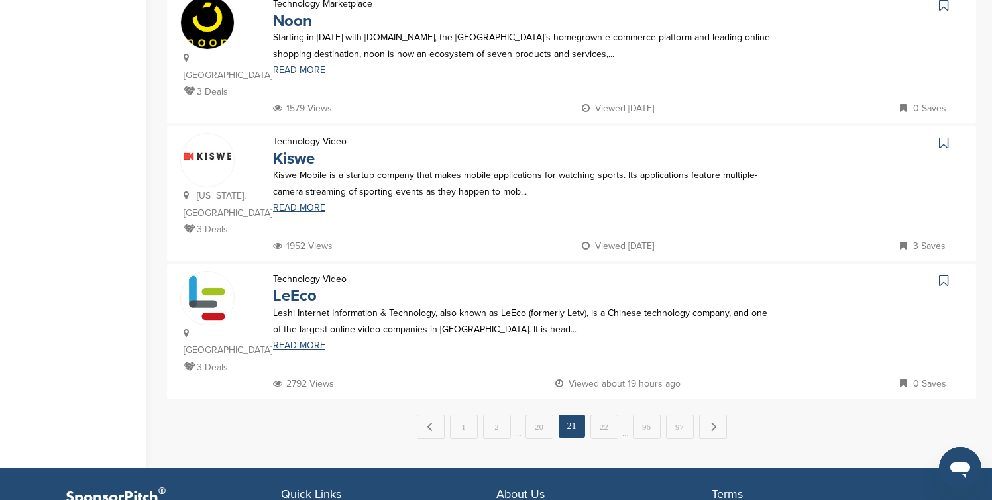
scroll to position [1298, 0]
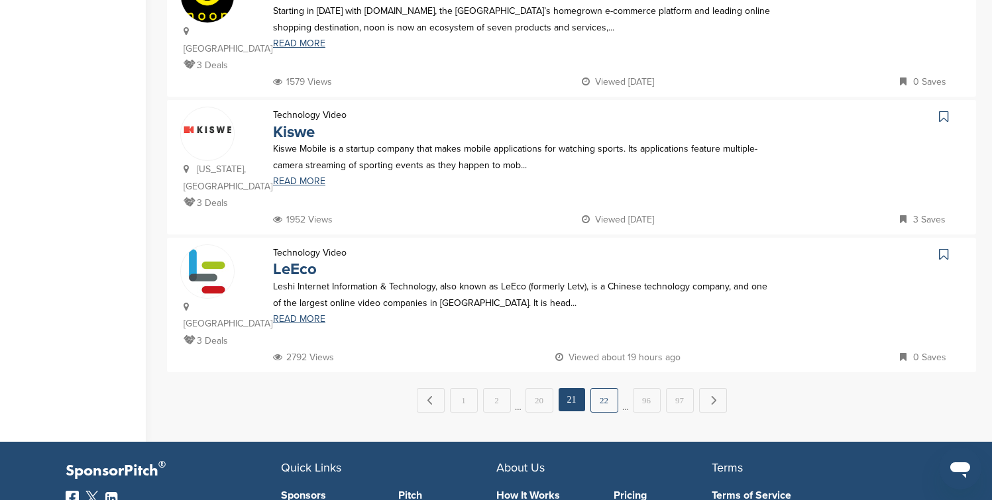
click at [598, 388] on link "22" at bounding box center [604, 400] width 28 height 25
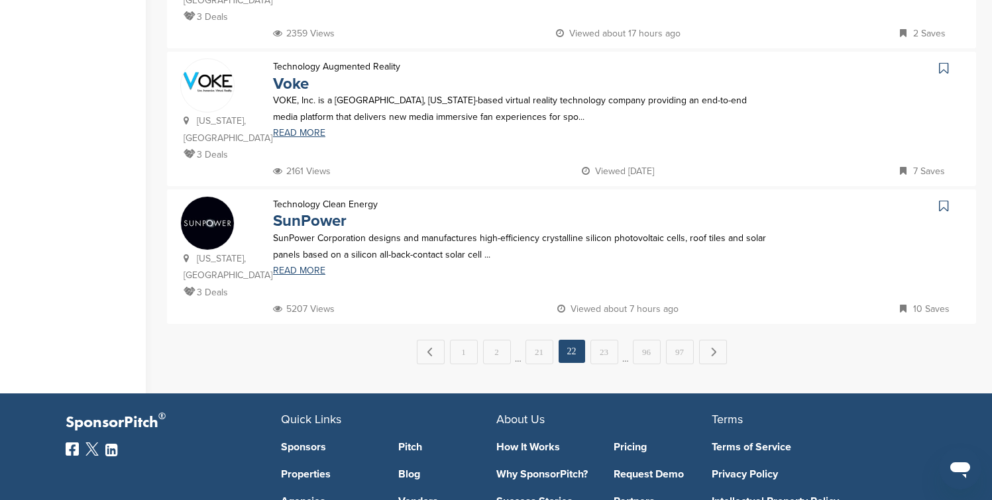
scroll to position [1378, 0]
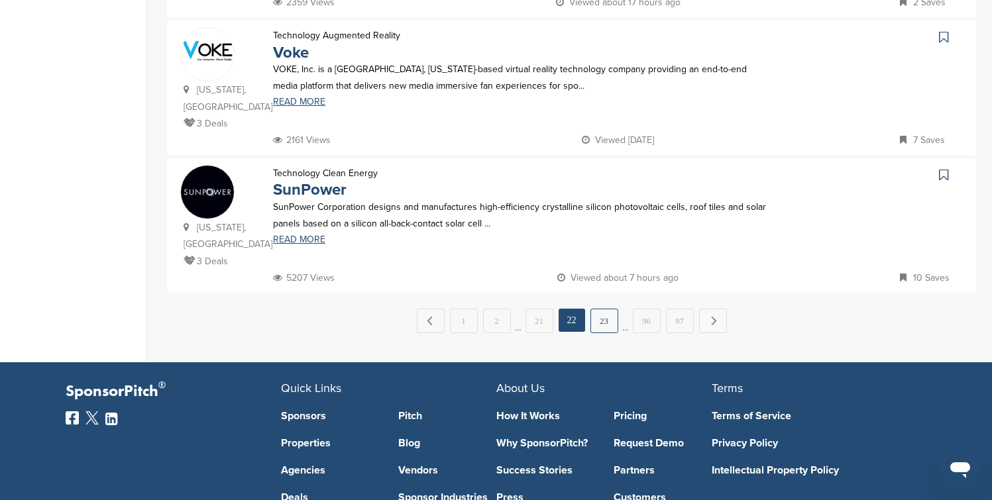
click at [598, 309] on link "23" at bounding box center [604, 321] width 28 height 25
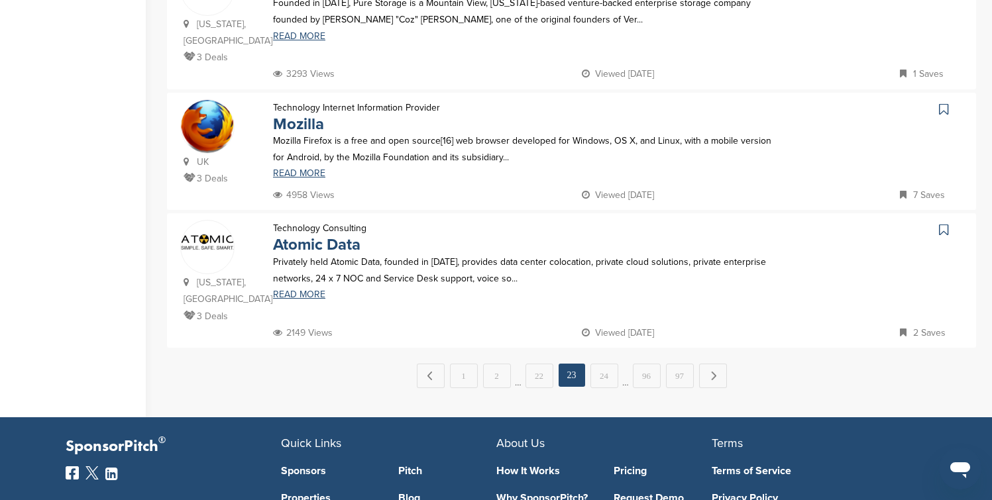
scroll to position [1351, 0]
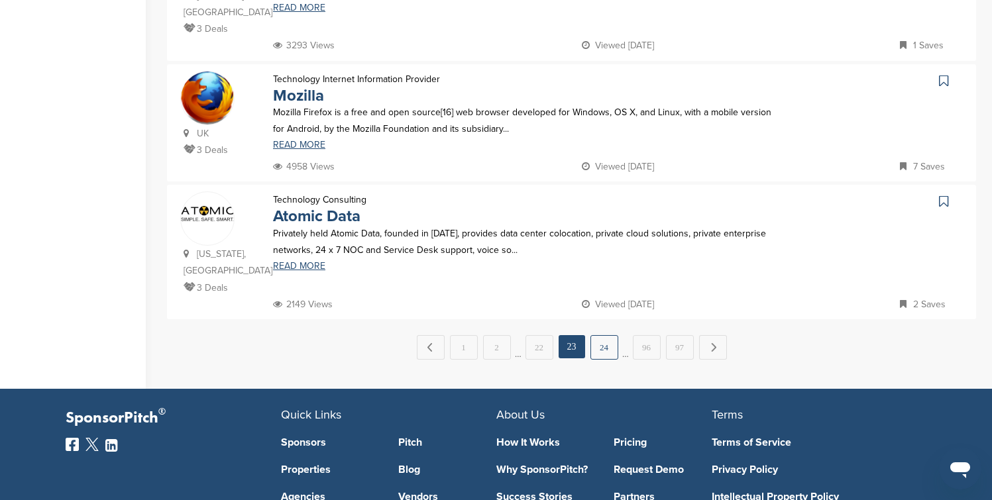
click at [602, 335] on link "24" at bounding box center [604, 347] width 28 height 25
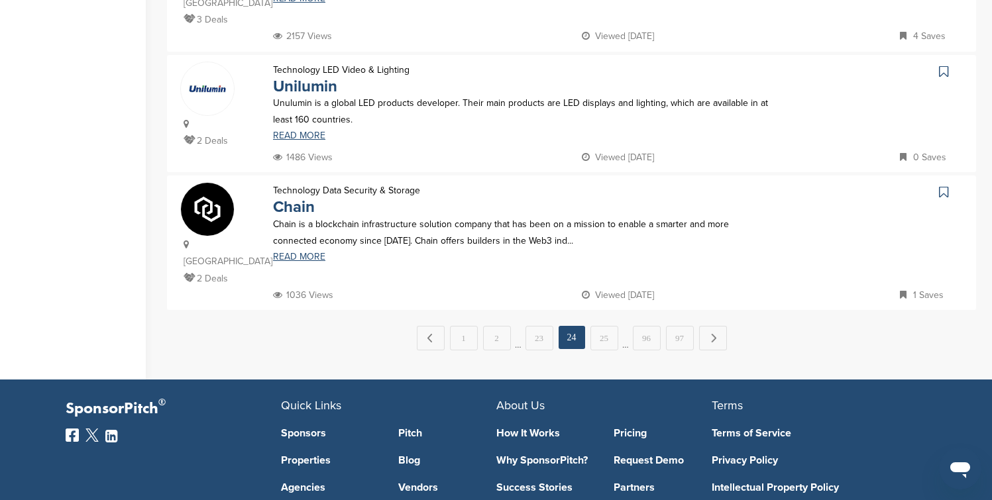
scroll to position [1404, 0]
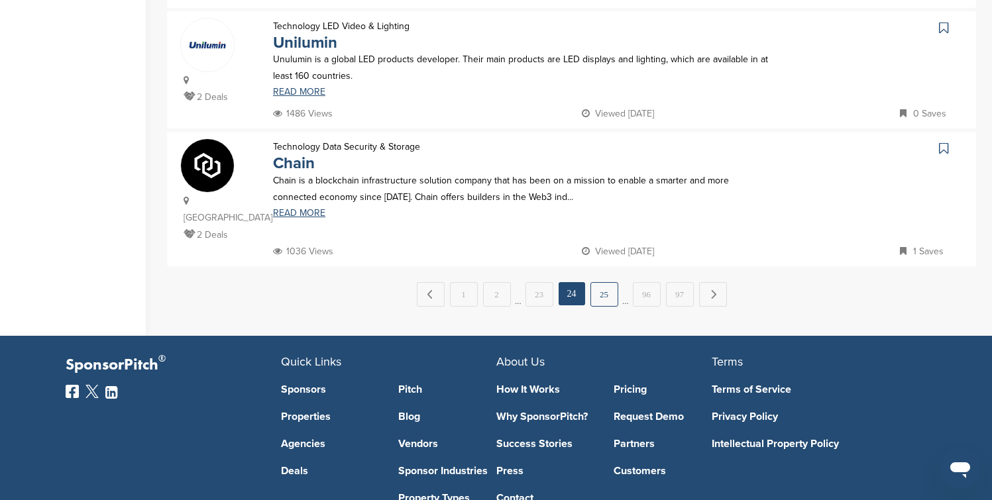
click at [603, 288] on link "25" at bounding box center [604, 294] width 28 height 25
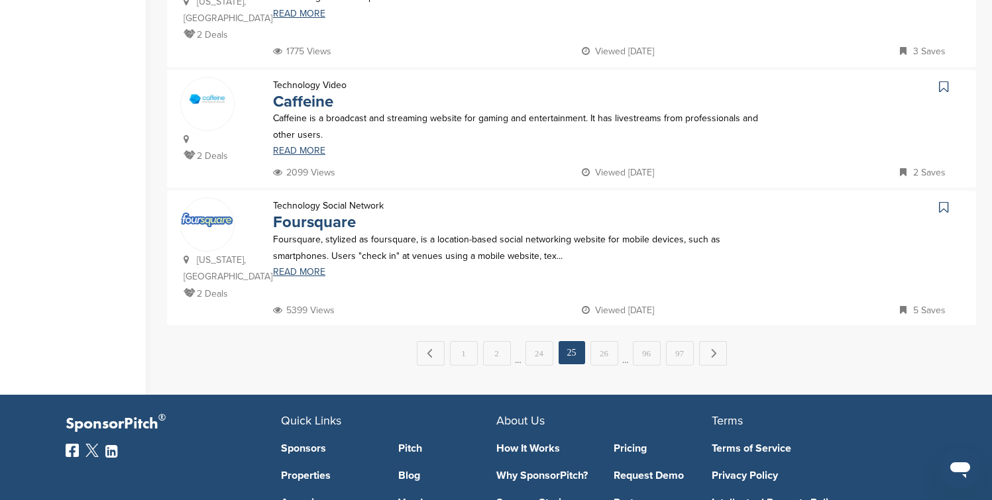
scroll to position [1351, 0]
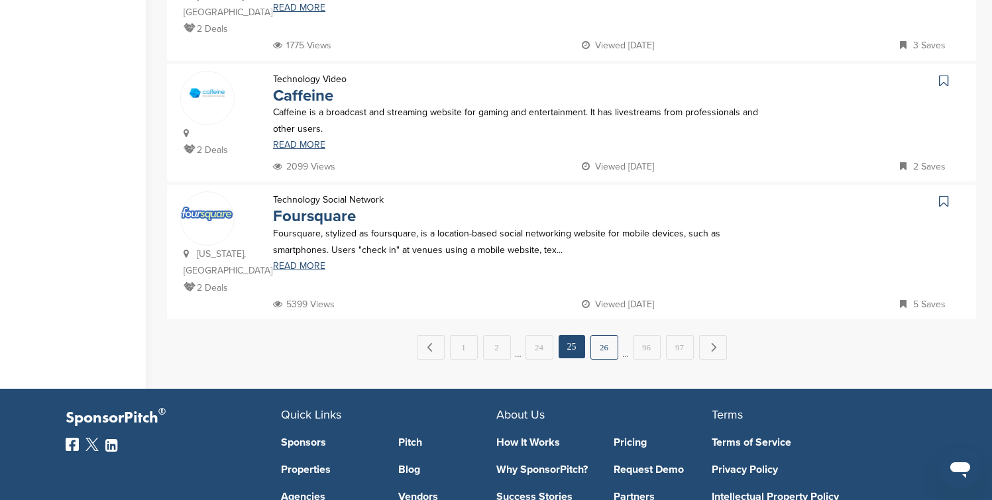
click at [606, 335] on link "26" at bounding box center [604, 347] width 28 height 25
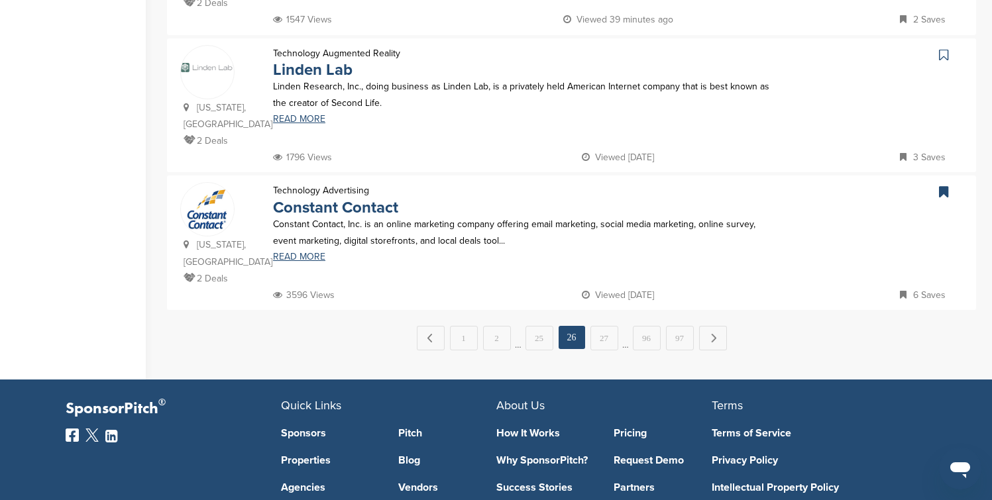
scroll to position [1378, 0]
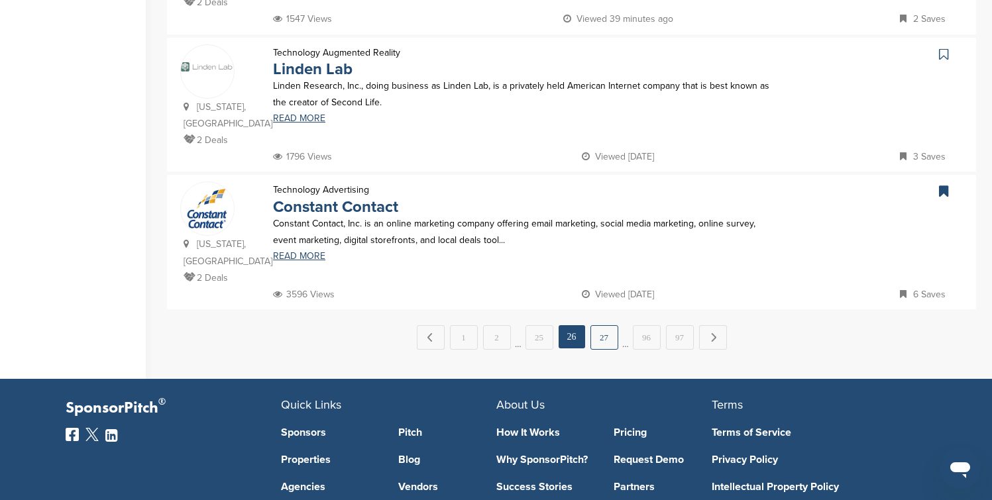
click at [607, 325] on link "27" at bounding box center [604, 337] width 28 height 25
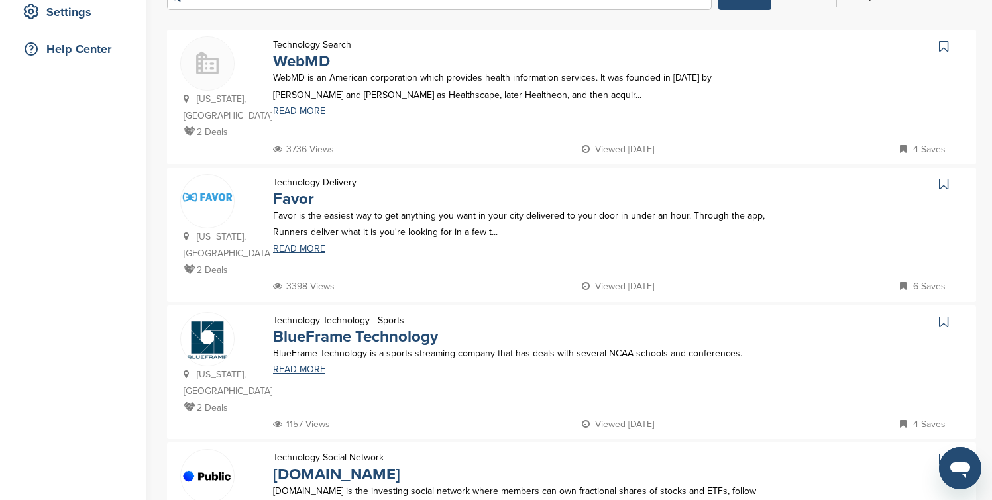
scroll to position [291, 0]
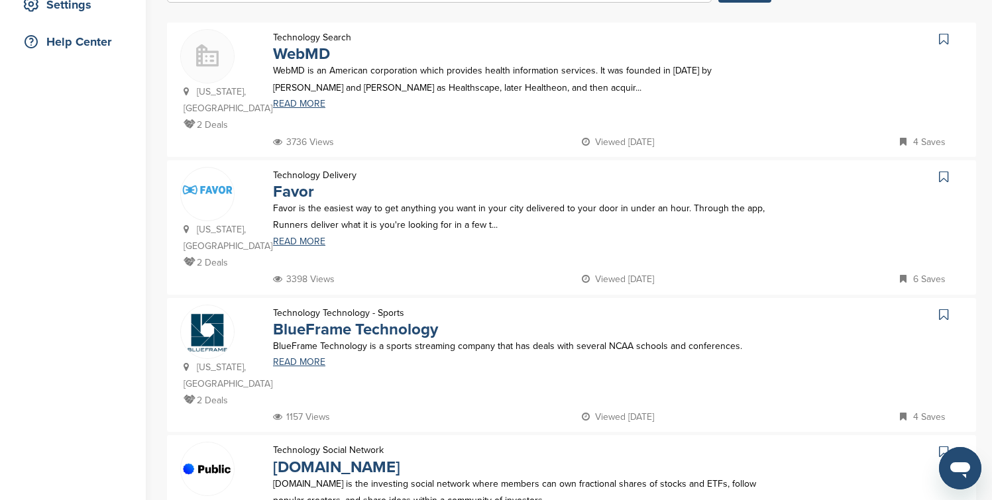
click at [945, 40] on icon at bounding box center [943, 38] width 9 height 13
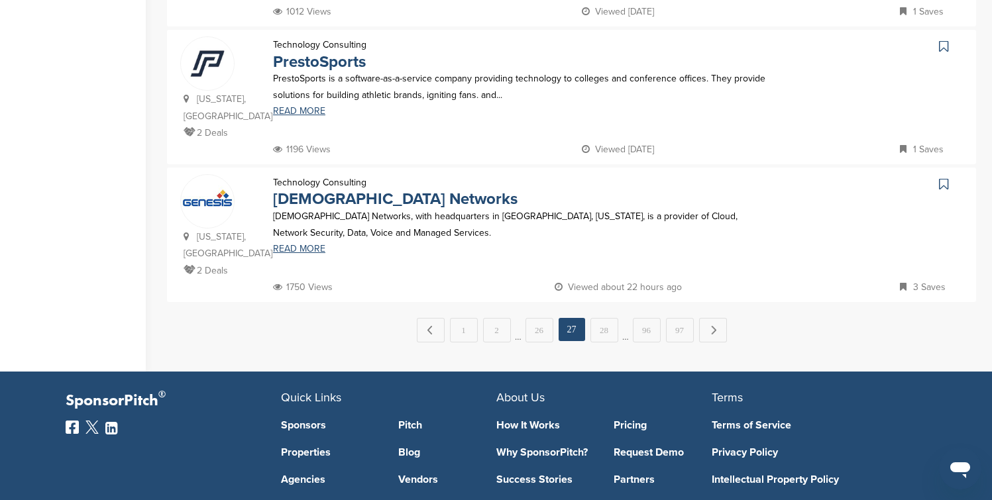
scroll to position [1378, 0]
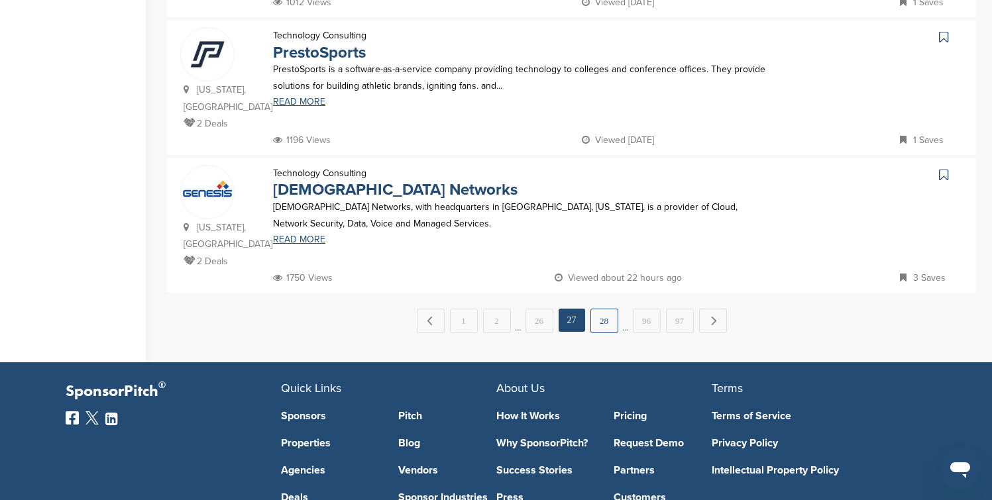
click at [615, 309] on link "28" at bounding box center [604, 321] width 28 height 25
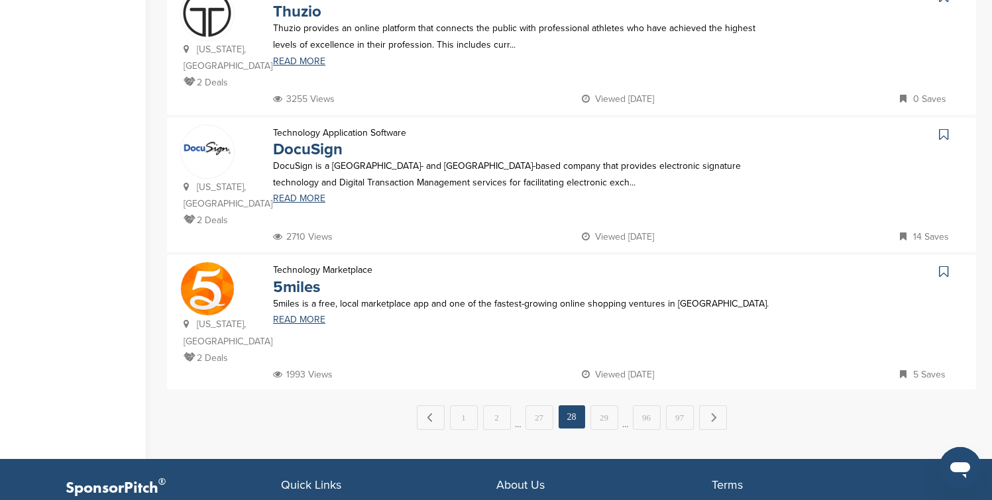
scroll to position [1298, 0]
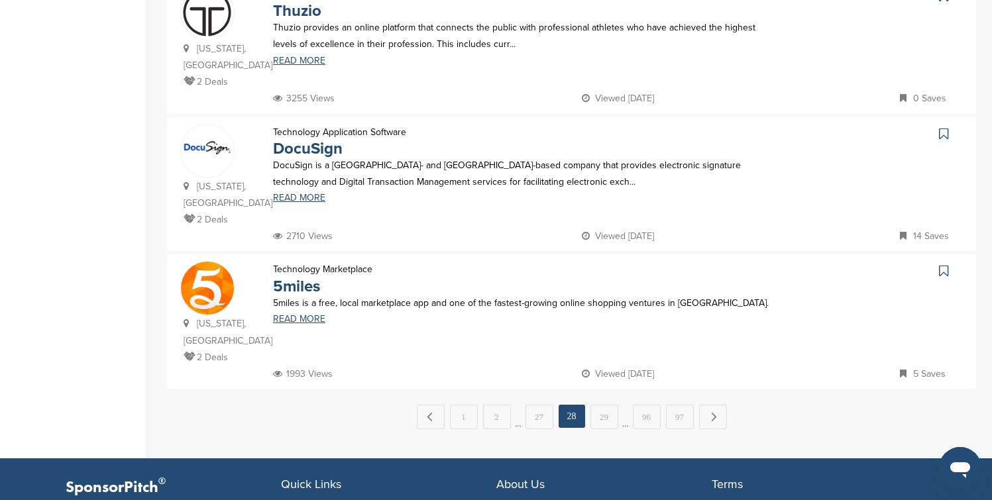
click at [942, 127] on icon at bounding box center [943, 133] width 9 height 13
click at [604, 405] on link "29" at bounding box center [604, 417] width 28 height 25
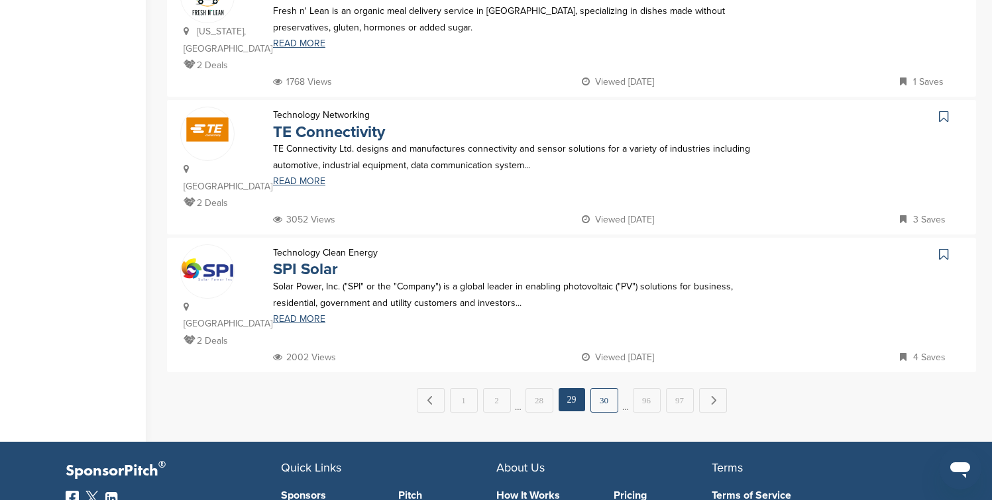
click at [602, 388] on link "30" at bounding box center [604, 400] width 28 height 25
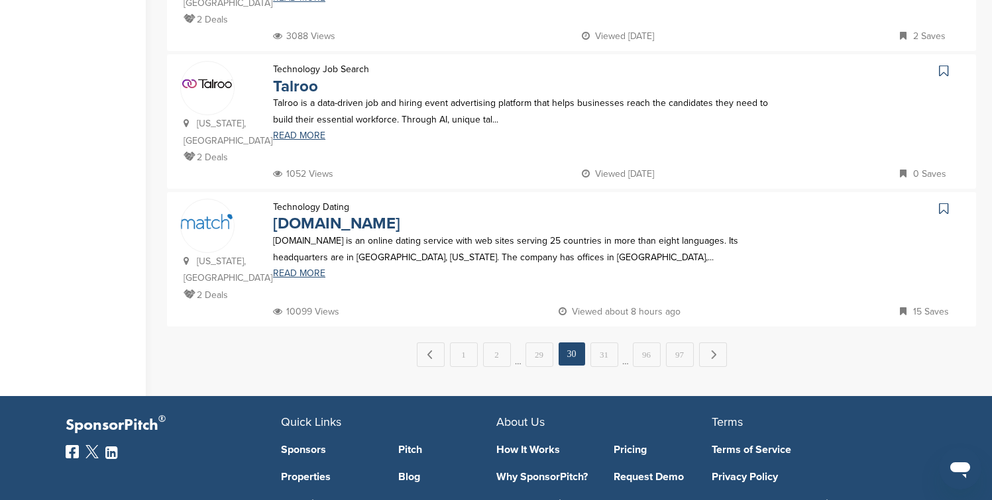
scroll to position [1351, 0]
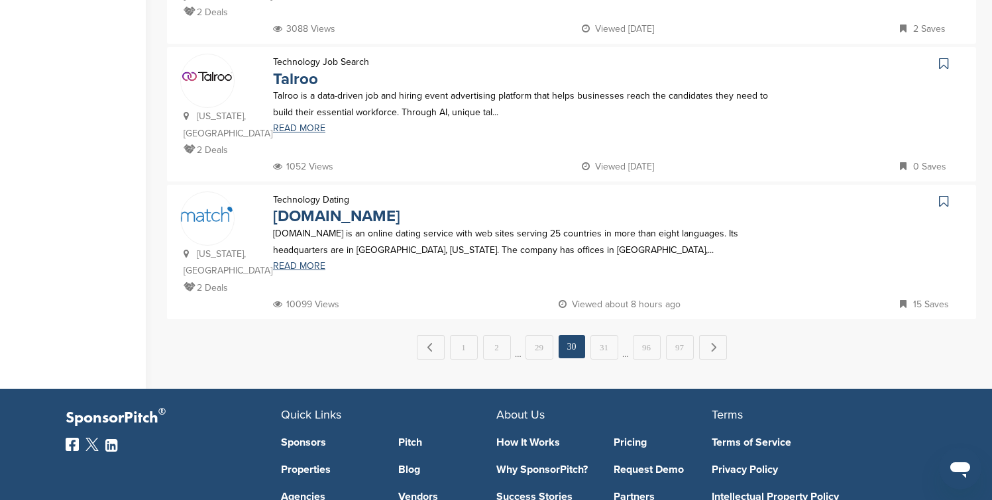
click at [945, 195] on icon at bounding box center [943, 201] width 9 height 13
click at [613, 335] on link "31" at bounding box center [604, 347] width 28 height 25
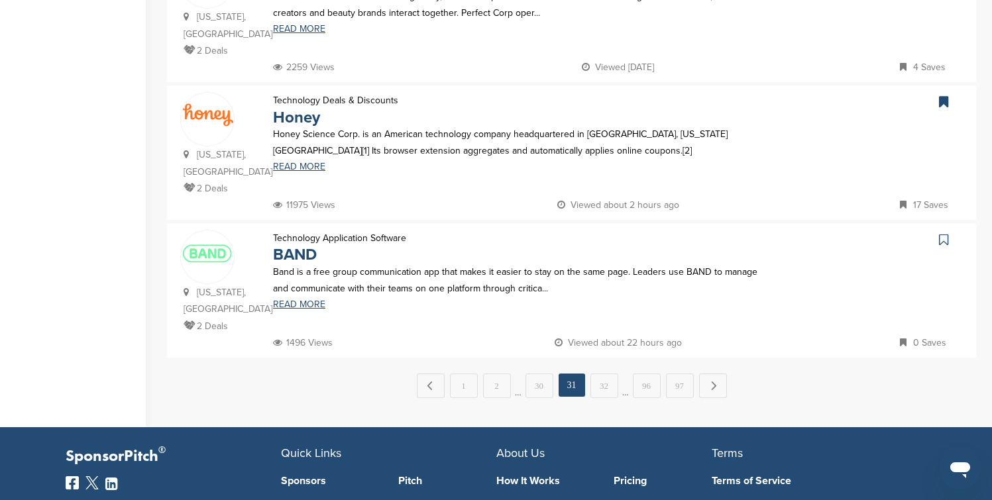
scroll to position [1325, 0]
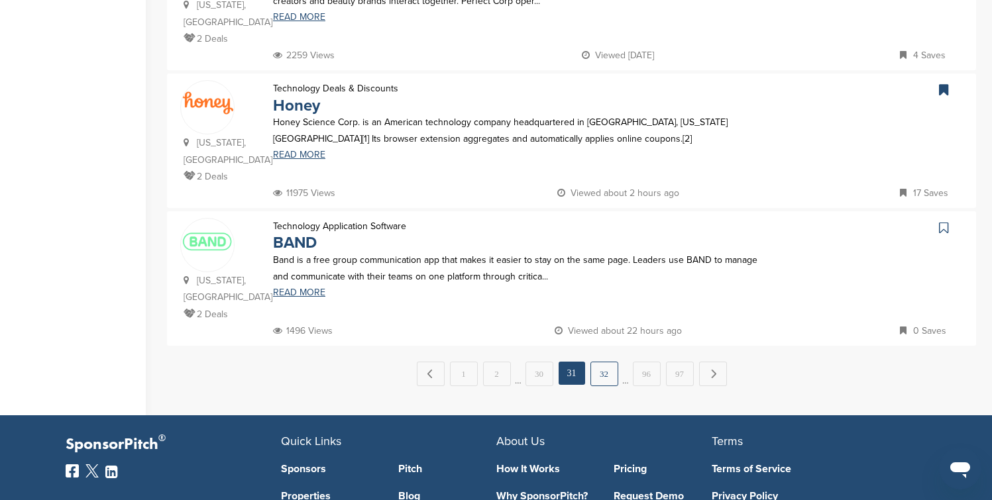
click at [607, 362] on link "32" at bounding box center [604, 374] width 28 height 25
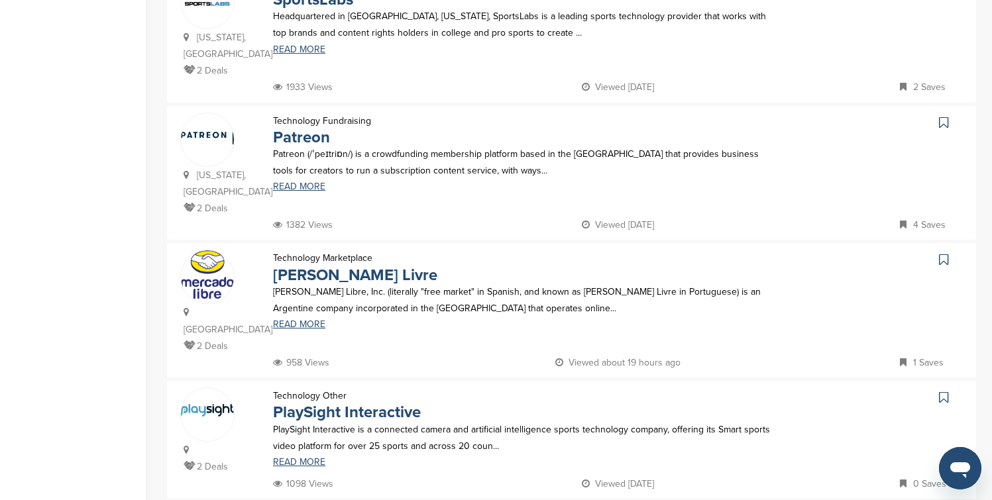
scroll to position [477, 0]
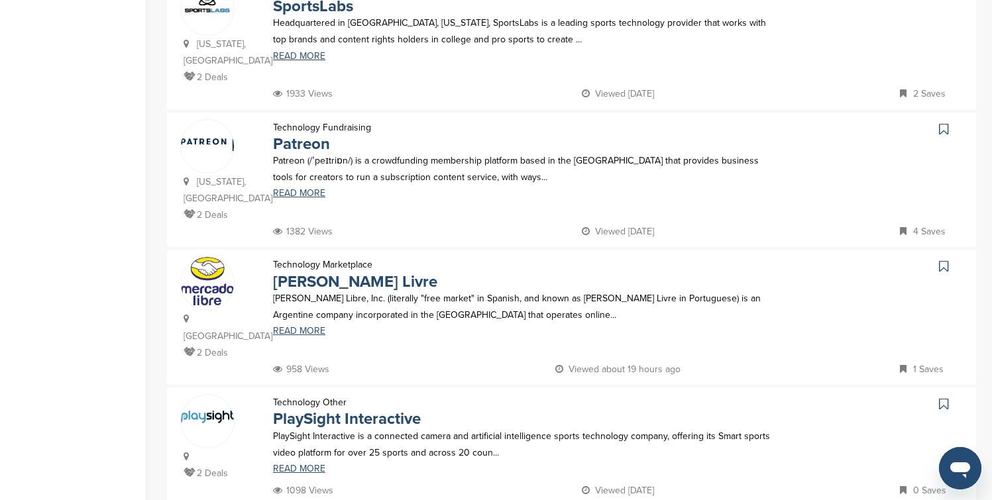
click at [943, 123] on icon at bounding box center [943, 129] width 9 height 13
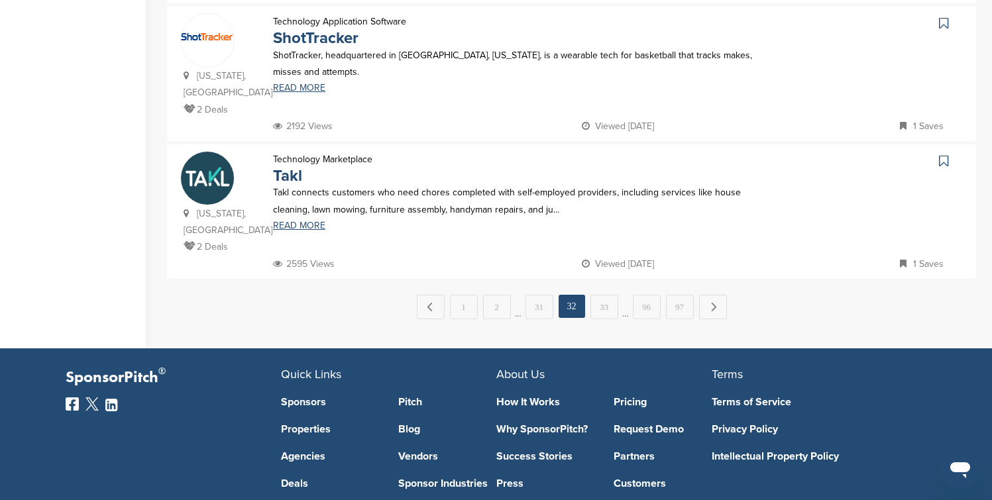
scroll to position [1378, 0]
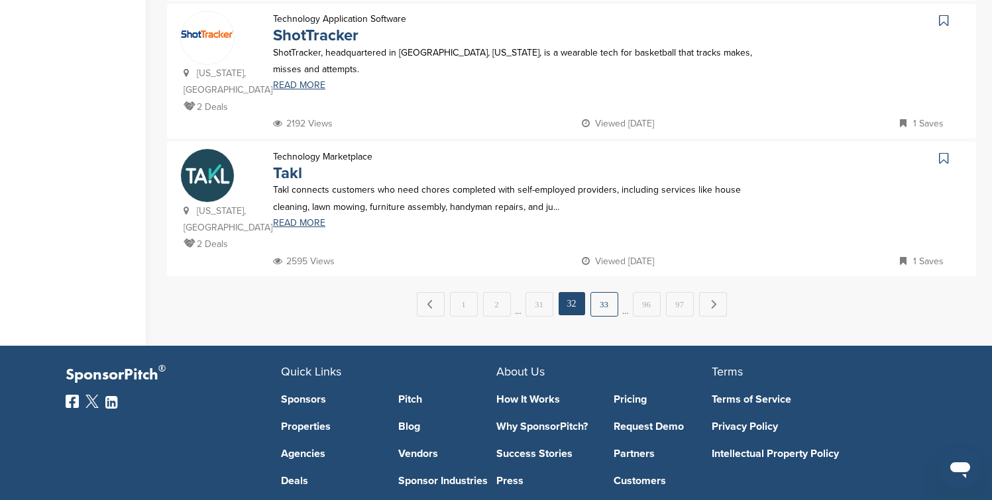
click at [608, 292] on link "33" at bounding box center [604, 304] width 28 height 25
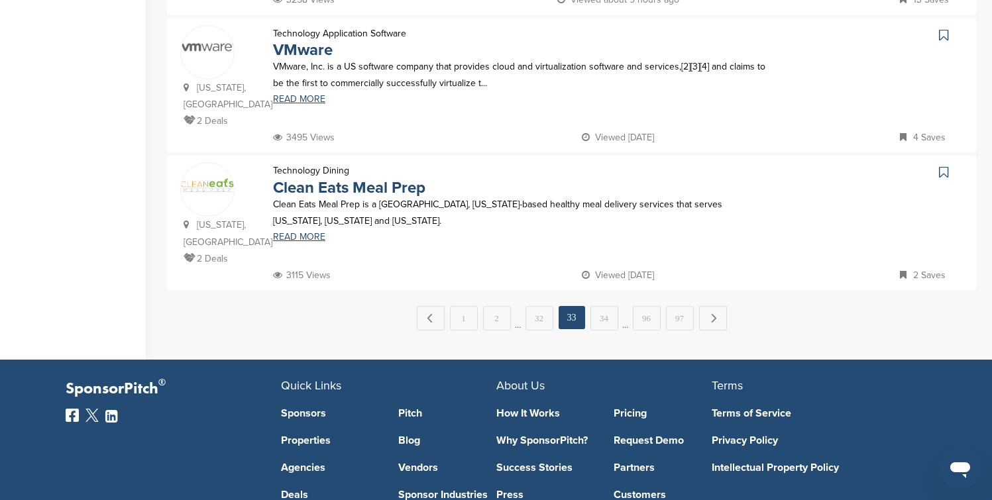
scroll to position [1404, 0]
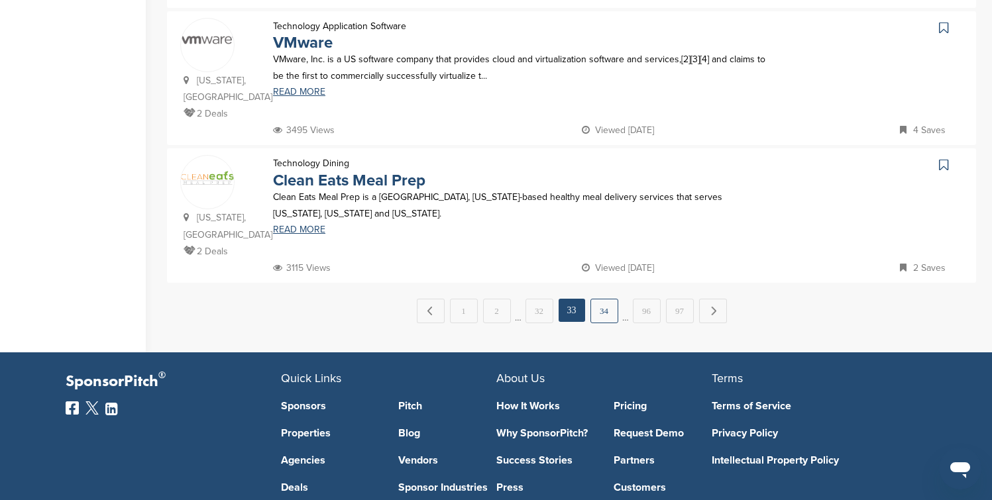
click at [604, 299] on link "34" at bounding box center [604, 311] width 28 height 25
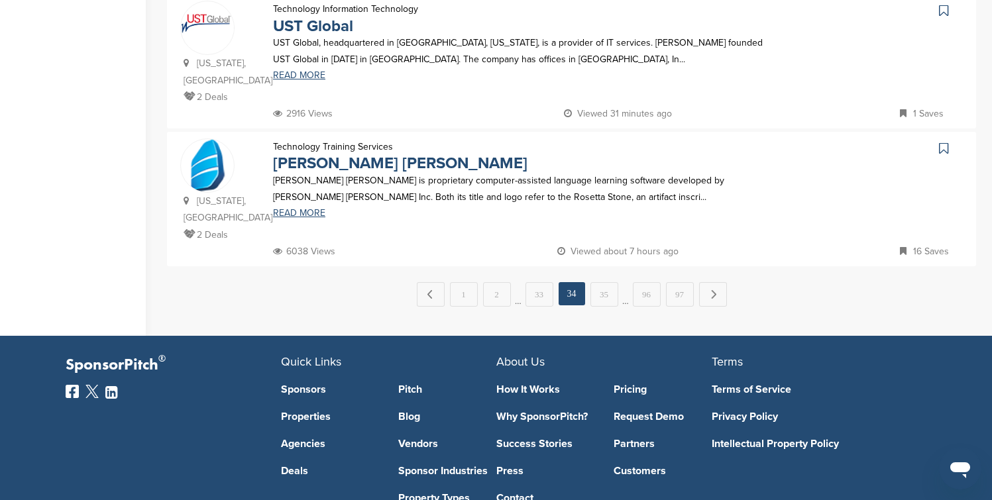
click at [944, 142] on icon at bounding box center [943, 148] width 9 height 13
click at [611, 282] on link "35" at bounding box center [604, 294] width 28 height 25
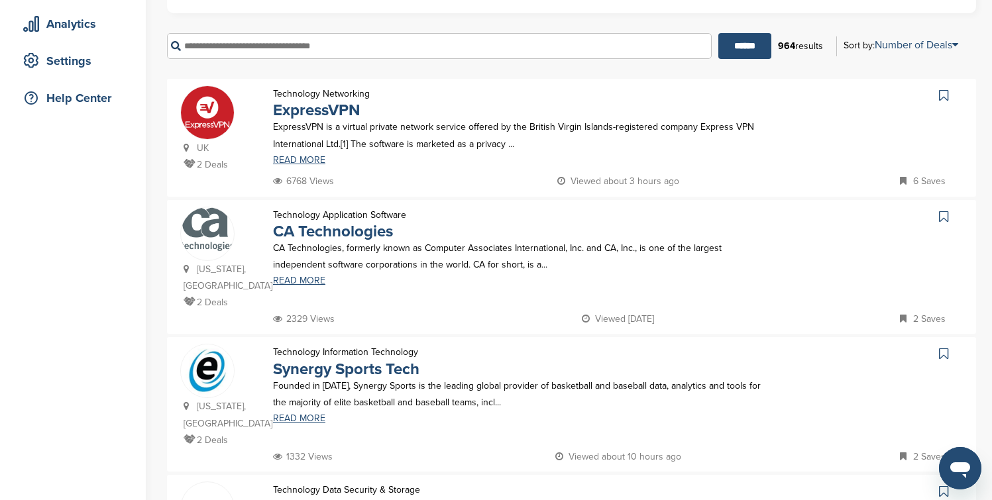
scroll to position [238, 0]
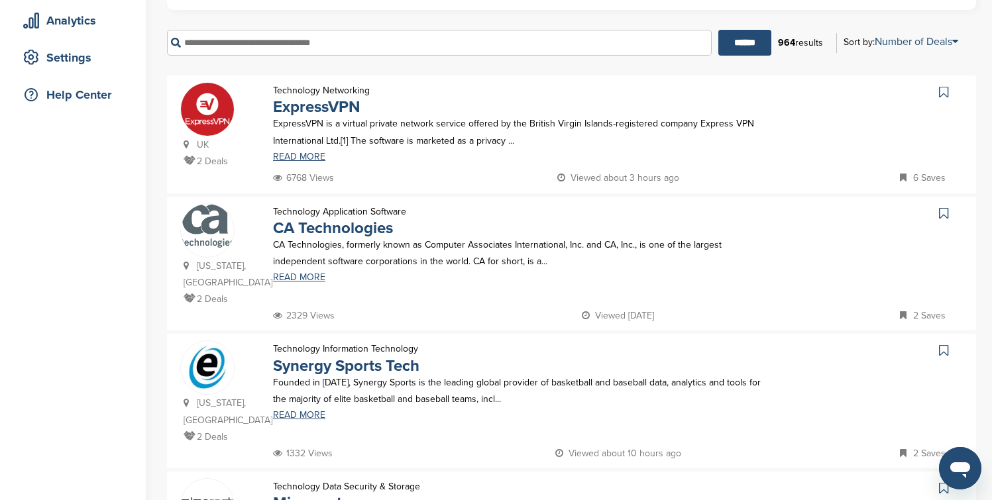
click at [946, 92] on icon at bounding box center [943, 91] width 9 height 13
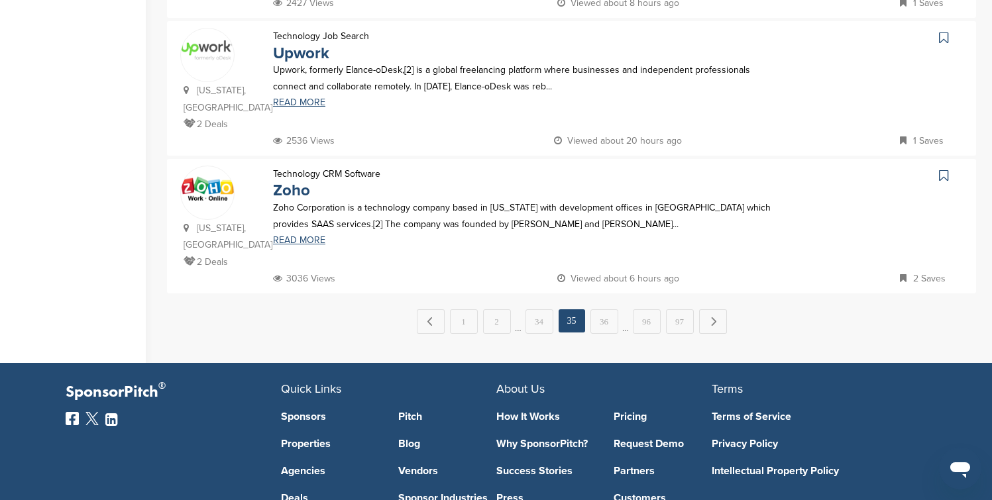
scroll to position [1378, 0]
click at [600, 309] on link "36" at bounding box center [604, 321] width 28 height 25
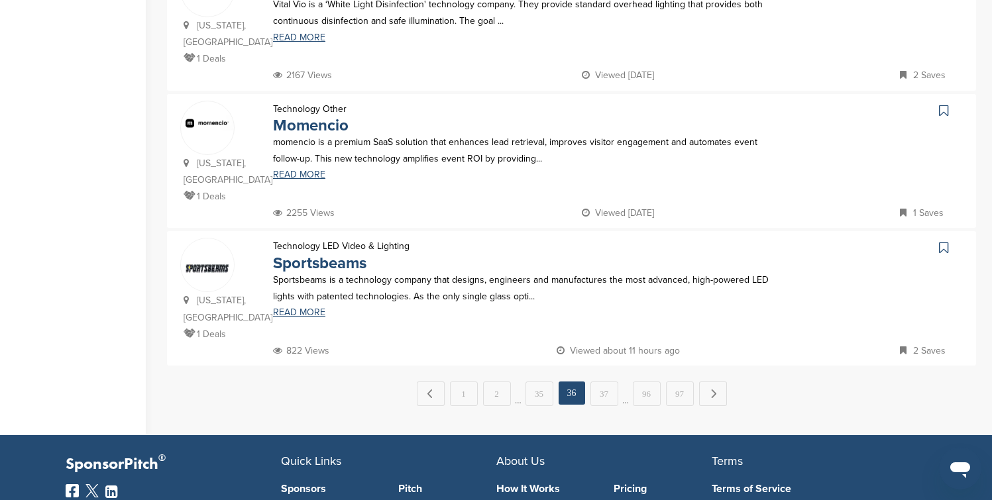
scroll to position [1325, 0]
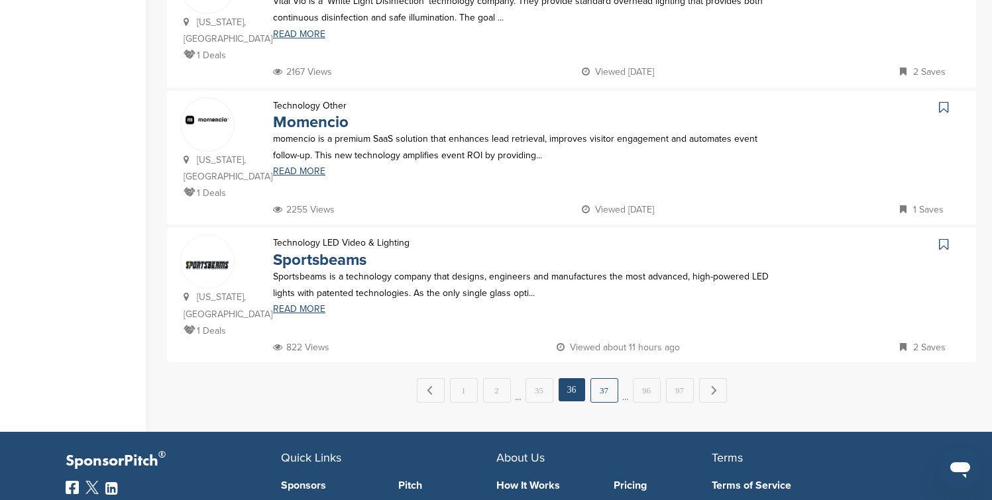
click at [595, 378] on link "37" at bounding box center [604, 390] width 28 height 25
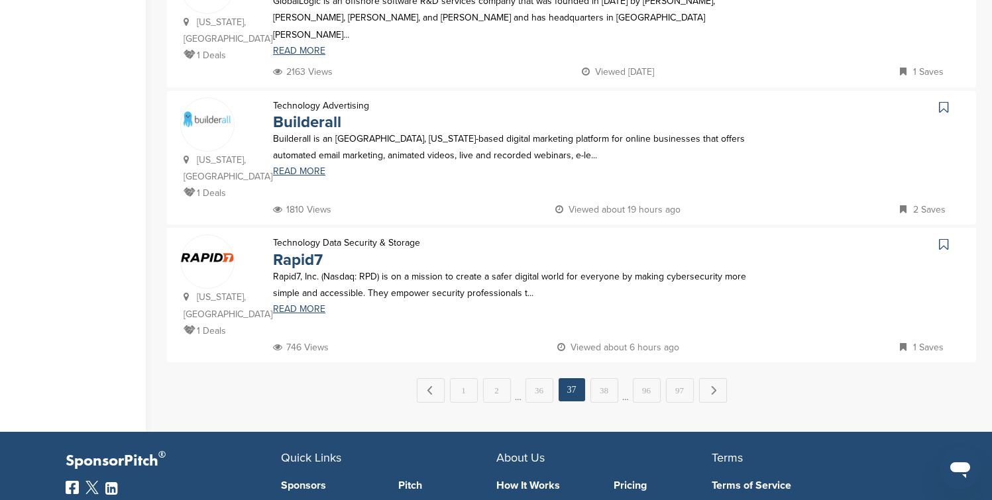
click at [595, 378] on link "38" at bounding box center [604, 390] width 28 height 25
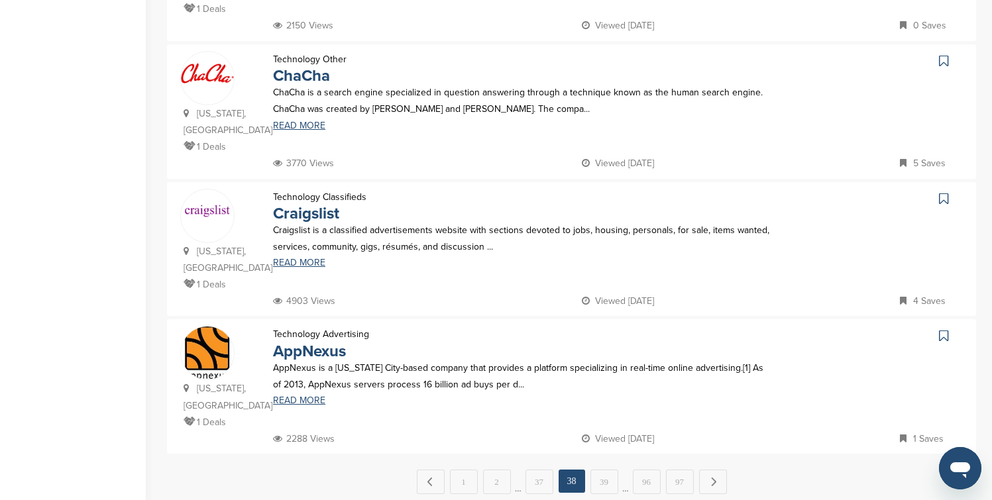
scroll to position [1245, 0]
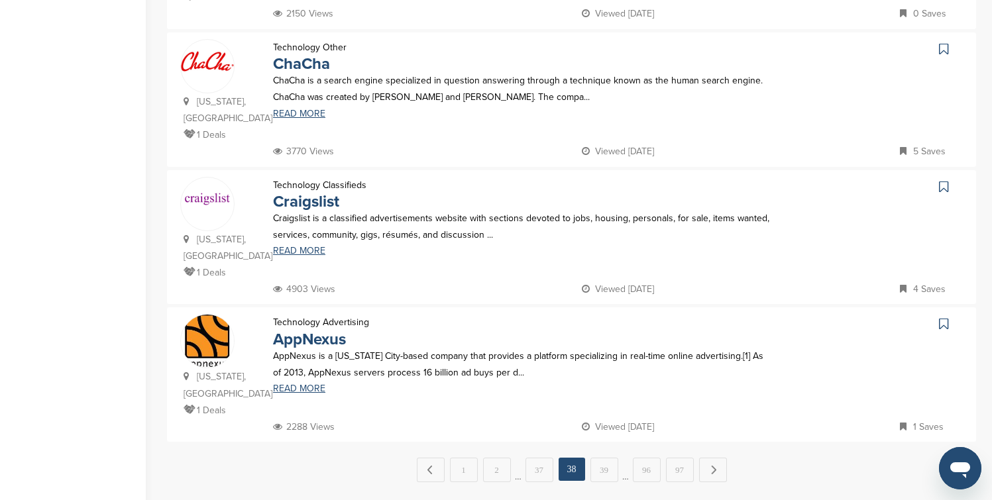
click at [939, 180] on icon at bounding box center [943, 186] width 9 height 13
click at [608, 458] on link "39" at bounding box center [604, 470] width 28 height 25
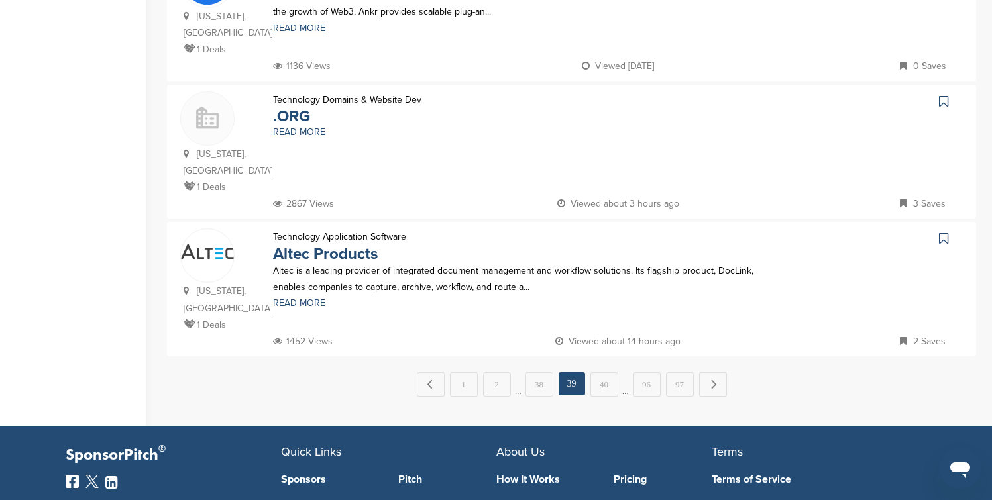
scroll to position [1378, 0]
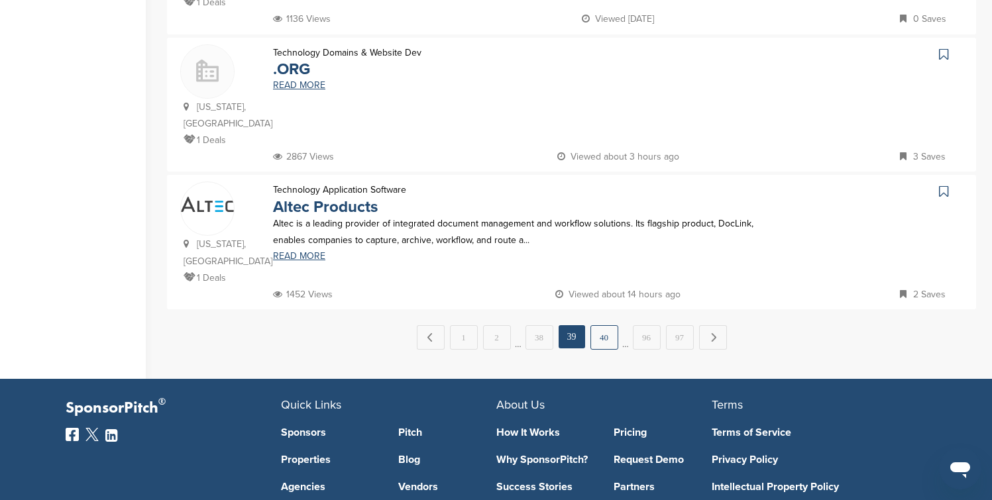
click at [613, 325] on link "40" at bounding box center [604, 337] width 28 height 25
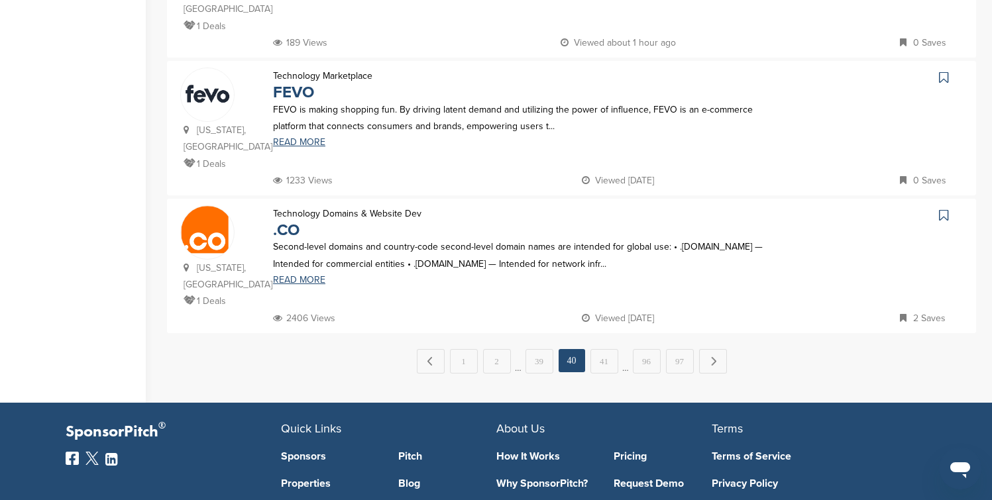
scroll to position [1325, 0]
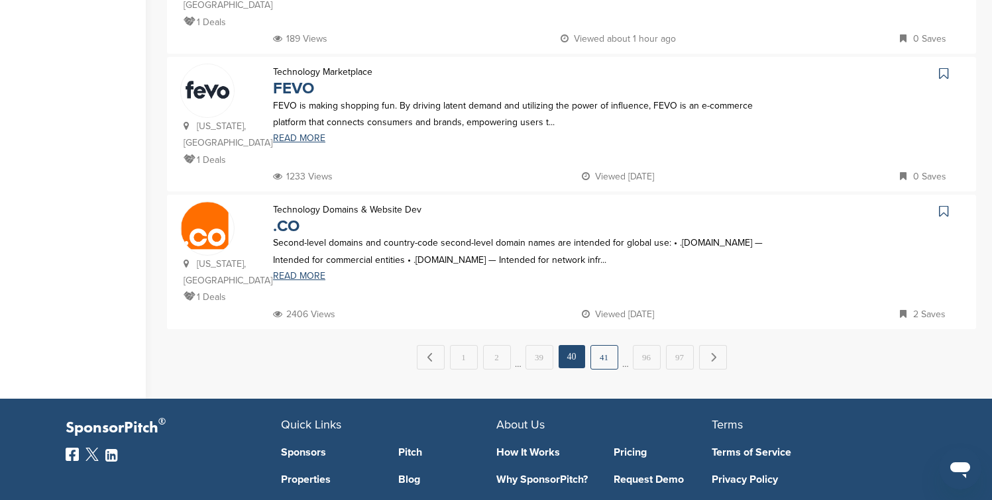
click at [610, 345] on link "41" at bounding box center [604, 357] width 28 height 25
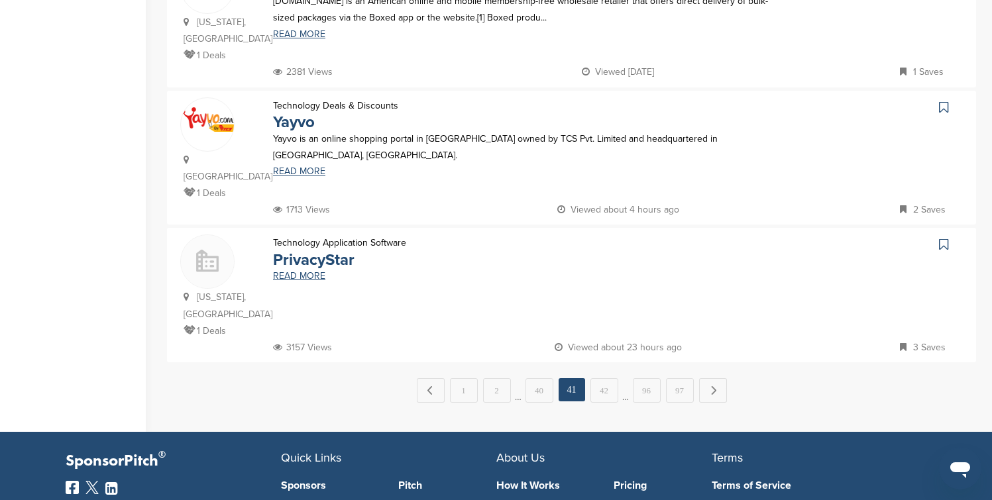
click at [610, 378] on link "42" at bounding box center [604, 390] width 28 height 25
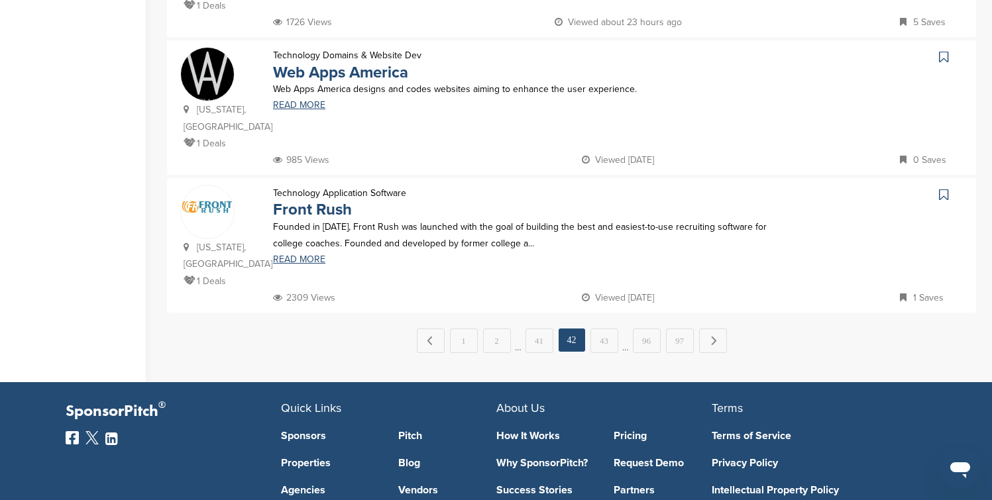
scroll to position [1378, 0]
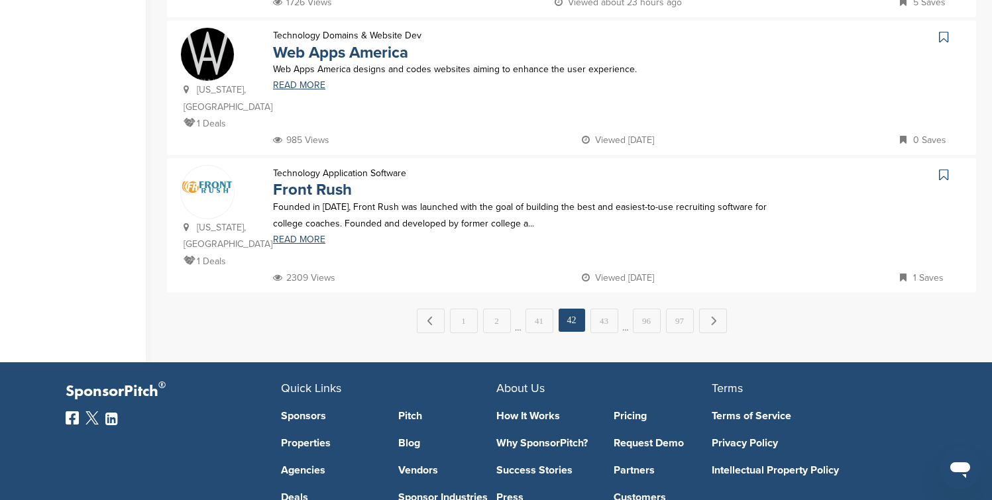
click at [610, 311] on link "43" at bounding box center [604, 321] width 28 height 25
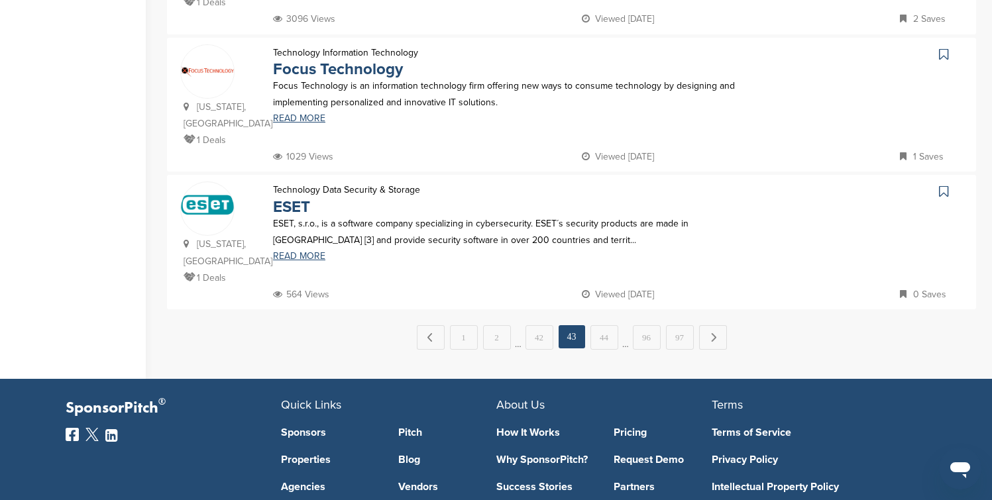
click at [610, 325] on link "44" at bounding box center [604, 337] width 28 height 25
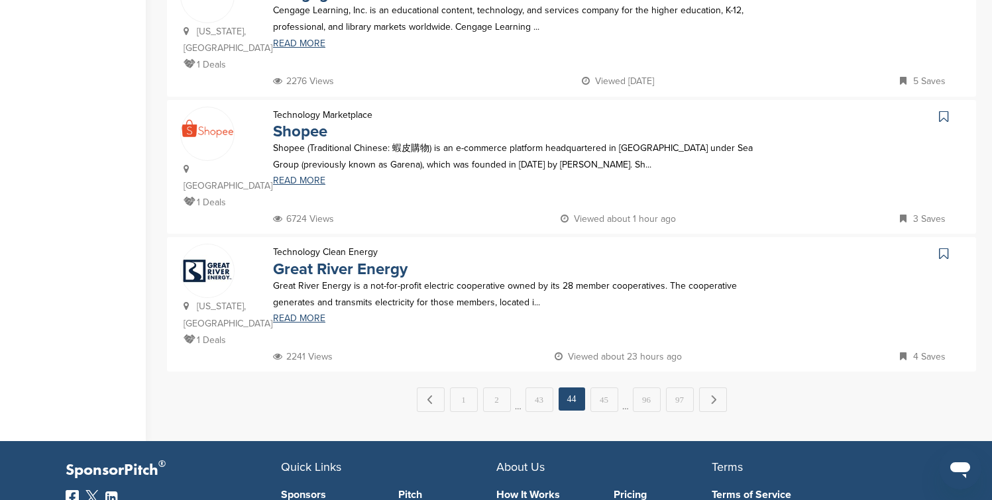
scroll to position [1351, 0]
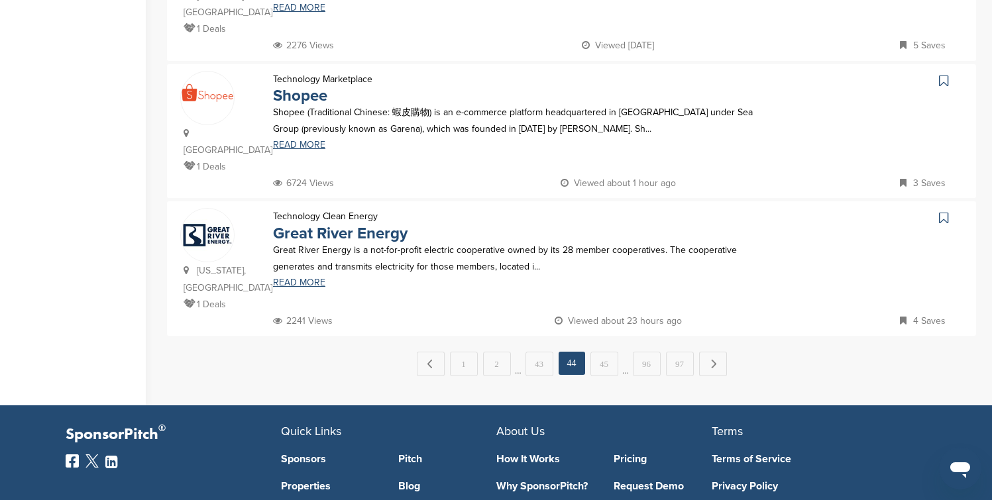
click at [610, 352] on link "45" at bounding box center [604, 364] width 28 height 25
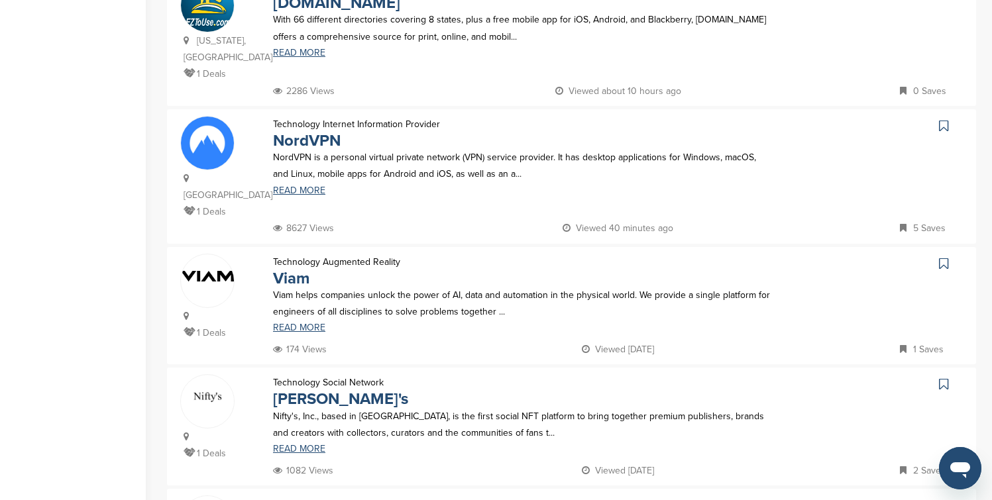
scroll to position [874, 0]
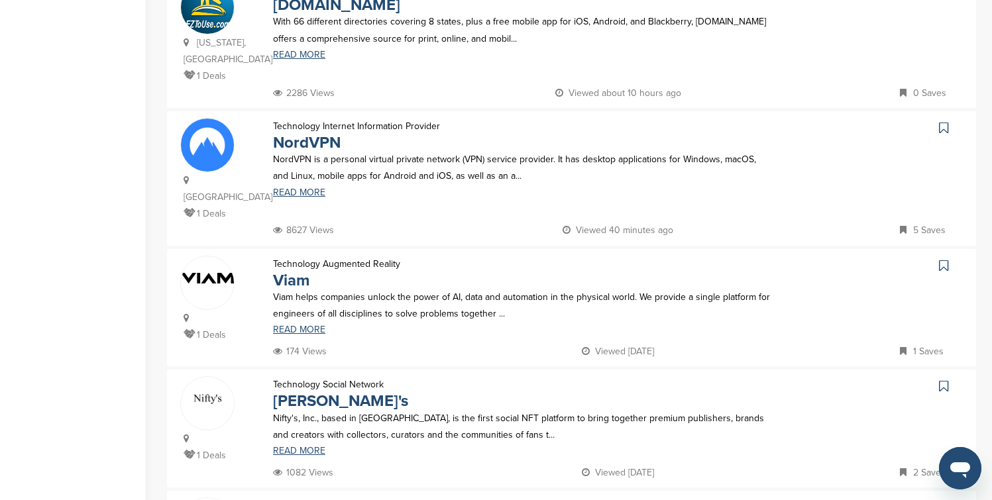
click at [943, 121] on icon at bounding box center [943, 127] width 9 height 13
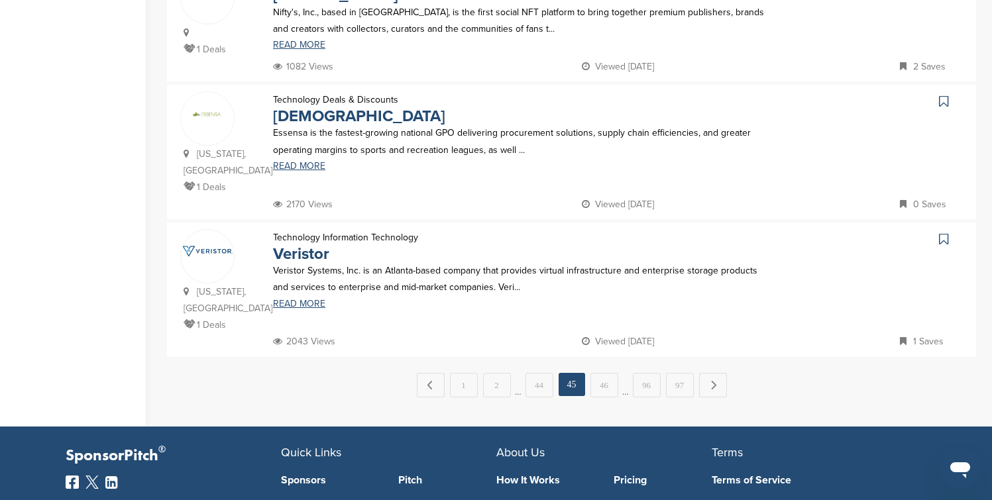
scroll to position [1298, 0]
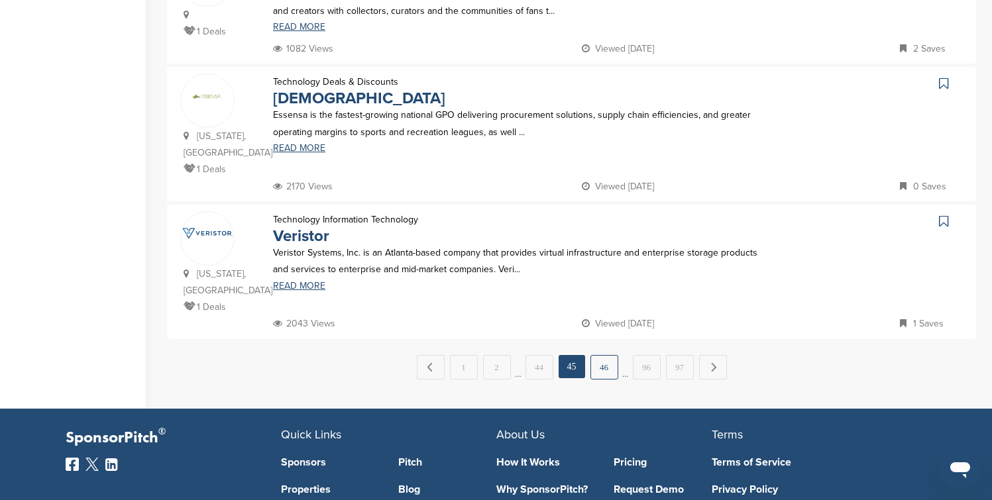
click at [597, 355] on link "46" at bounding box center [604, 367] width 28 height 25
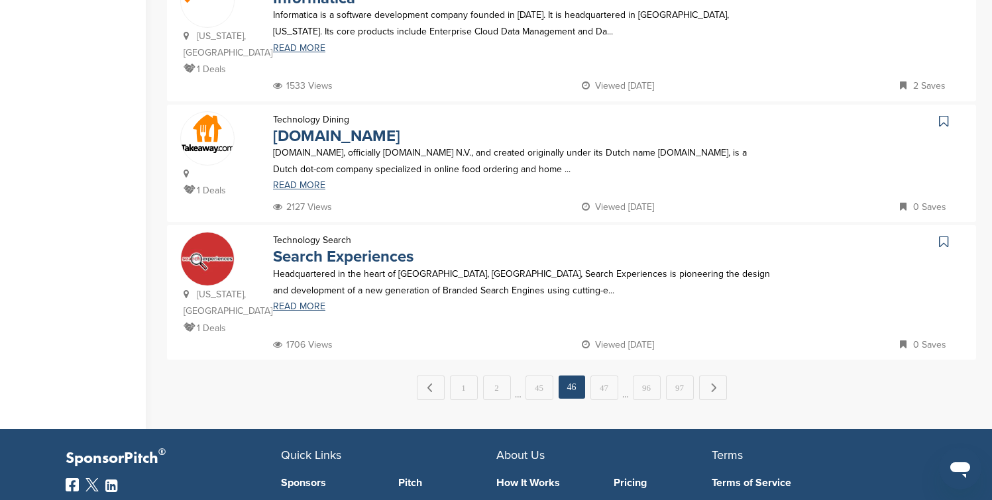
scroll to position [1325, 0]
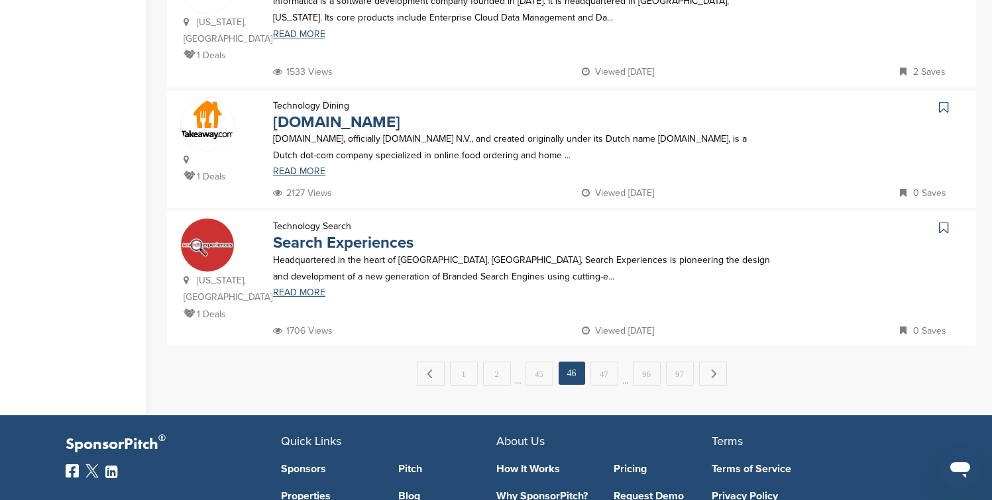
click at [597, 362] on link "47" at bounding box center [604, 374] width 28 height 25
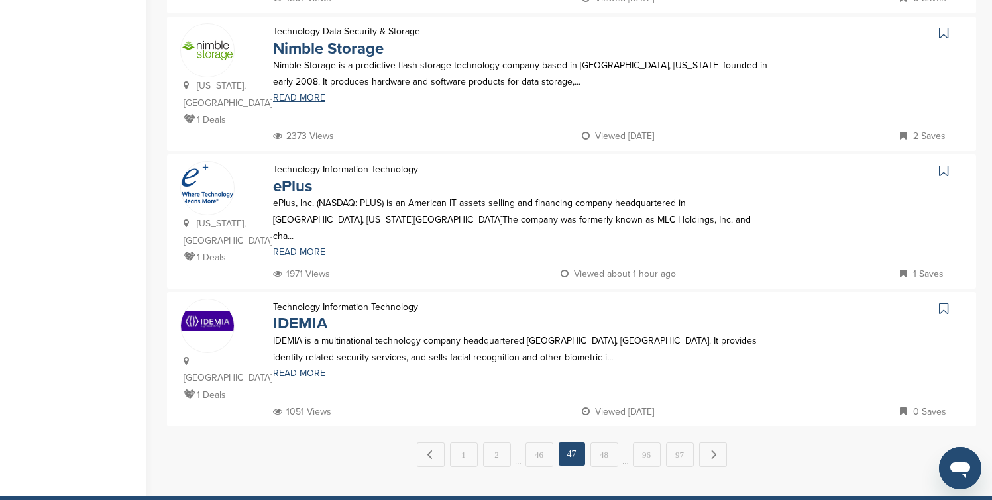
scroll to position [1245, 0]
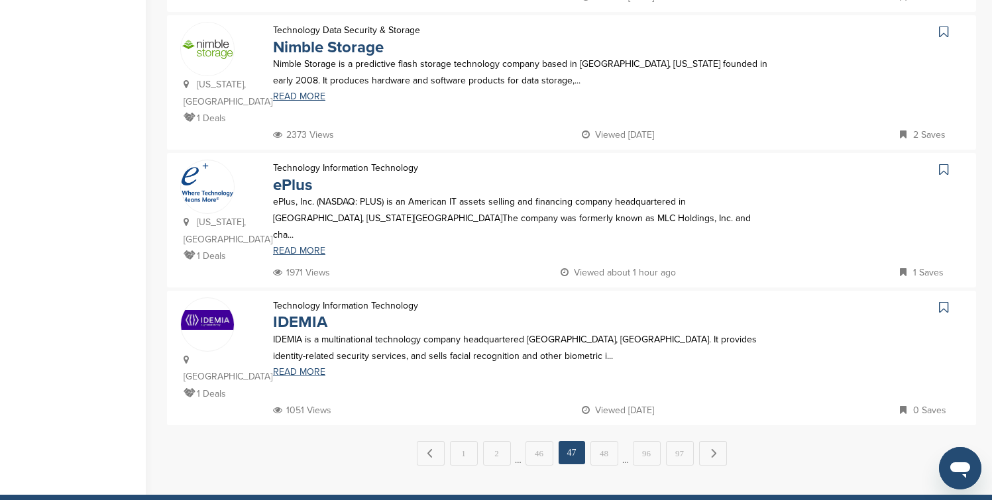
click at [597, 441] on link "48" at bounding box center [604, 453] width 28 height 25
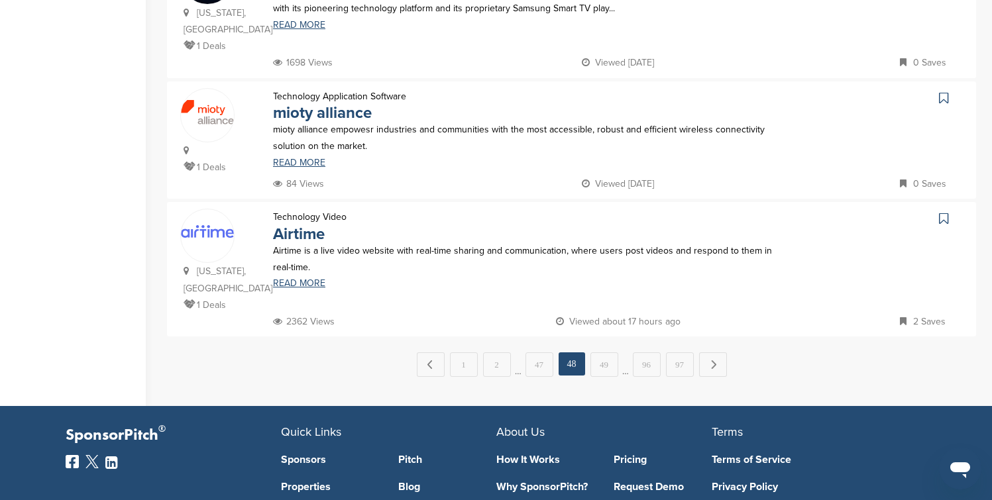
scroll to position [1272, 0]
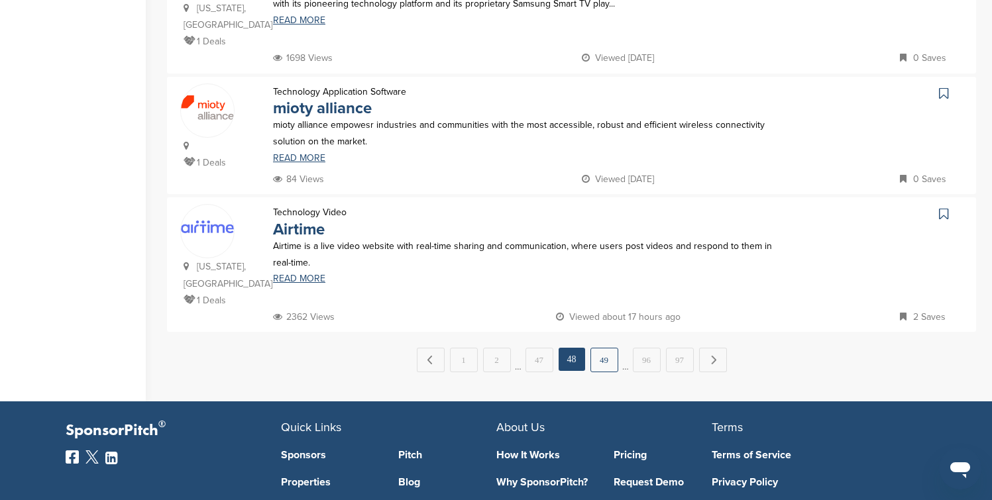
click at [599, 348] on link "49" at bounding box center [604, 360] width 28 height 25
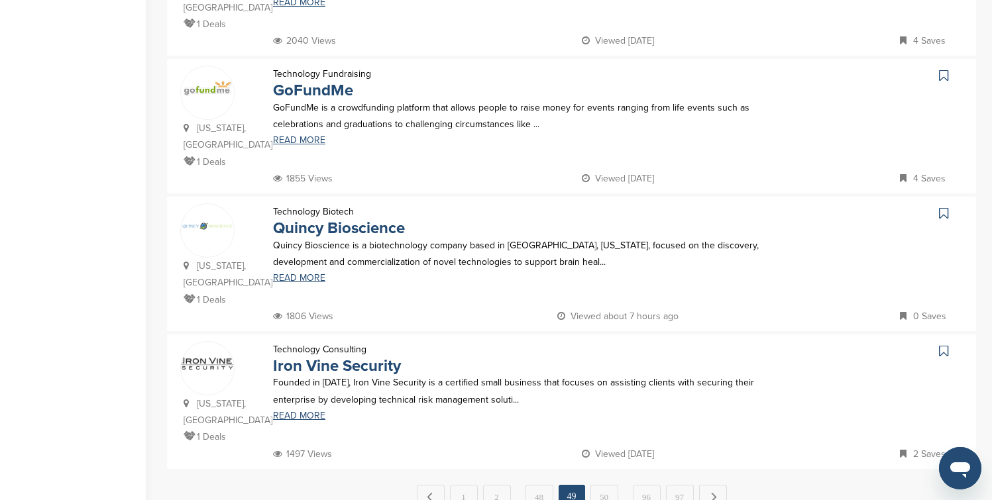
scroll to position [1192, 0]
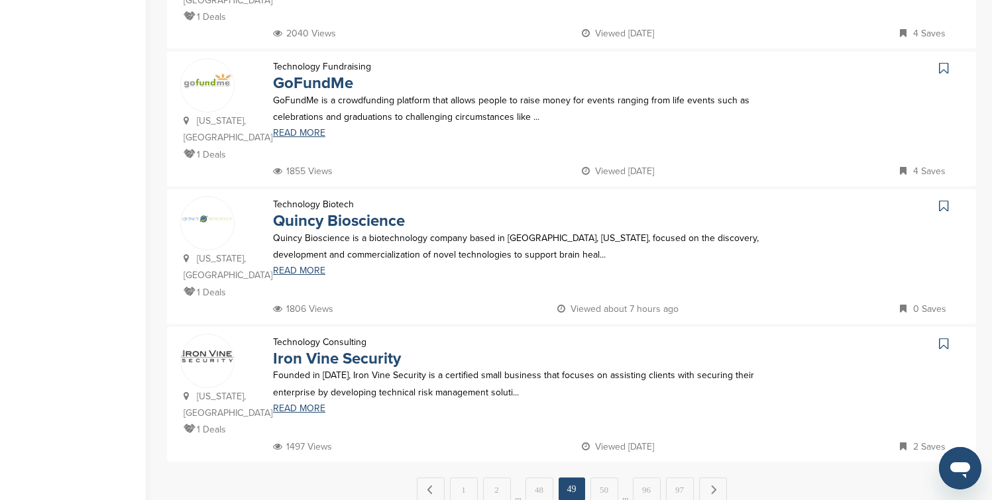
click at [940, 62] on icon at bounding box center [943, 68] width 9 height 13
click at [607, 478] on link "50" at bounding box center [604, 490] width 28 height 25
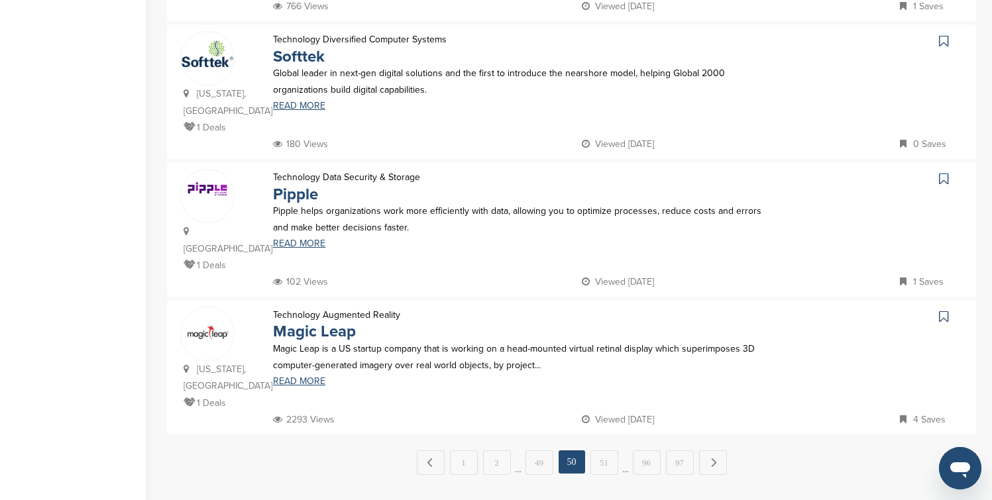
scroll to position [1245, 0]
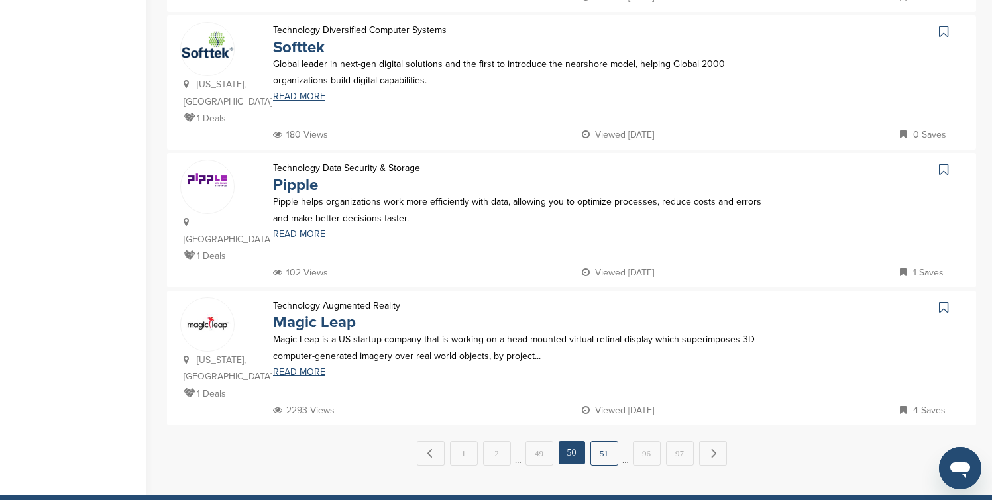
click at [611, 441] on link "51" at bounding box center [604, 453] width 28 height 25
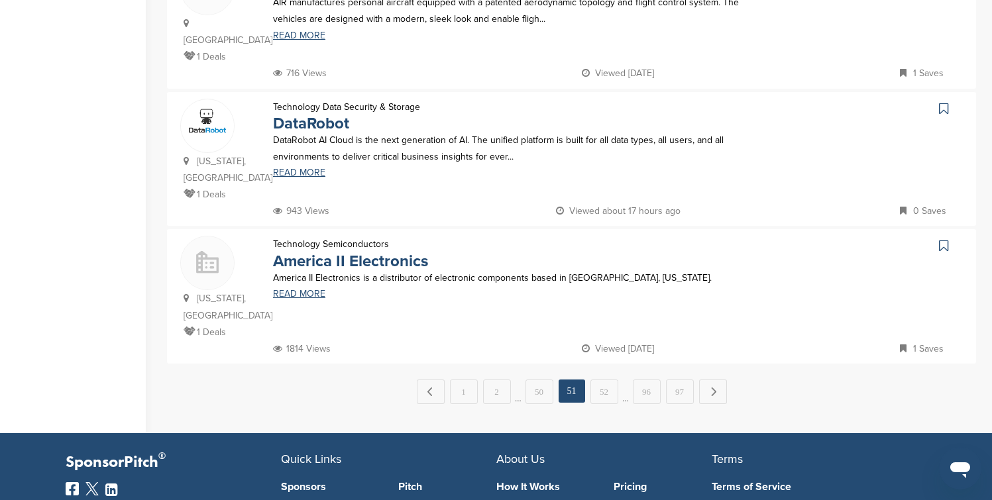
scroll to position [1325, 0]
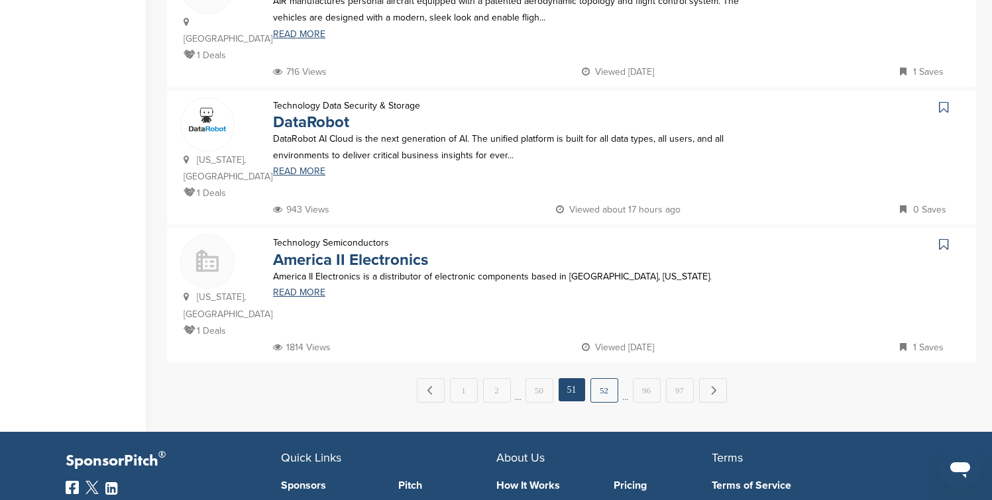
click at [611, 378] on link "52" at bounding box center [604, 390] width 28 height 25
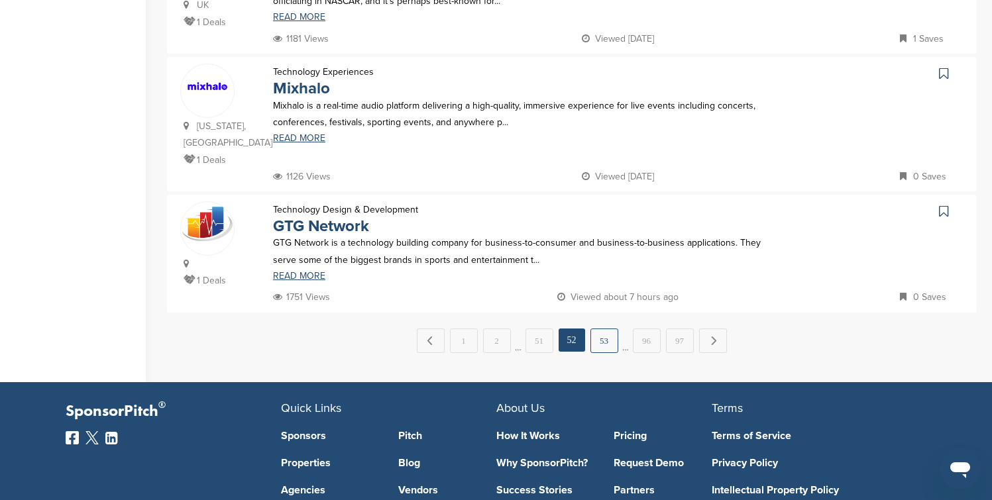
click at [611, 329] on link "53" at bounding box center [604, 341] width 28 height 25
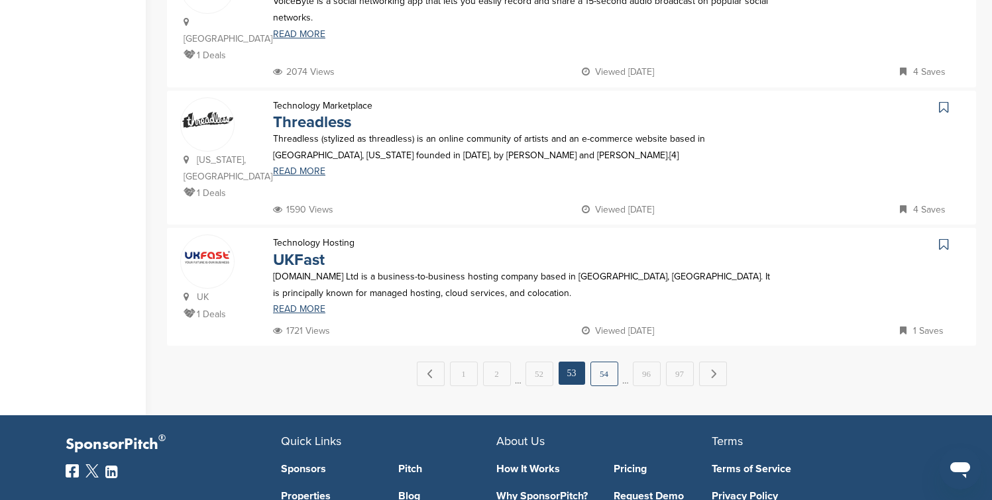
click at [611, 362] on link "54" at bounding box center [604, 374] width 28 height 25
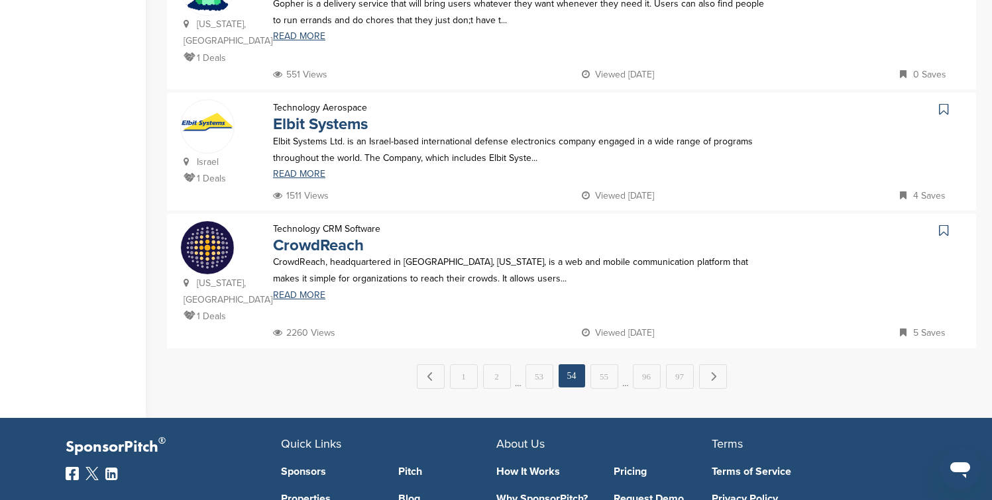
scroll to position [1298, 0]
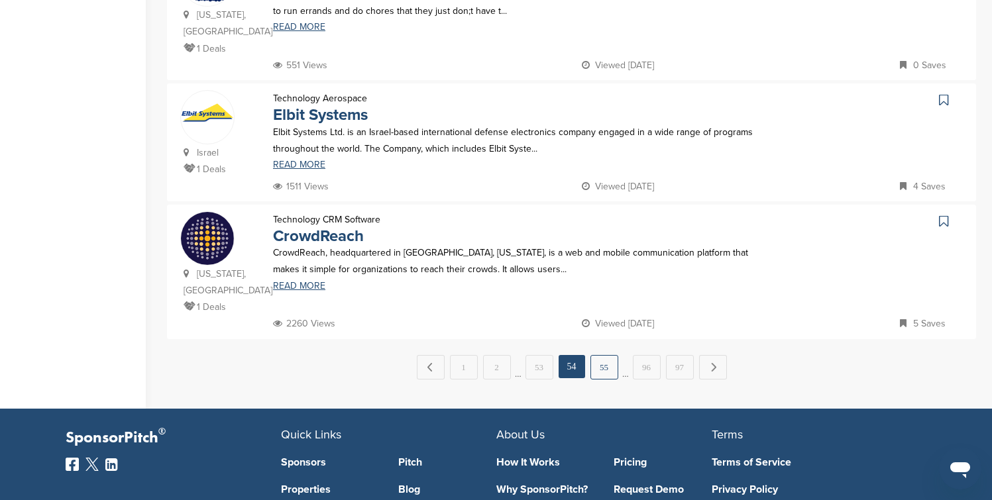
click at [609, 355] on link "55" at bounding box center [604, 367] width 28 height 25
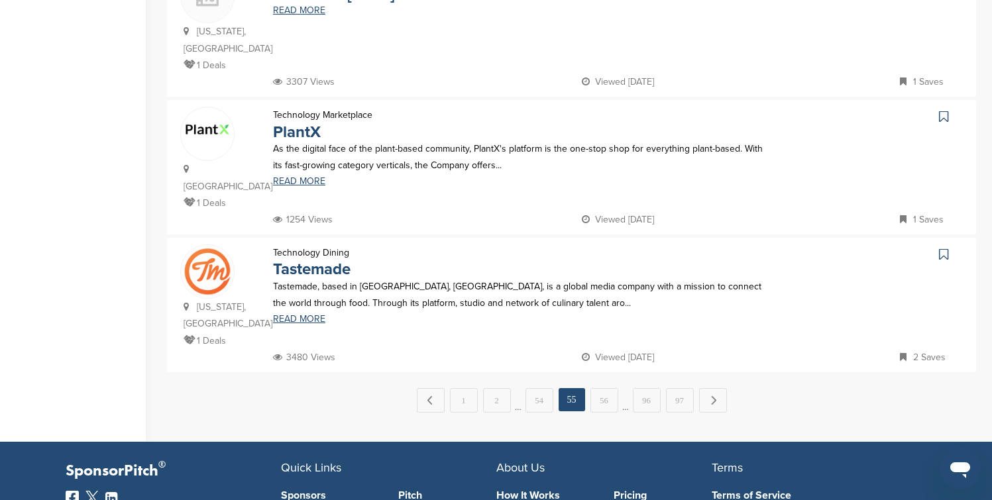
click at [609, 388] on link "56" at bounding box center [604, 400] width 28 height 25
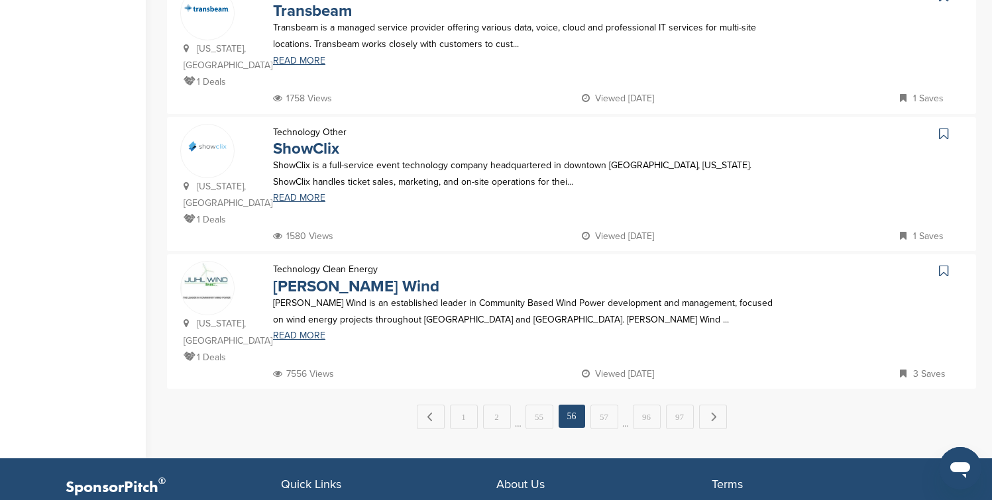
scroll to position [1325, 0]
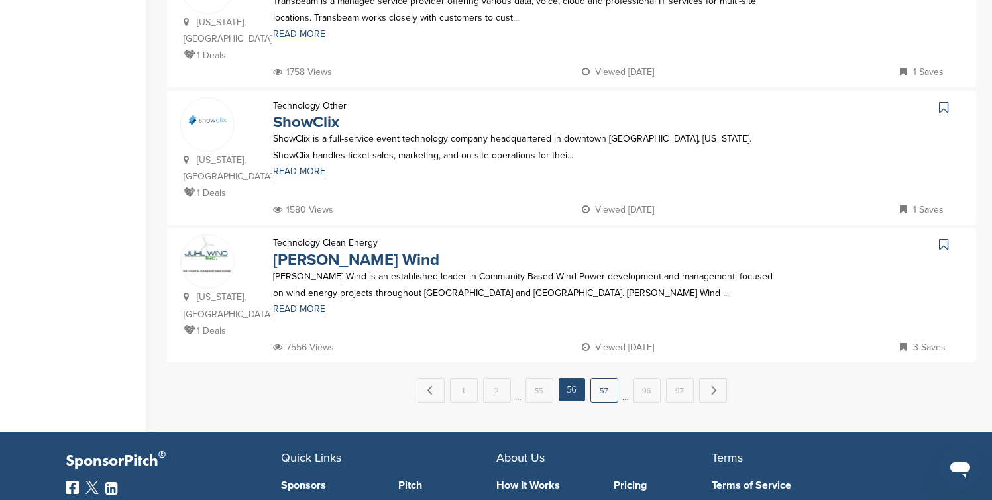
click at [609, 378] on link "57" at bounding box center [604, 390] width 28 height 25
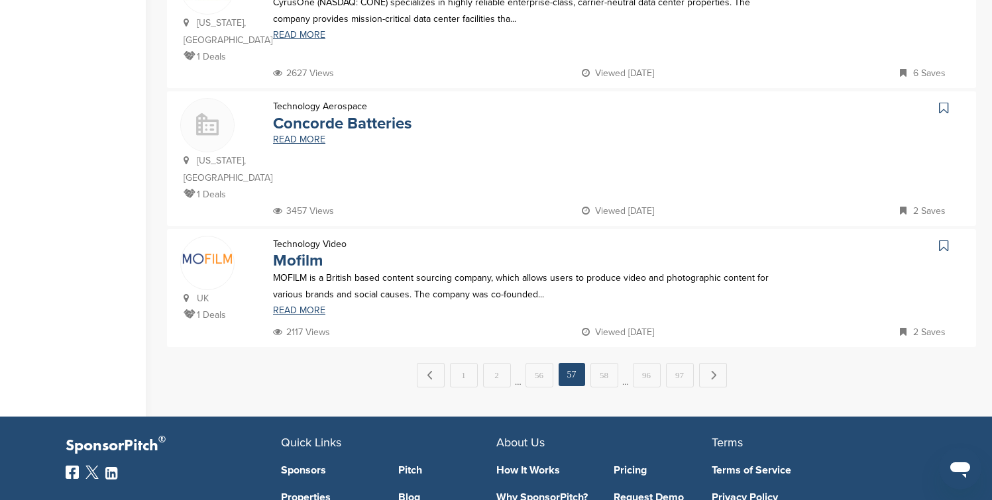
scroll to position [1298, 0]
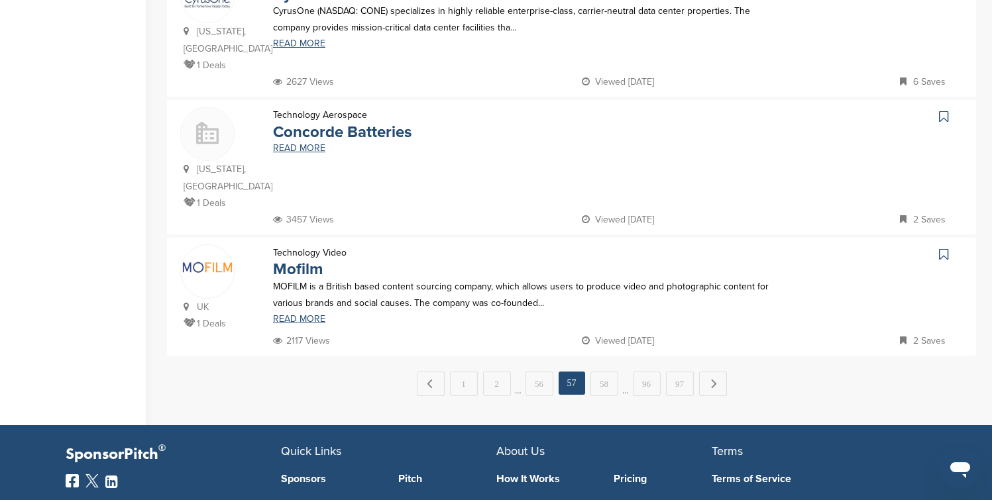
click at [609, 372] on link "58" at bounding box center [604, 384] width 28 height 25
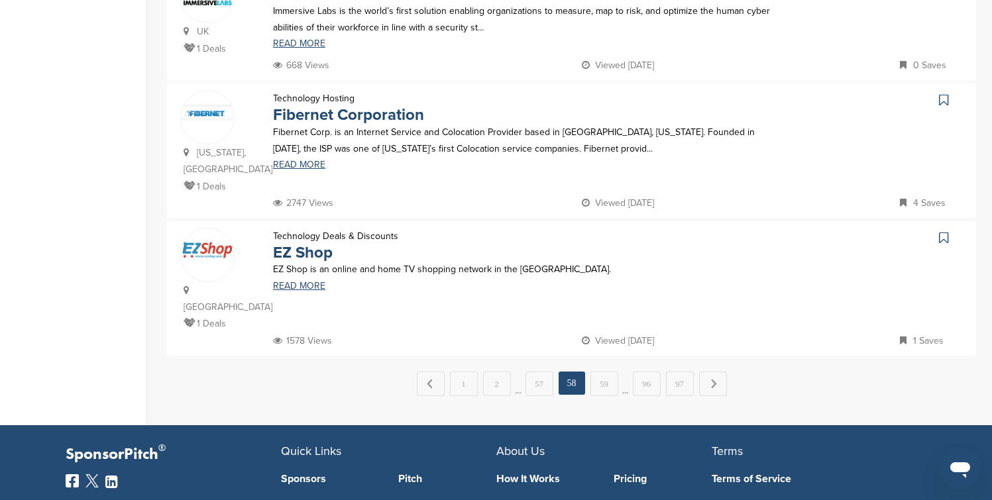
click at [609, 372] on link "59" at bounding box center [604, 384] width 28 height 25
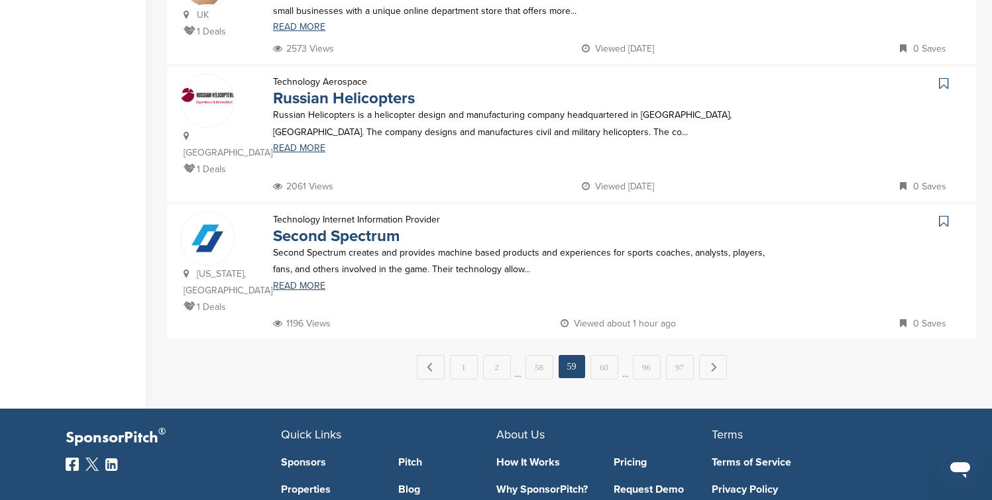
click at [609, 355] on link "60" at bounding box center [604, 367] width 28 height 25
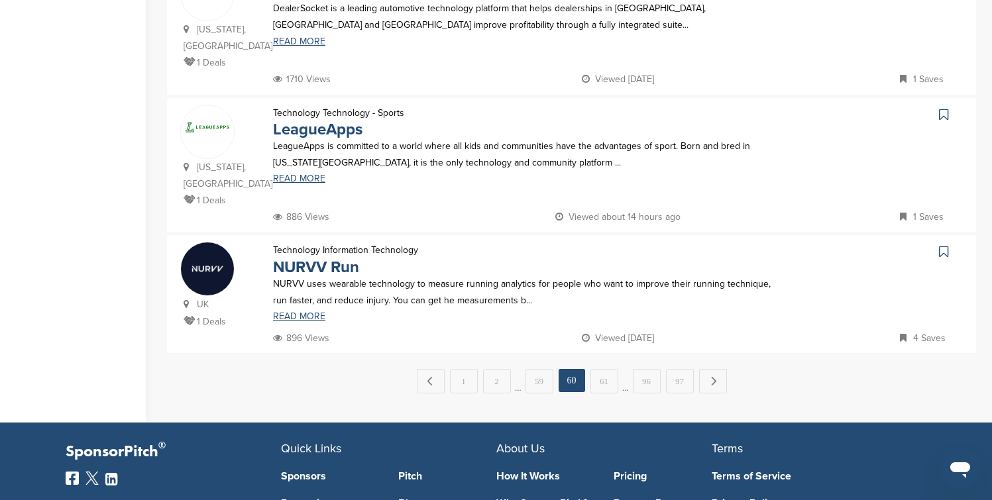
scroll to position [1325, 0]
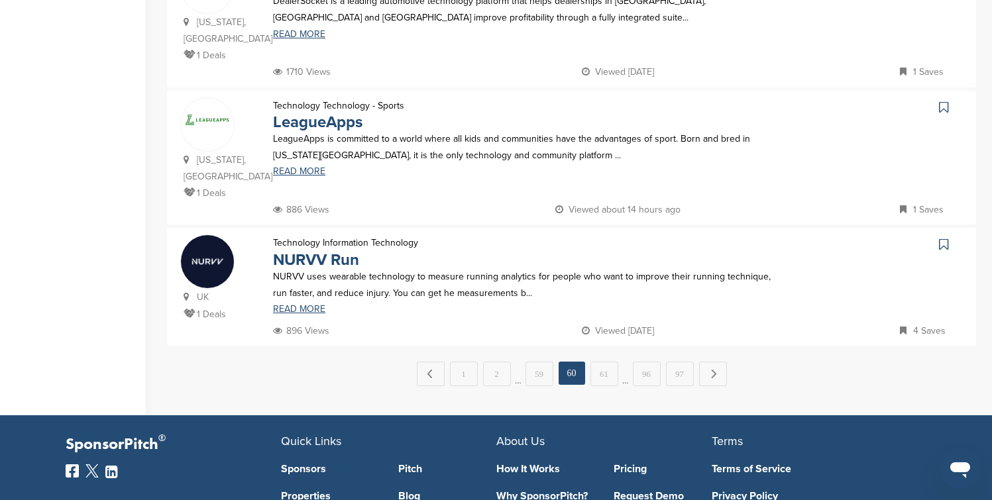
click at [609, 362] on link "61" at bounding box center [604, 374] width 28 height 25
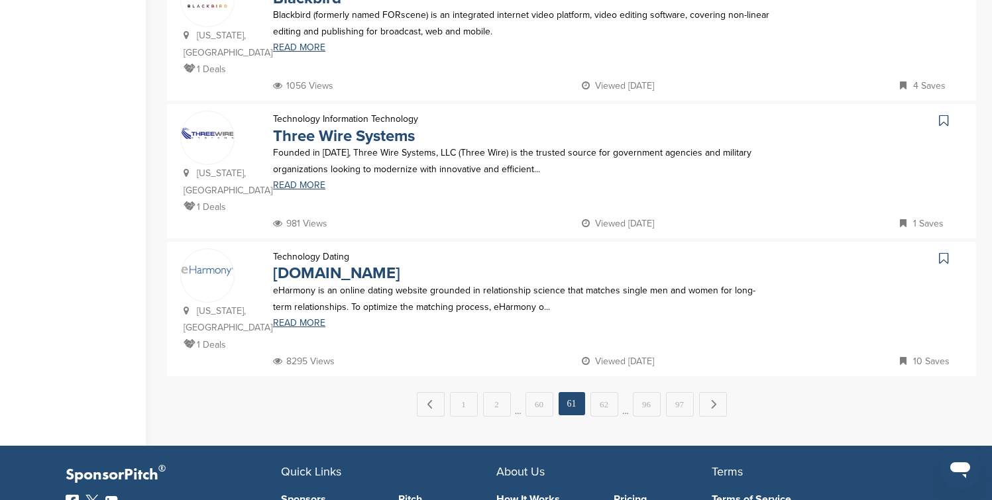
scroll to position [1298, 0]
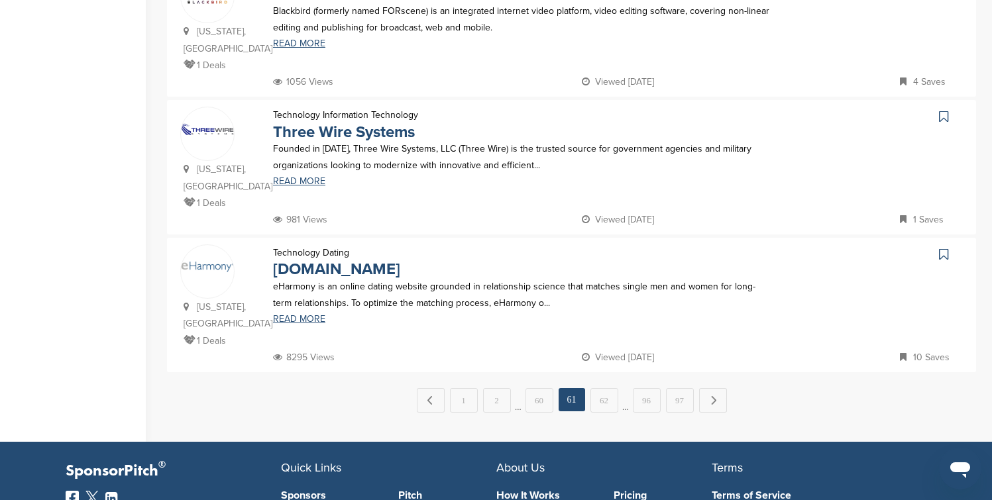
click at [945, 248] on icon at bounding box center [943, 254] width 9 height 13
click at [606, 388] on link "62" at bounding box center [604, 400] width 28 height 25
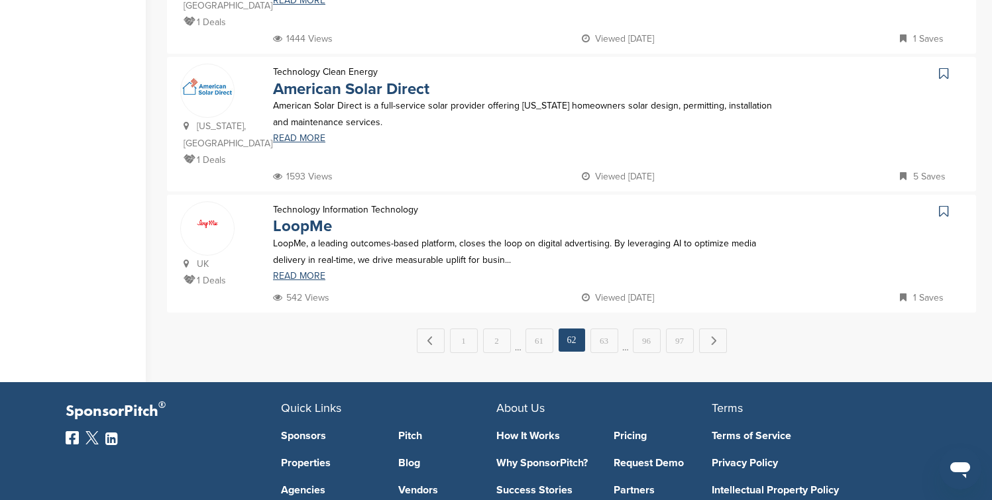
scroll to position [1351, 0]
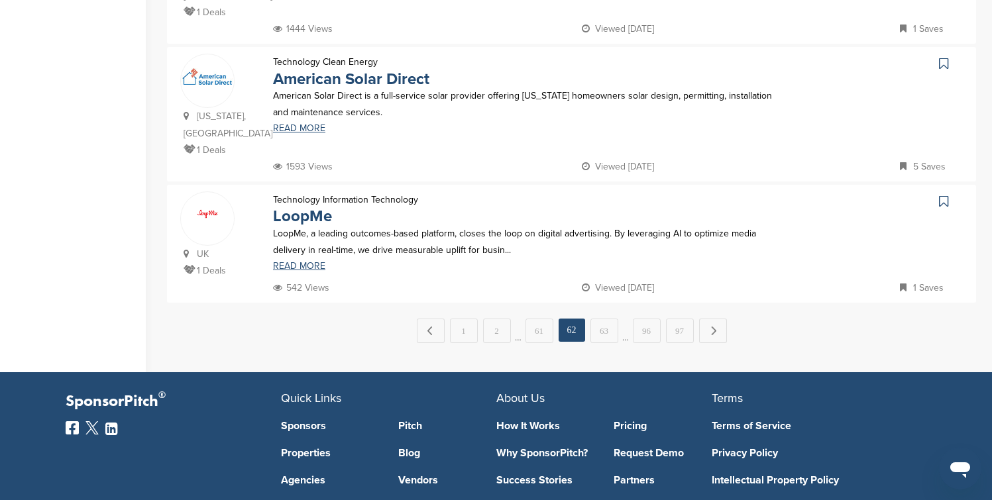
click at [606, 319] on link "63" at bounding box center [604, 331] width 28 height 25
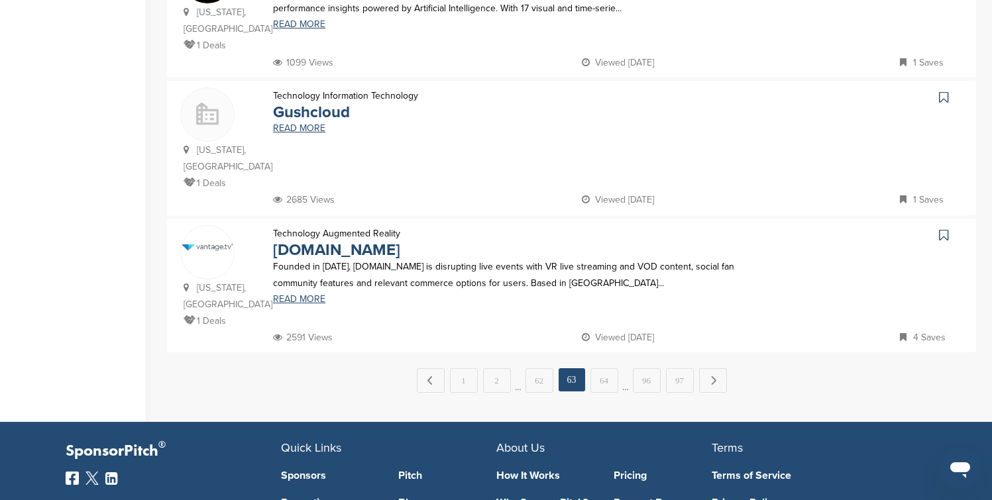
click at [606, 368] on link "64" at bounding box center [604, 380] width 28 height 25
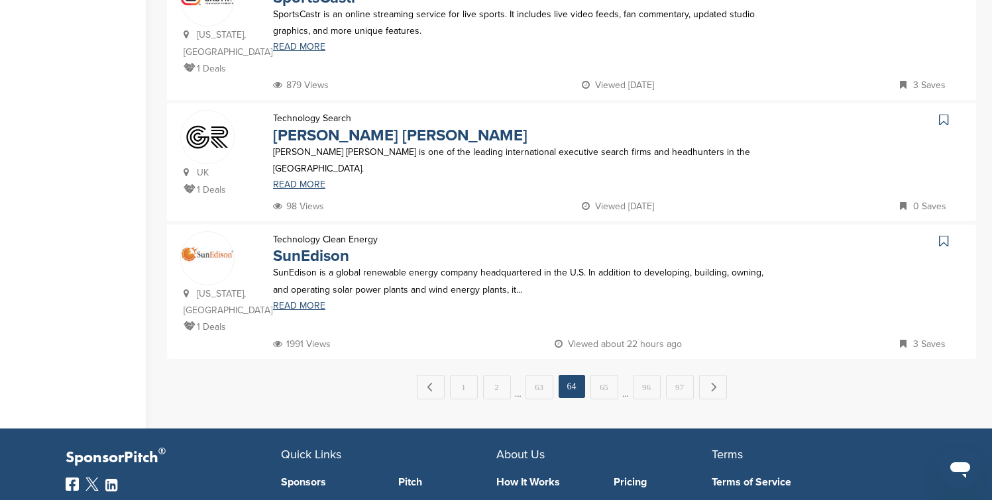
scroll to position [1298, 0]
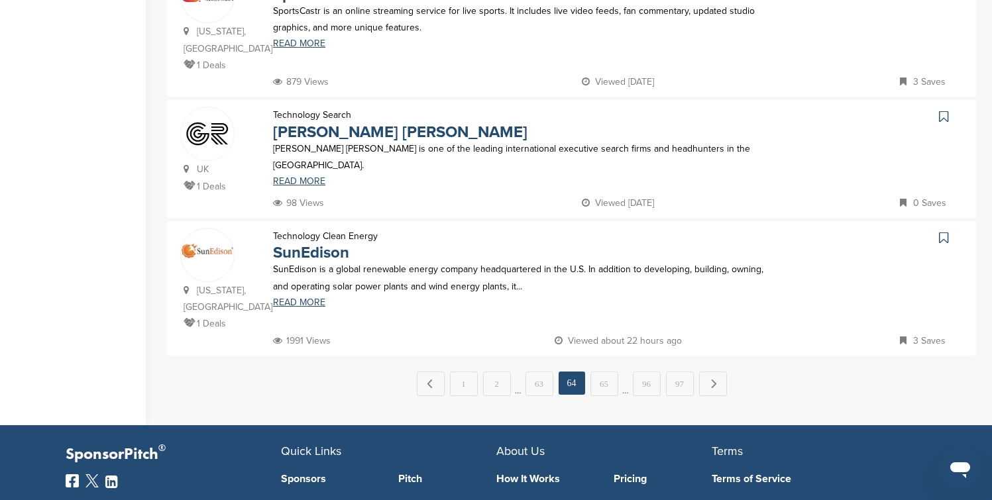
click at [945, 231] on icon at bounding box center [943, 237] width 9 height 13
click at [607, 372] on link "65" at bounding box center [604, 384] width 28 height 25
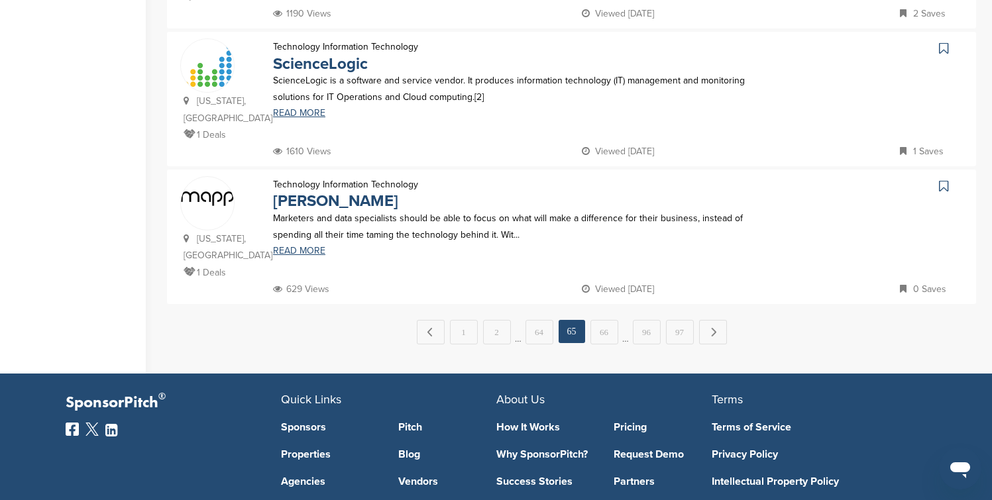
scroll to position [1378, 0]
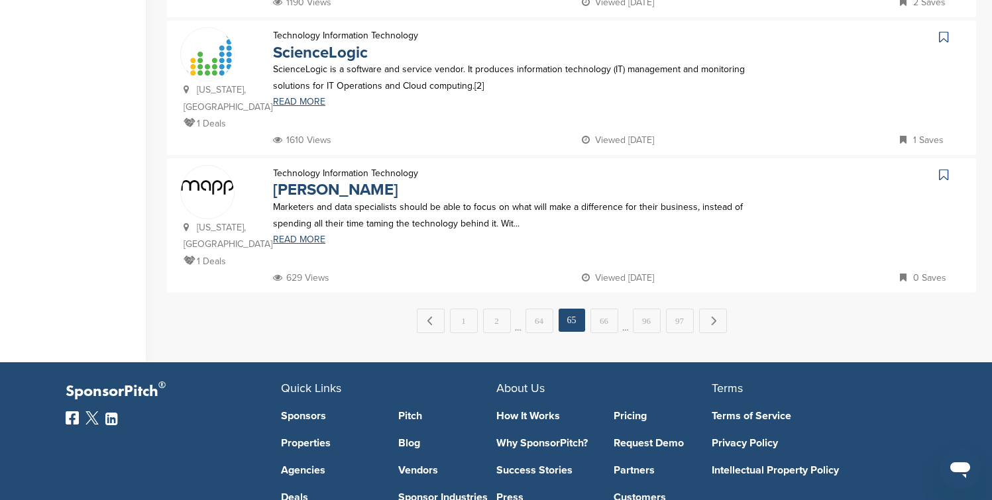
click at [607, 313] on link "66" at bounding box center [604, 321] width 28 height 25
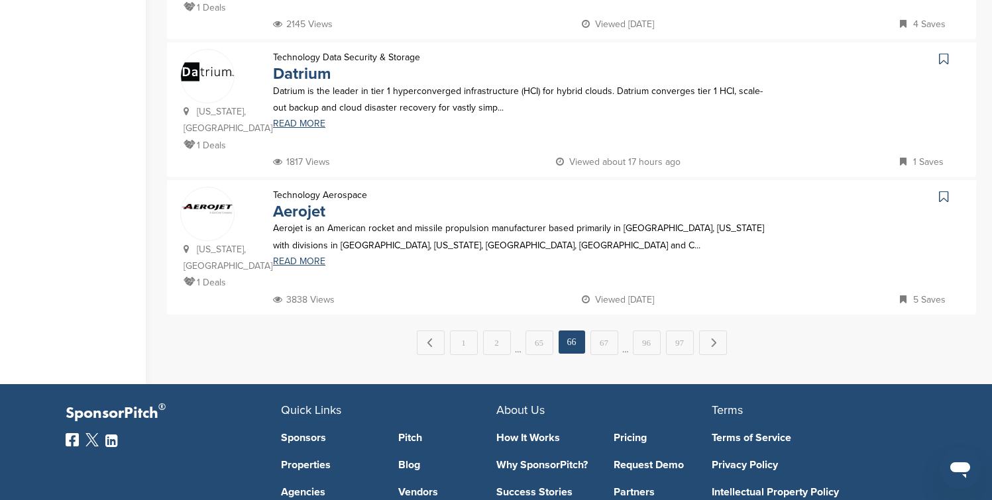
scroll to position [1351, 0]
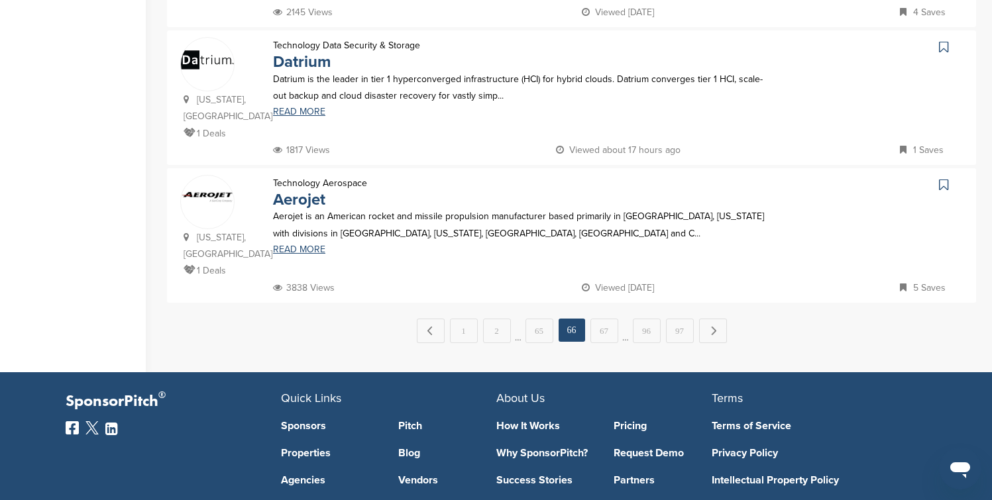
click at [607, 319] on link "67" at bounding box center [604, 331] width 28 height 25
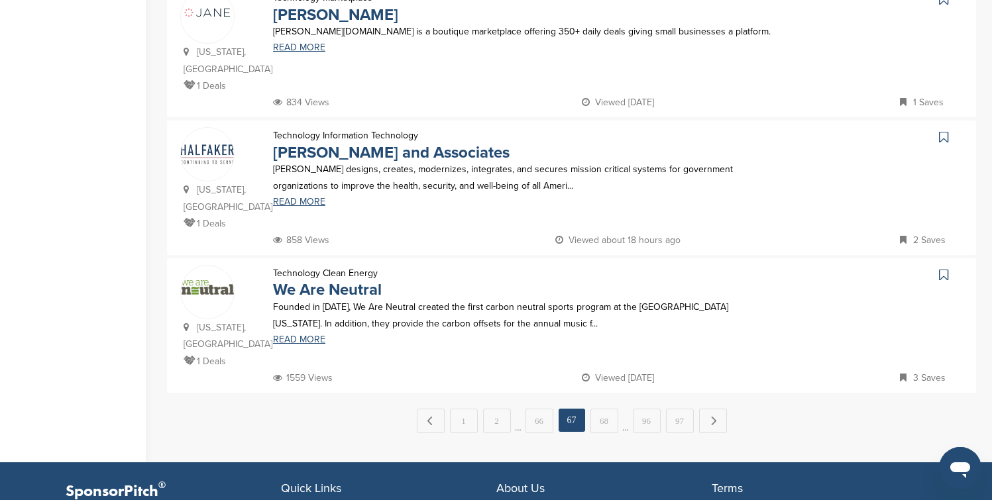
scroll to position [1298, 0]
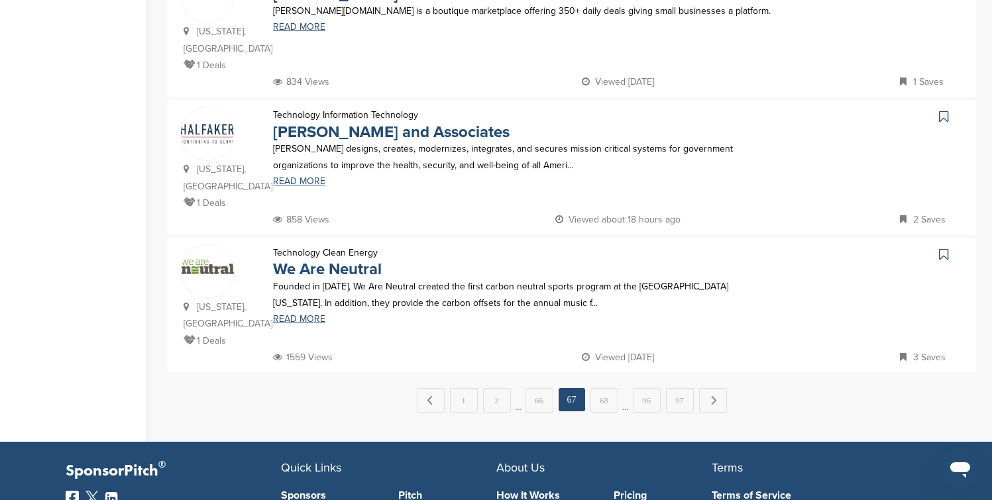
click at [607, 388] on link "68" at bounding box center [604, 400] width 28 height 25
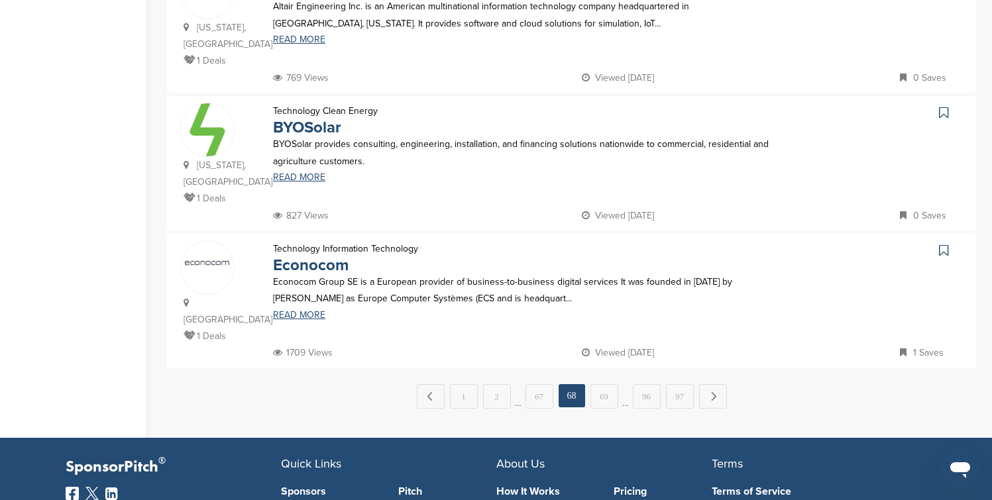
scroll to position [1272, 0]
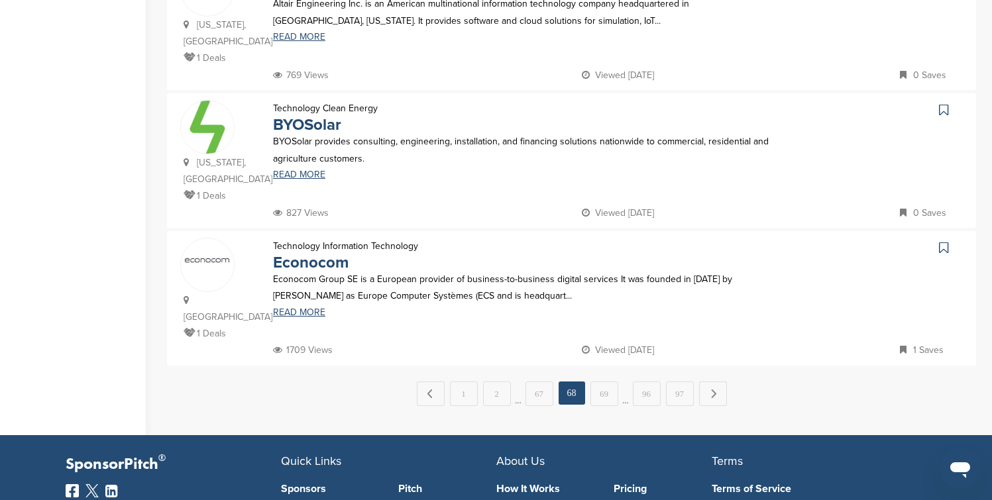
click at [607, 382] on link "69" at bounding box center [604, 394] width 28 height 25
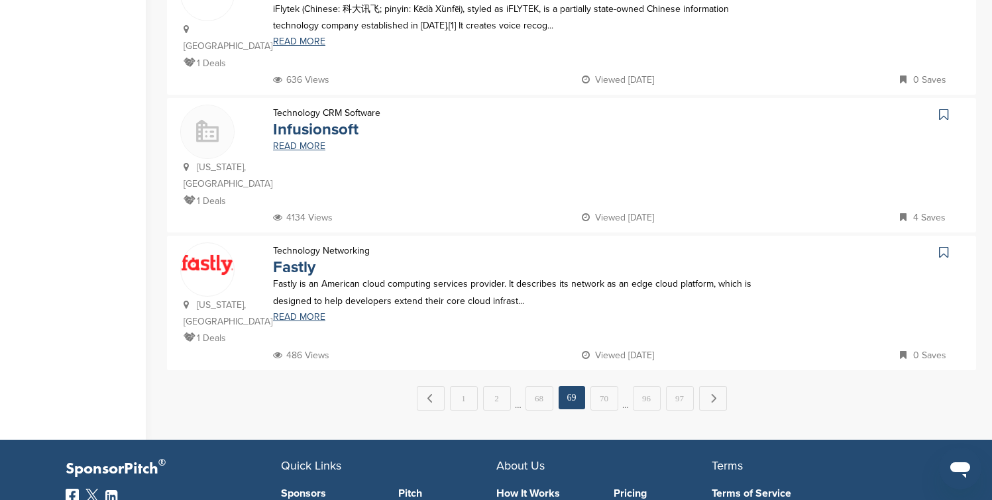
scroll to position [1298, 0]
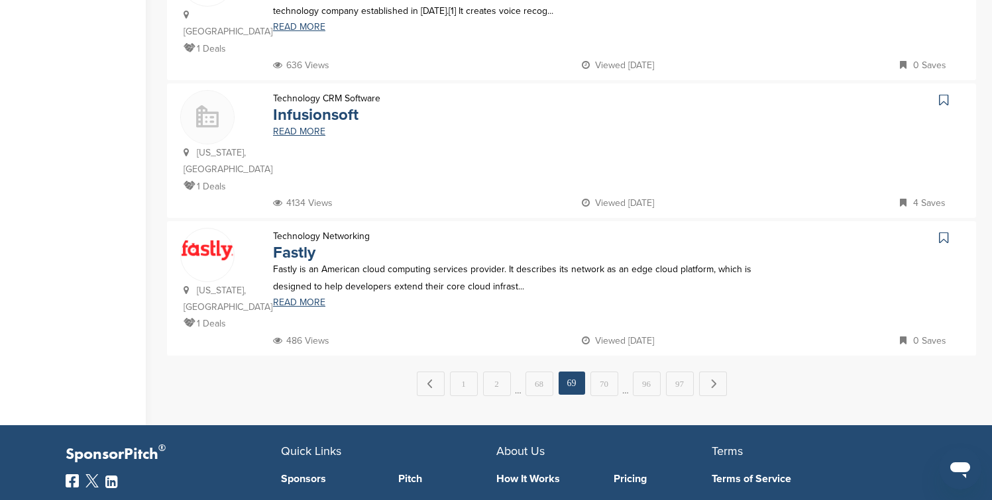
click at [607, 372] on link "70" at bounding box center [604, 384] width 28 height 25
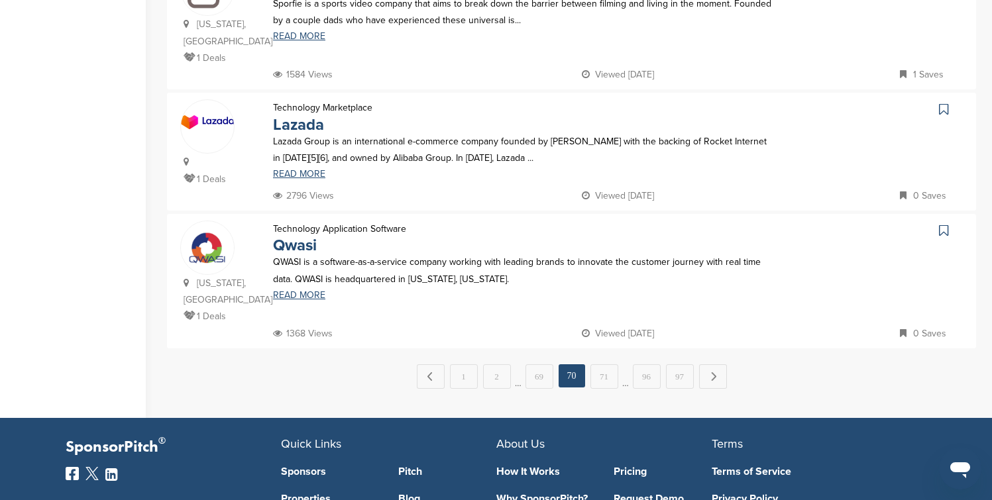
scroll to position [1325, 0]
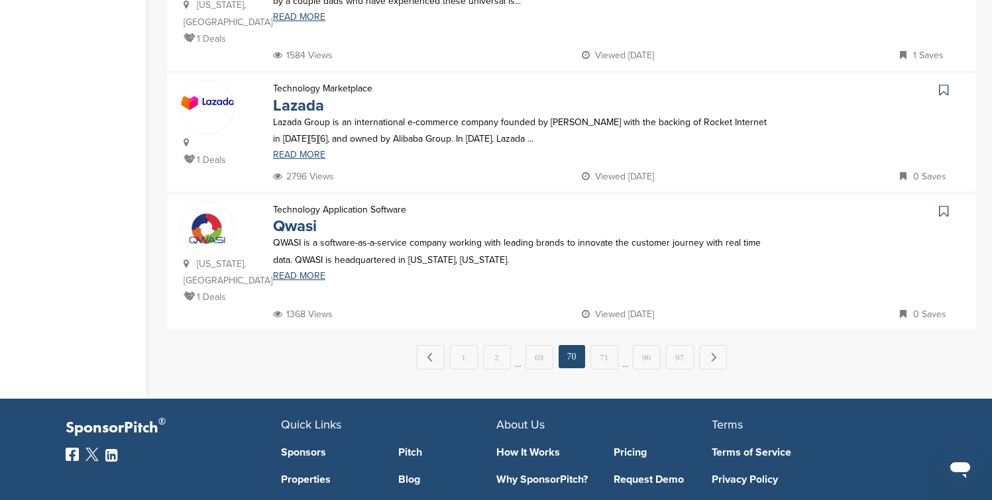
click at [607, 345] on link "71" at bounding box center [604, 357] width 28 height 25
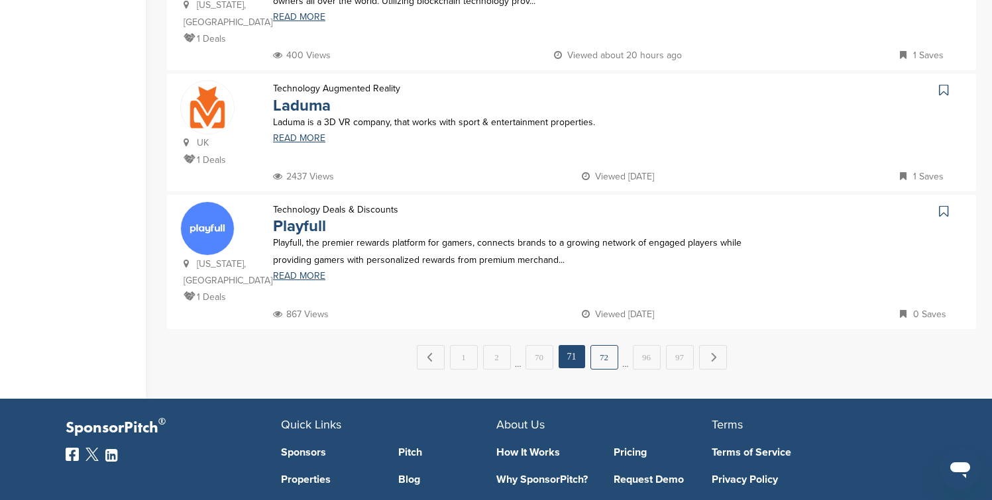
click at [606, 345] on link "72" at bounding box center [604, 357] width 28 height 25
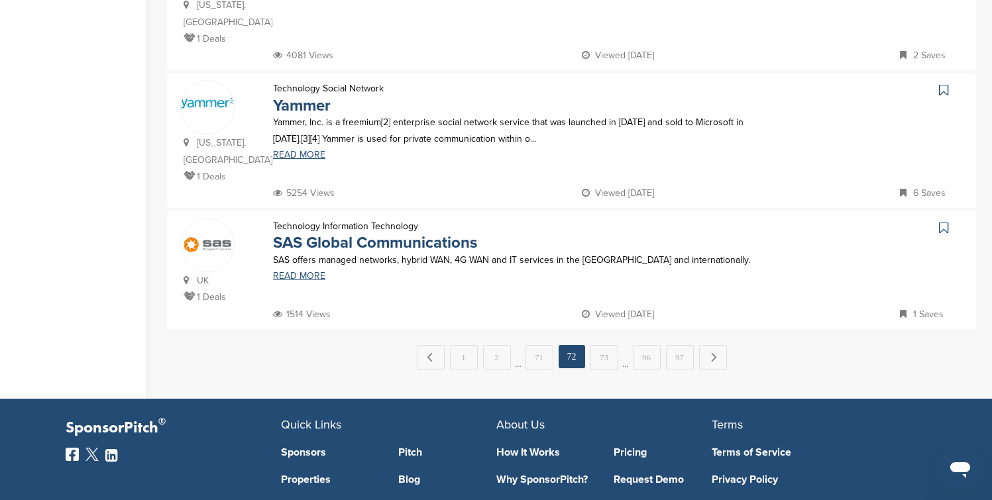
click at [606, 345] on link "73" at bounding box center [604, 357] width 28 height 25
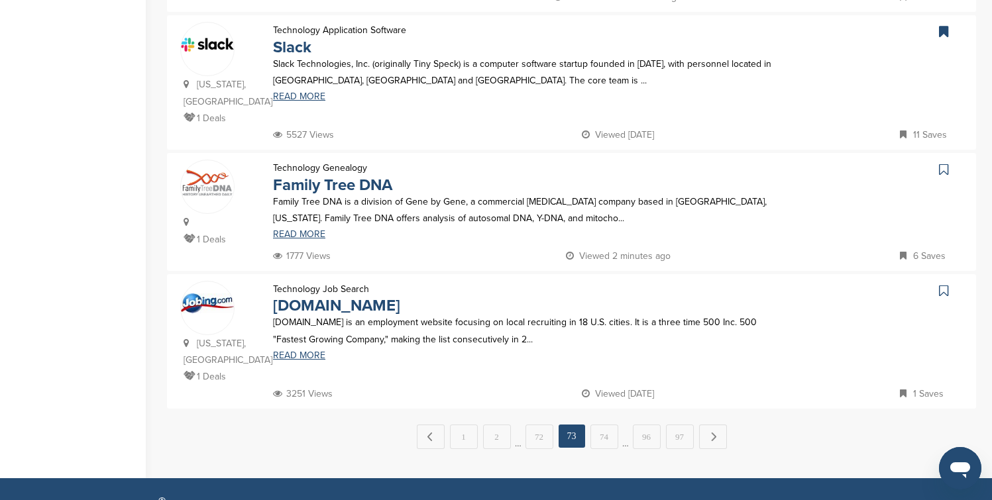
scroll to position [1272, 0]
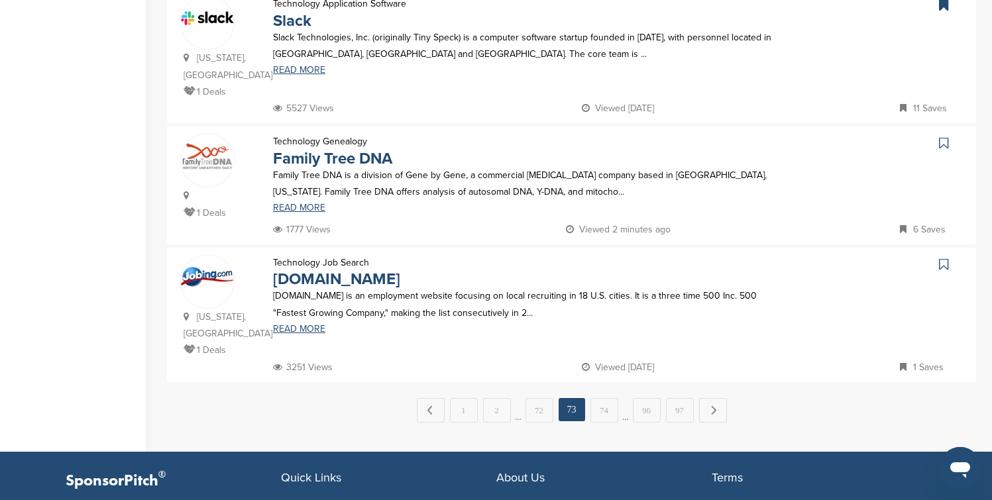
click at [606, 398] on link "74" at bounding box center [604, 410] width 28 height 25
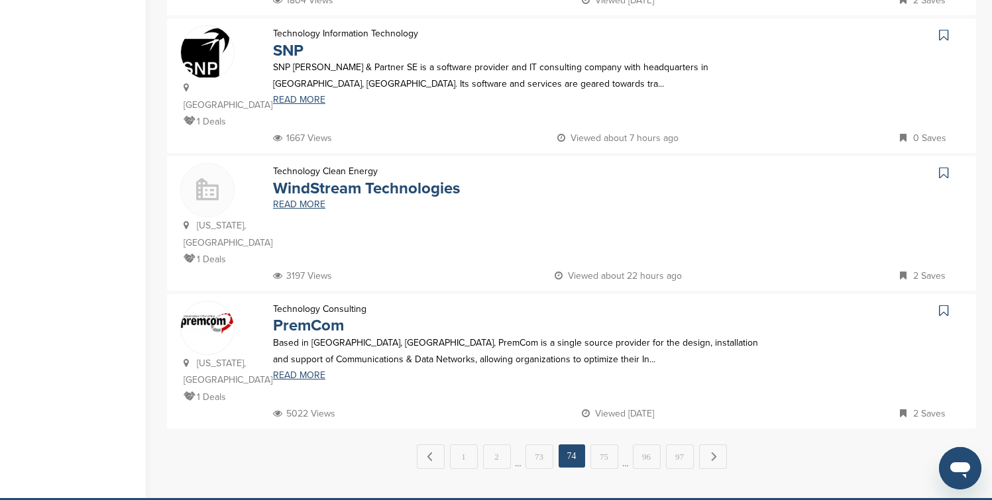
scroll to position [1245, 0]
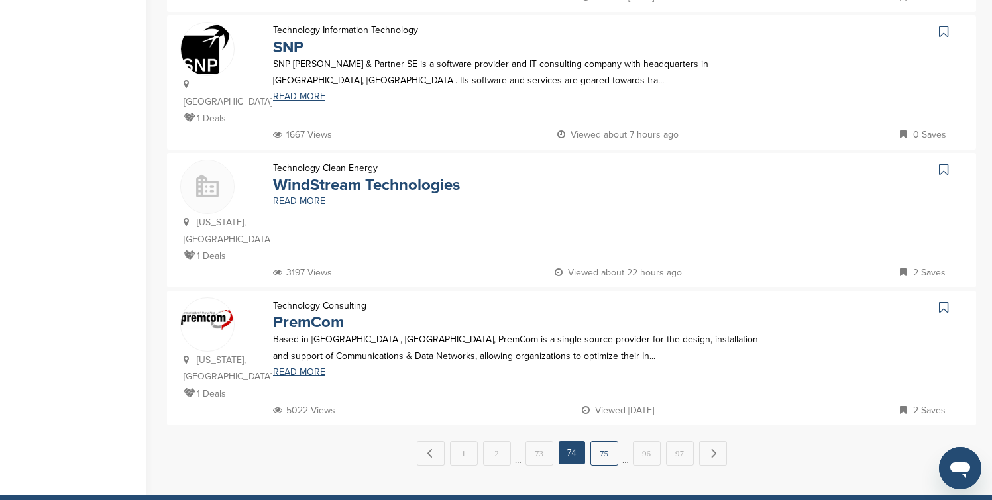
click at [603, 441] on link "75" at bounding box center [604, 453] width 28 height 25
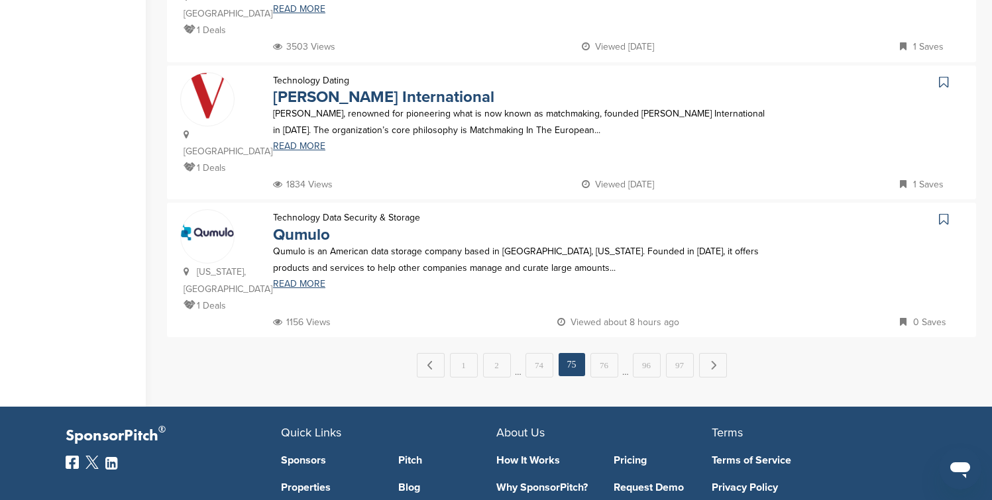
scroll to position [1351, 0]
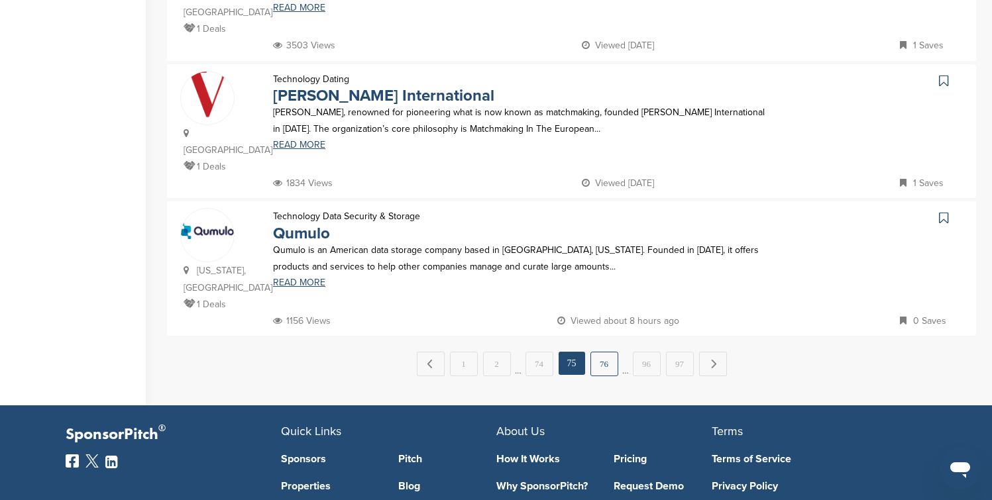
click at [608, 352] on link "76" at bounding box center [604, 364] width 28 height 25
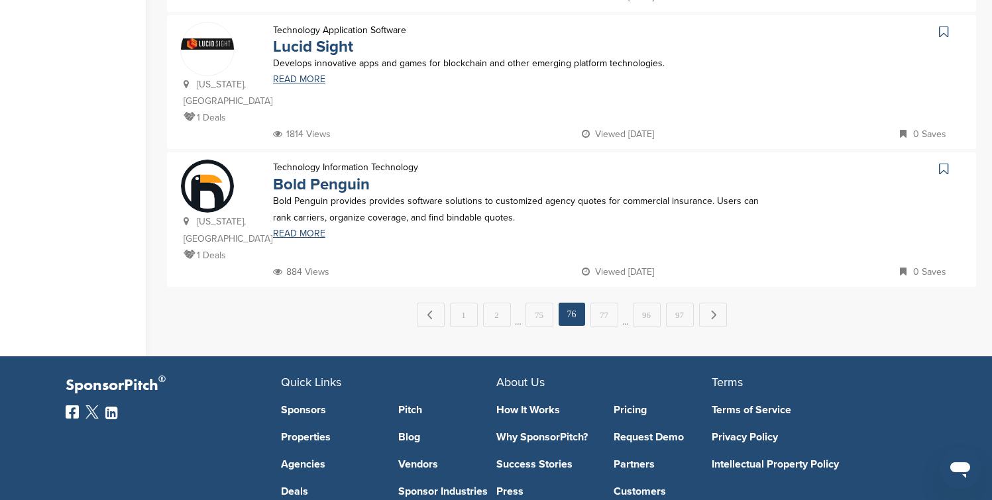
scroll to position [1404, 0]
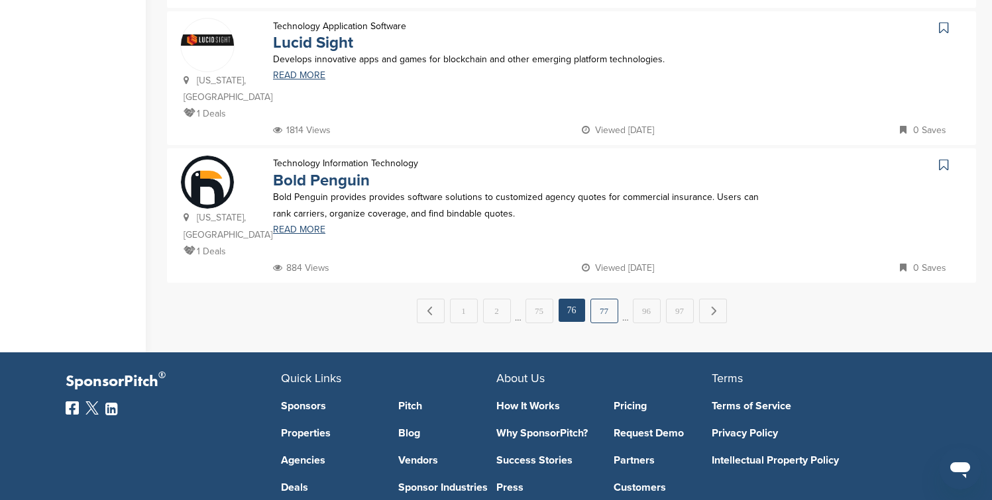
click at [602, 299] on link "77" at bounding box center [604, 311] width 28 height 25
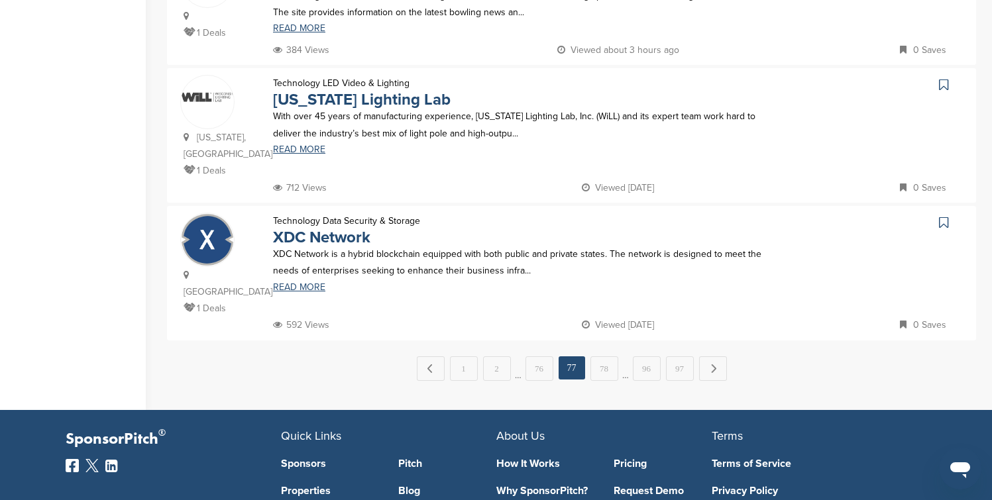
scroll to position [1298, 0]
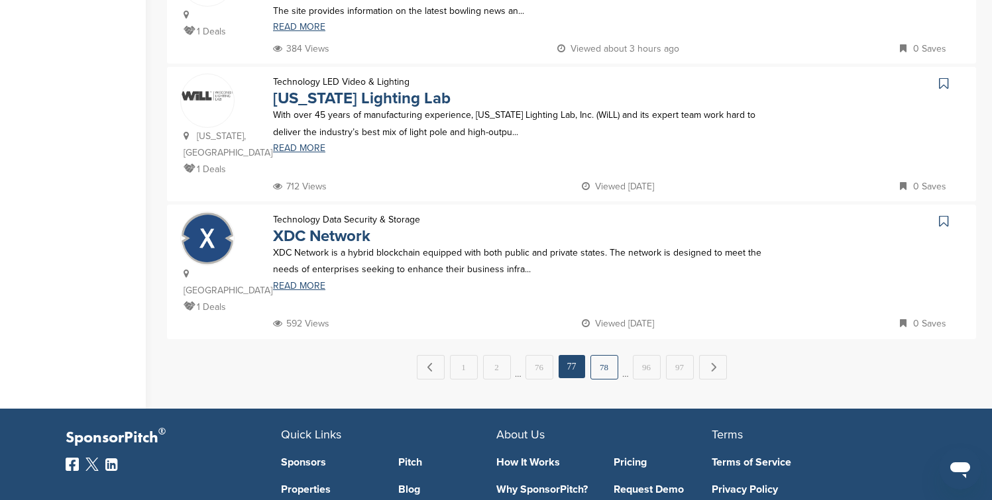
click at [603, 355] on link "78" at bounding box center [604, 367] width 28 height 25
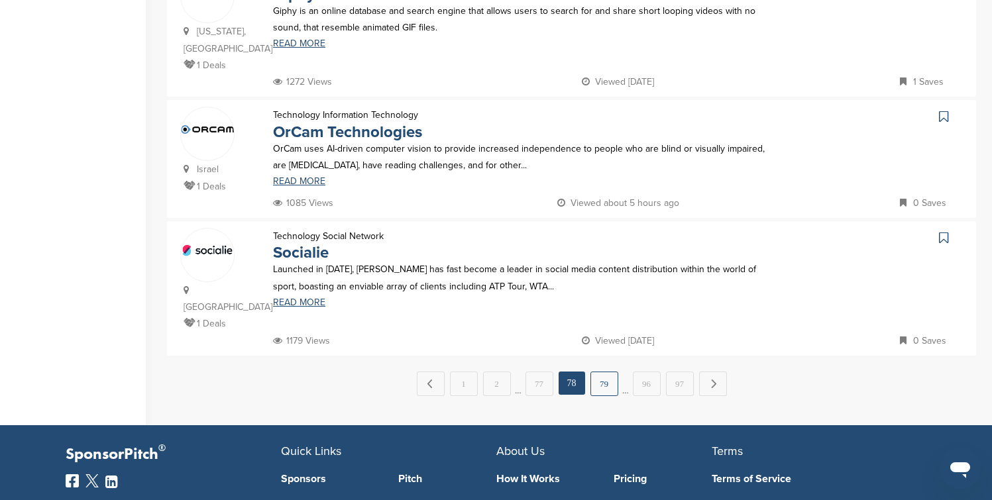
click at [605, 372] on link "79" at bounding box center [604, 384] width 28 height 25
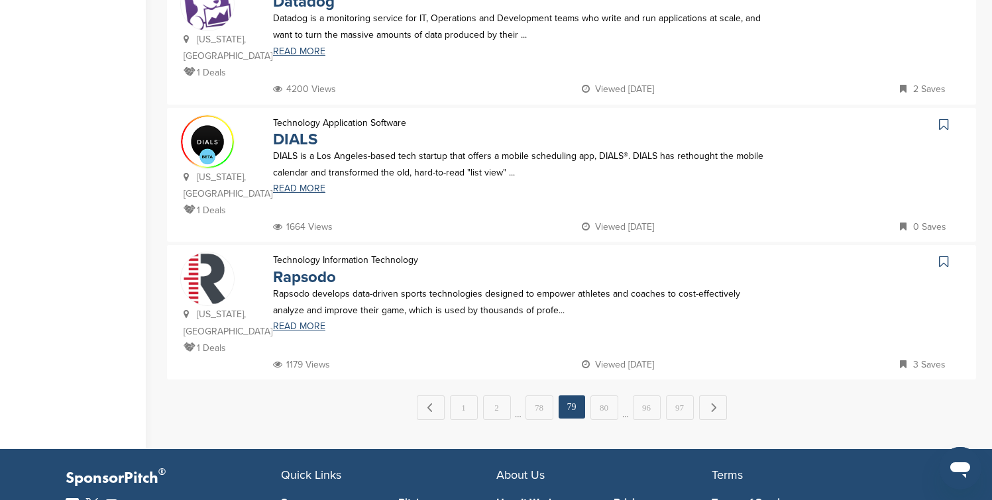
scroll to position [1325, 0]
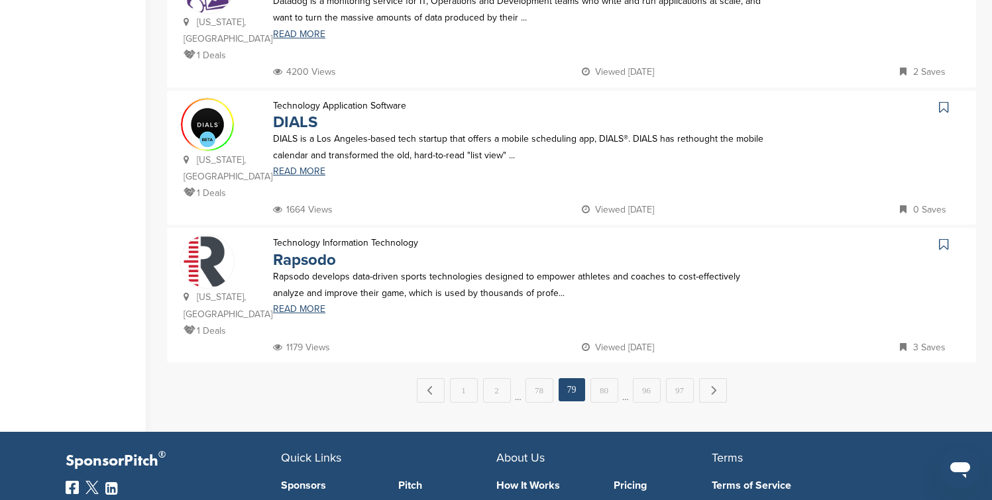
click at [605, 378] on link "80" at bounding box center [604, 390] width 28 height 25
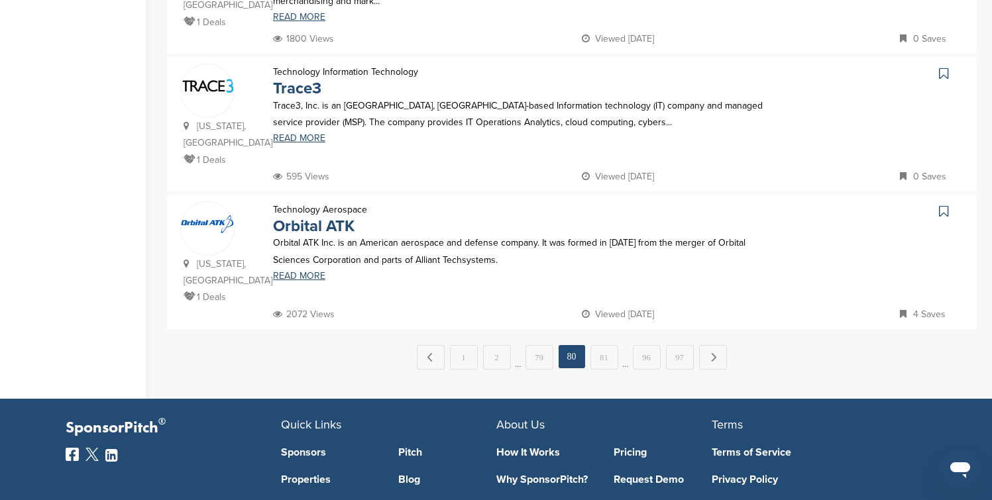
click at [605, 345] on link "81" at bounding box center [604, 357] width 28 height 25
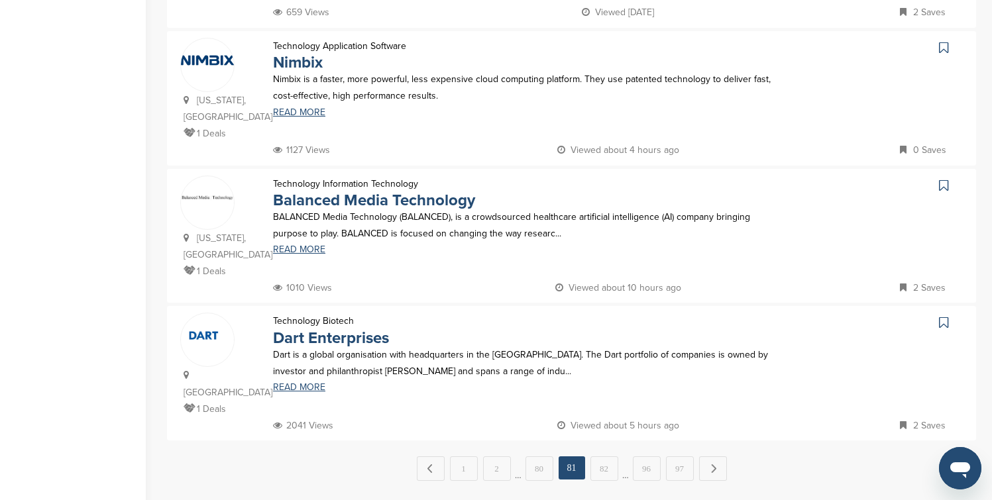
scroll to position [1272, 0]
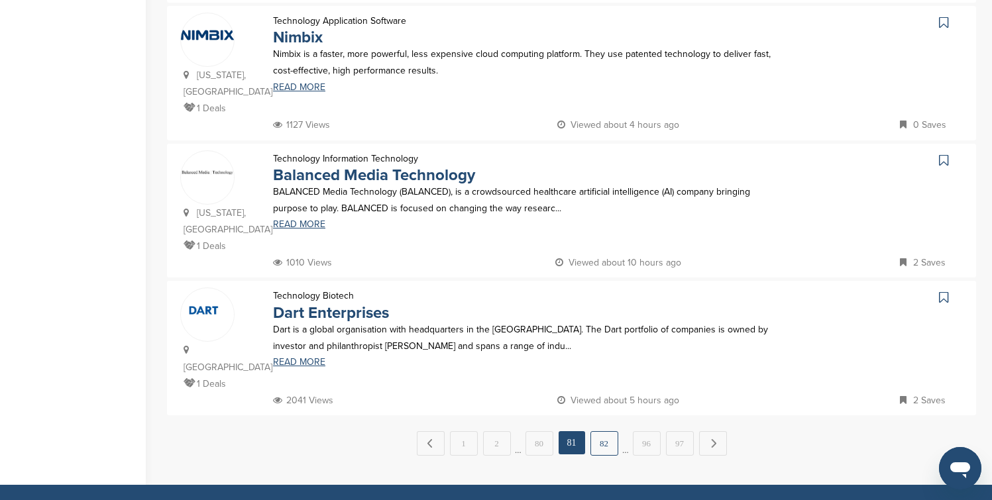
click at [607, 431] on link "82" at bounding box center [604, 443] width 28 height 25
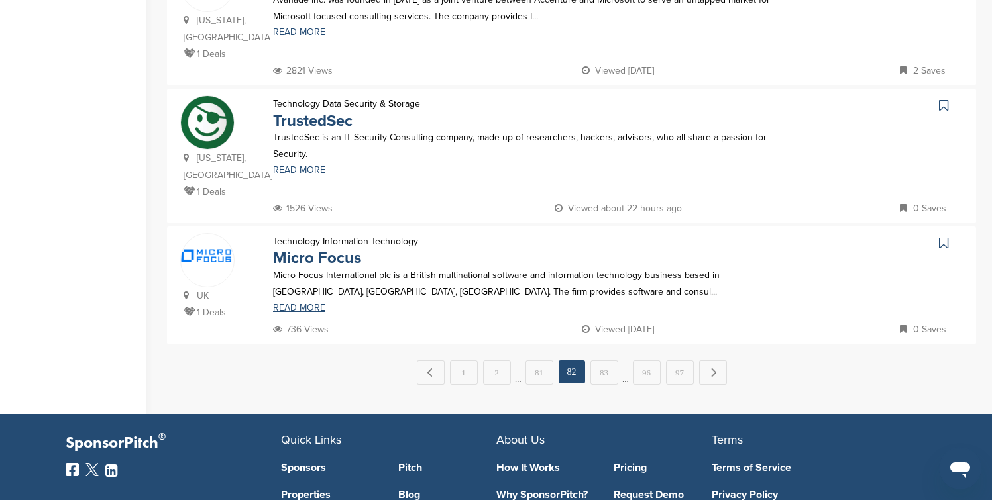
scroll to position [1325, 0]
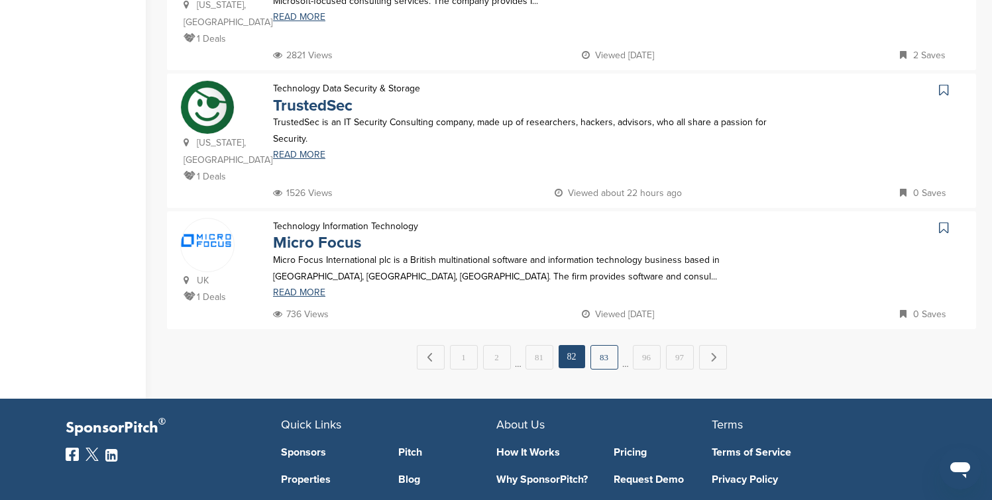
click at [606, 345] on link "83" at bounding box center [604, 357] width 28 height 25
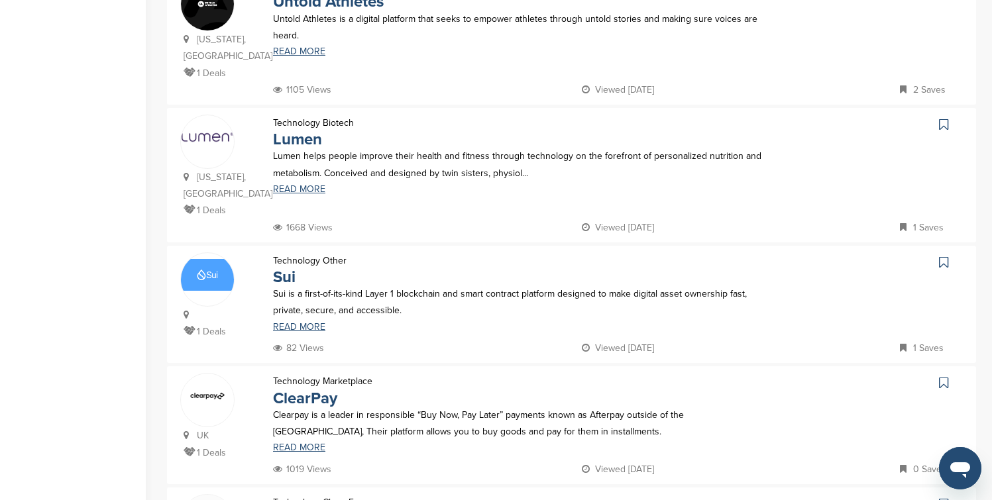
scroll to position [927, 0]
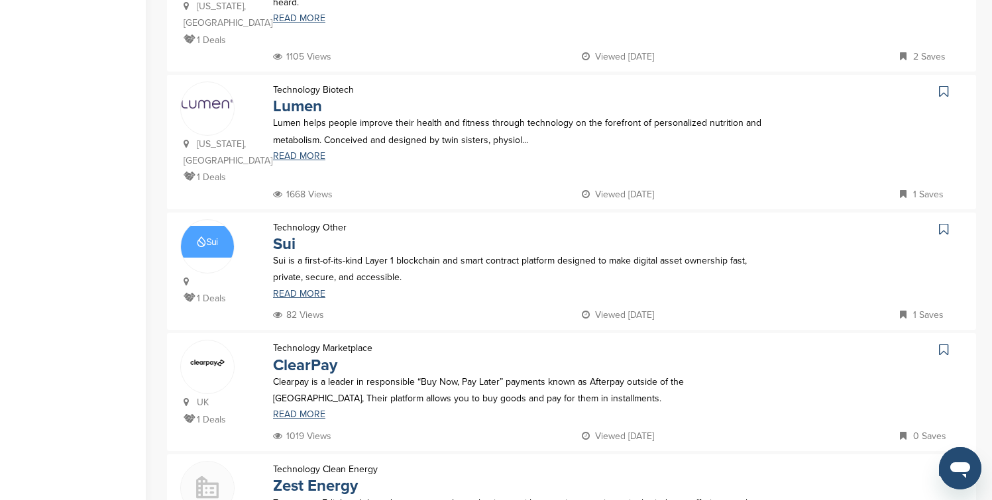
click at [939, 85] on icon at bounding box center [943, 91] width 9 height 13
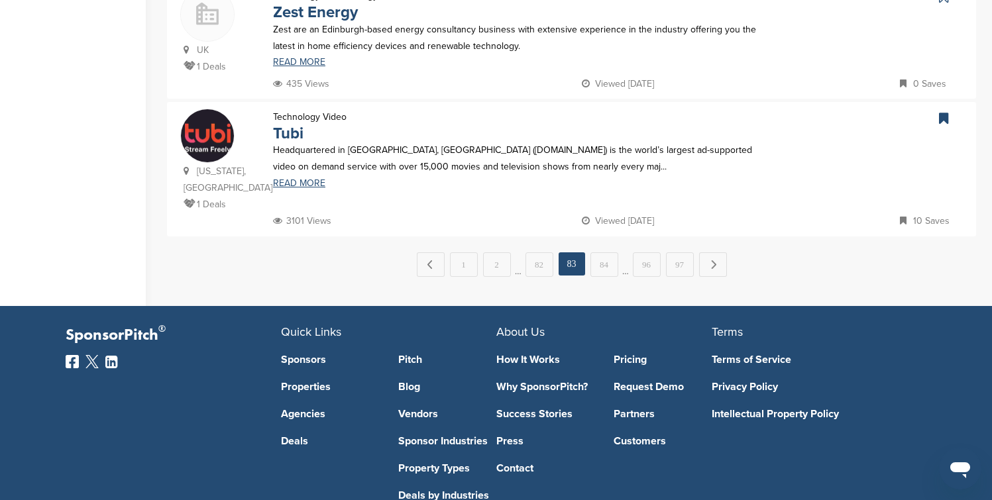
scroll to position [1404, 0]
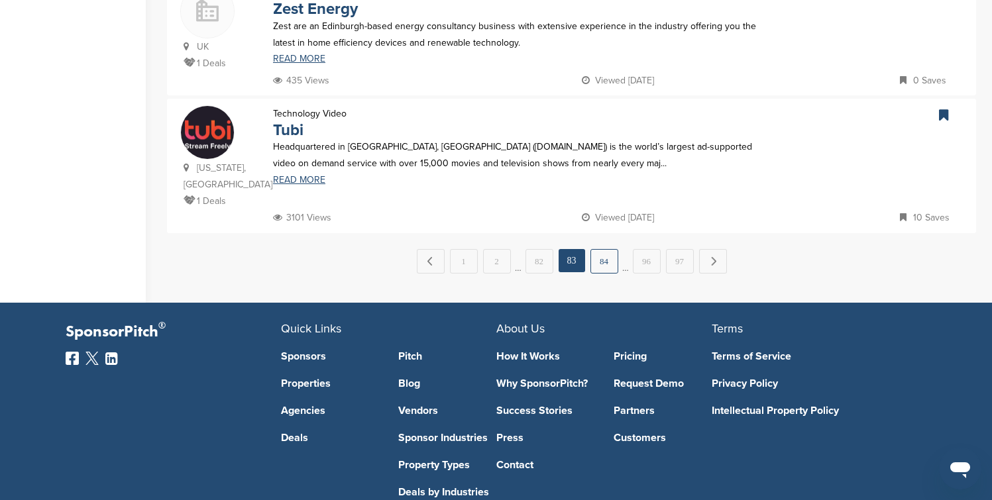
click at [611, 249] on link "84" at bounding box center [604, 261] width 28 height 25
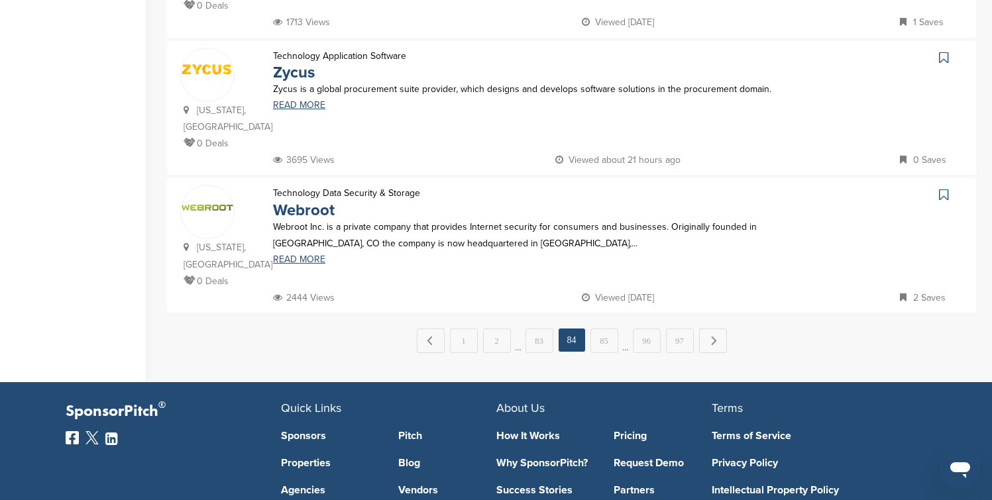
scroll to position [1378, 0]
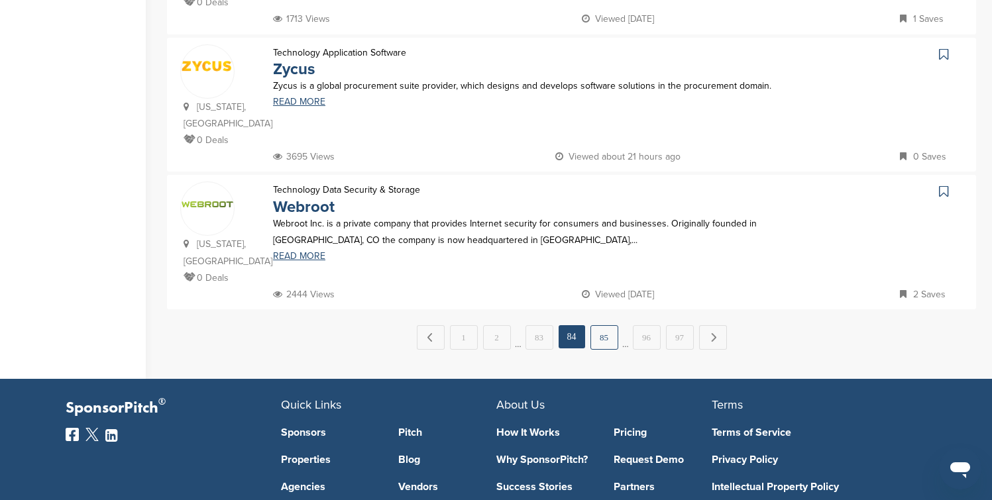
click at [602, 325] on link "85" at bounding box center [604, 337] width 28 height 25
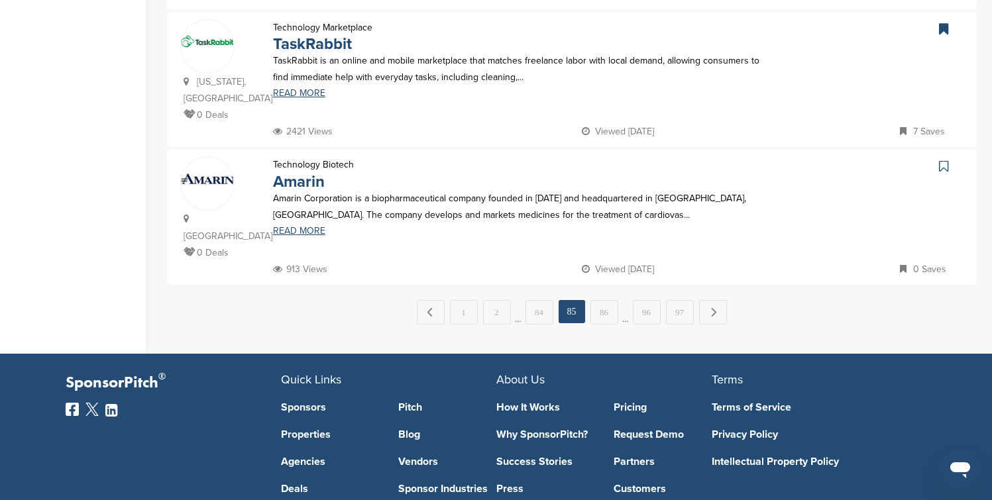
scroll to position [1404, 0]
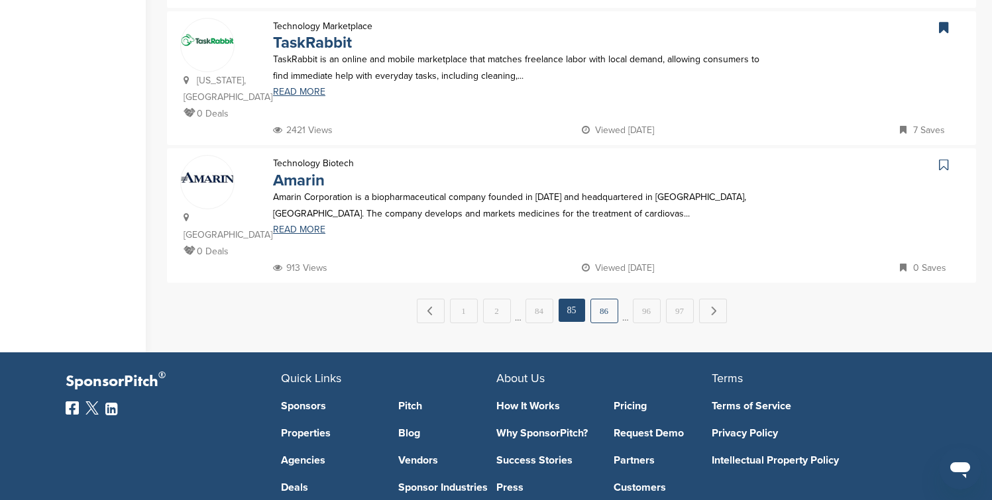
click at [608, 299] on link "86" at bounding box center [604, 311] width 28 height 25
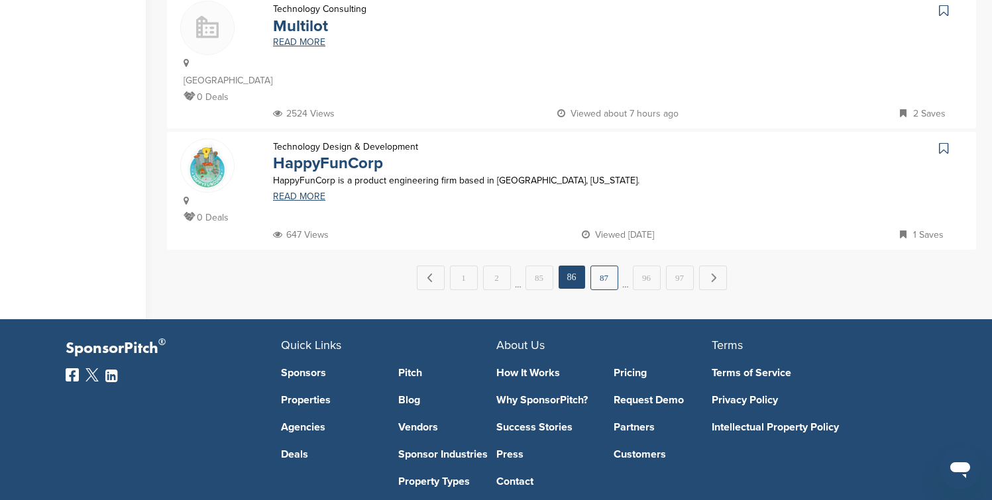
click at [606, 266] on link "87" at bounding box center [604, 278] width 28 height 25
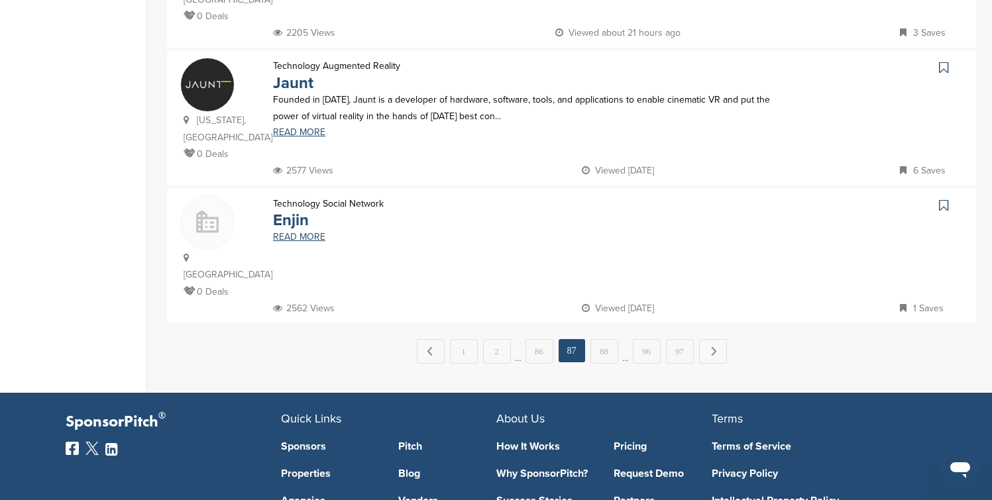
scroll to position [1351, 0]
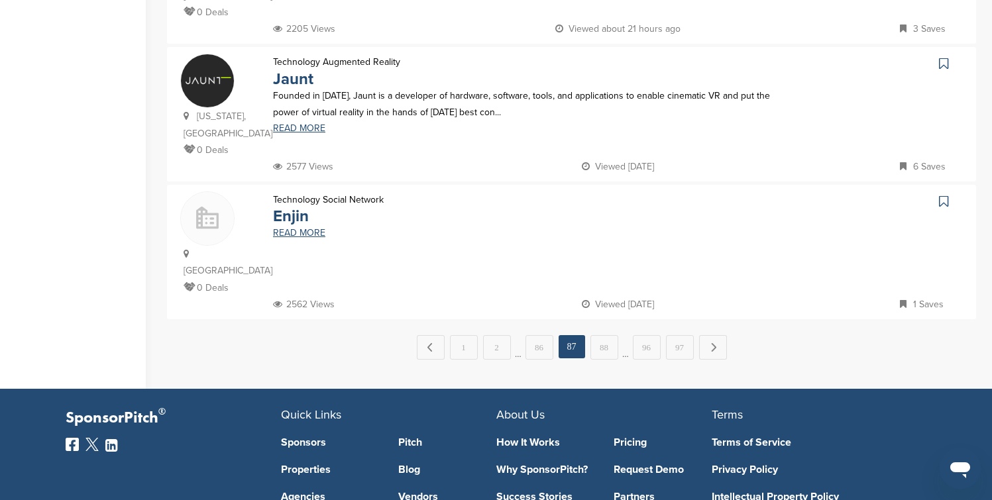
click at [606, 335] on link "88" at bounding box center [604, 347] width 28 height 25
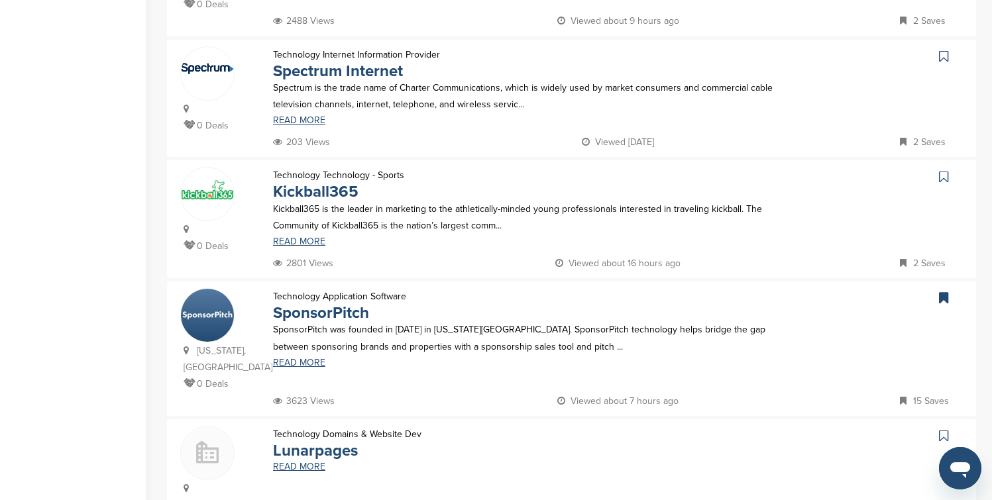
scroll to position [1086, 0]
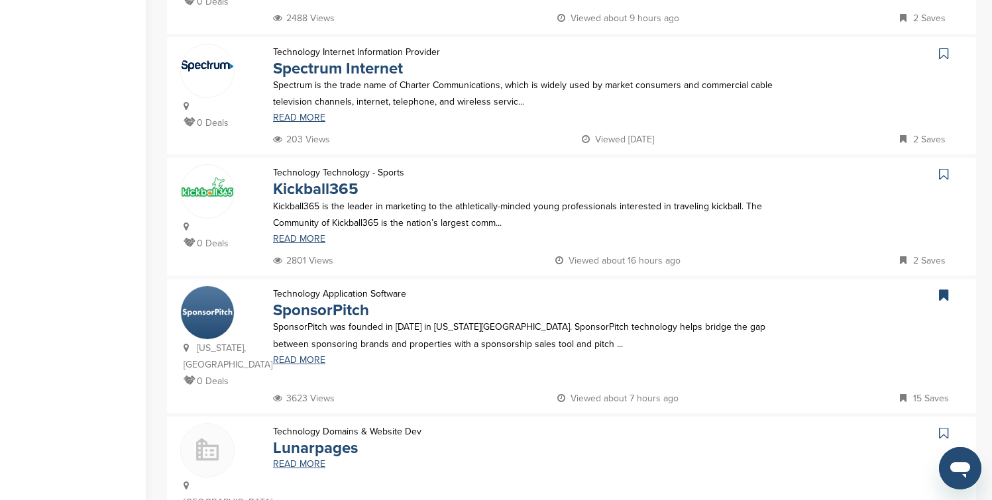
click at [946, 47] on icon at bounding box center [943, 53] width 9 height 13
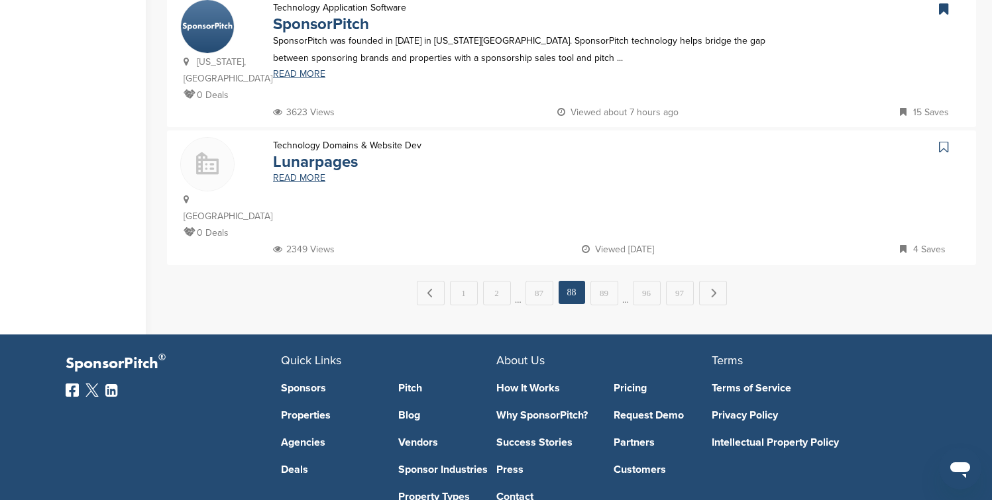
scroll to position [1378, 0]
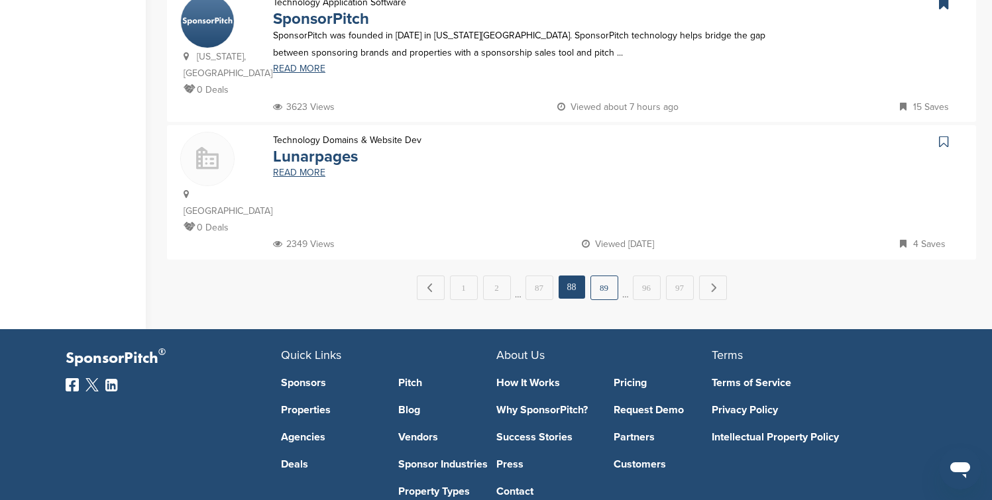
click at [607, 276] on link "89" at bounding box center [604, 288] width 28 height 25
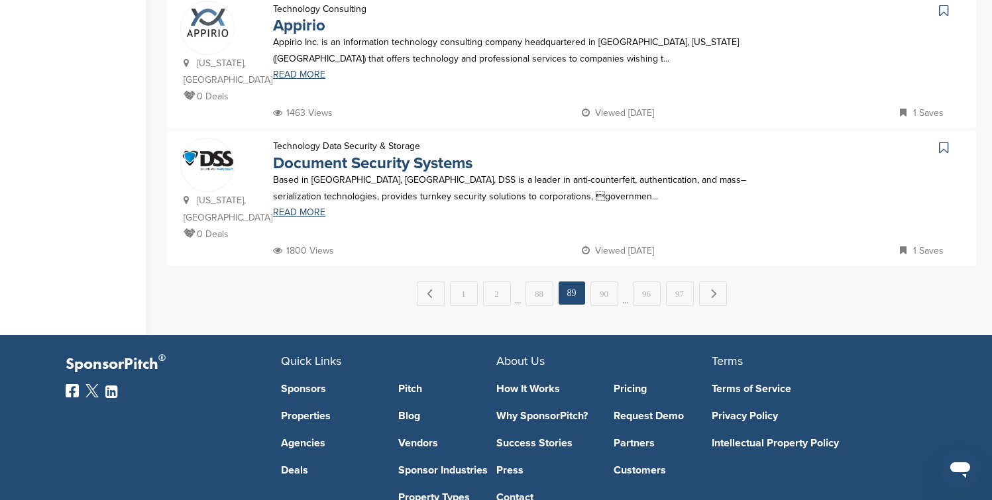
scroll to position [1431, 0]
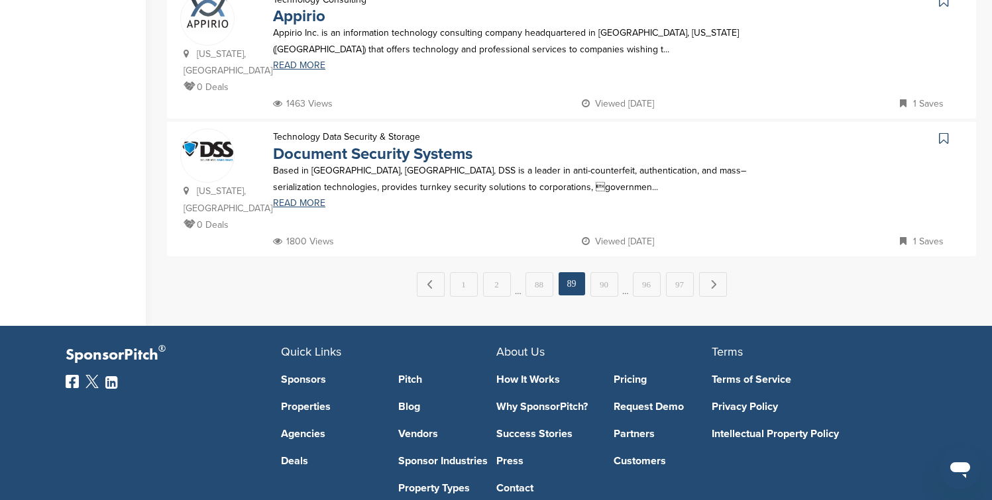
click at [607, 272] on link "90" at bounding box center [604, 284] width 28 height 25
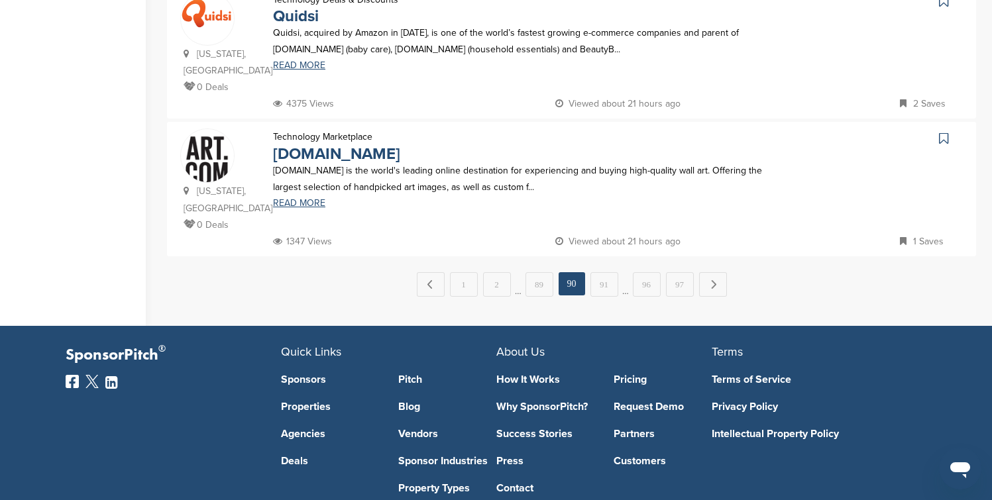
click at [607, 272] on link "91" at bounding box center [604, 284] width 28 height 25
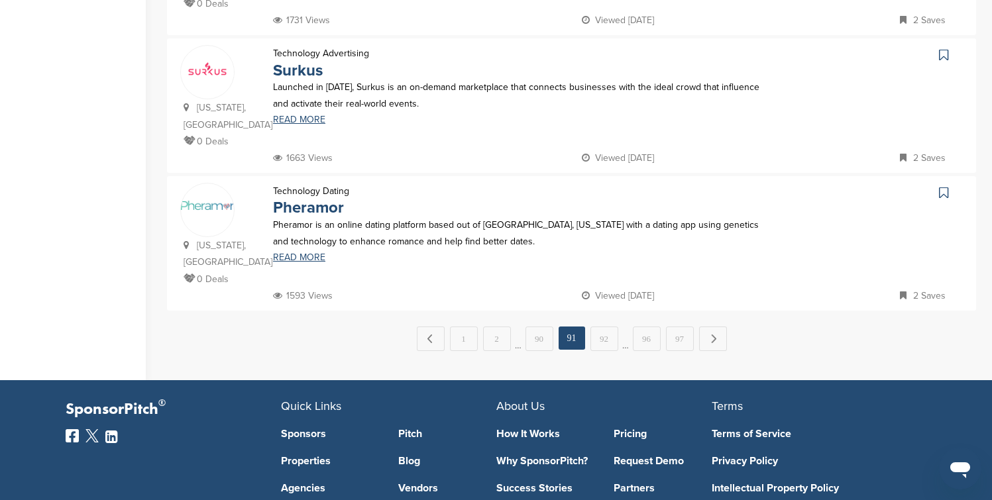
scroll to position [1378, 0]
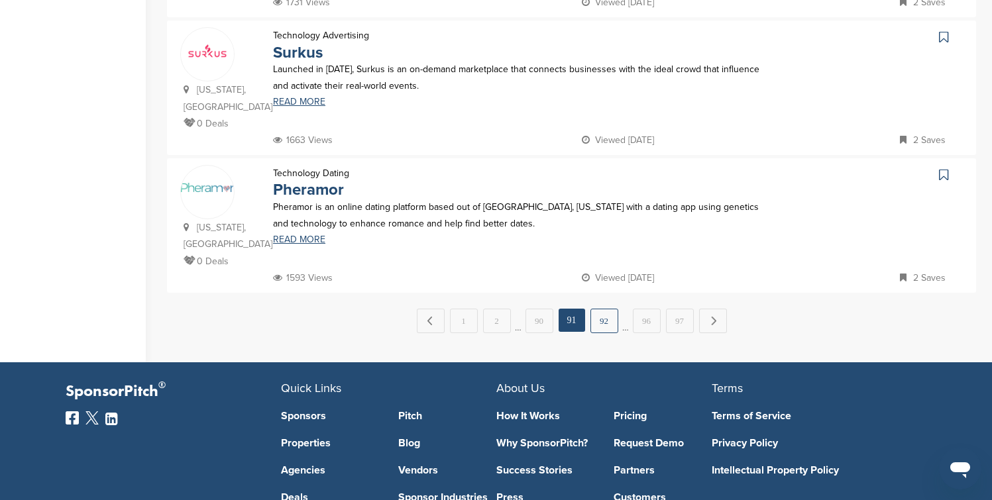
click at [608, 309] on link "92" at bounding box center [604, 321] width 28 height 25
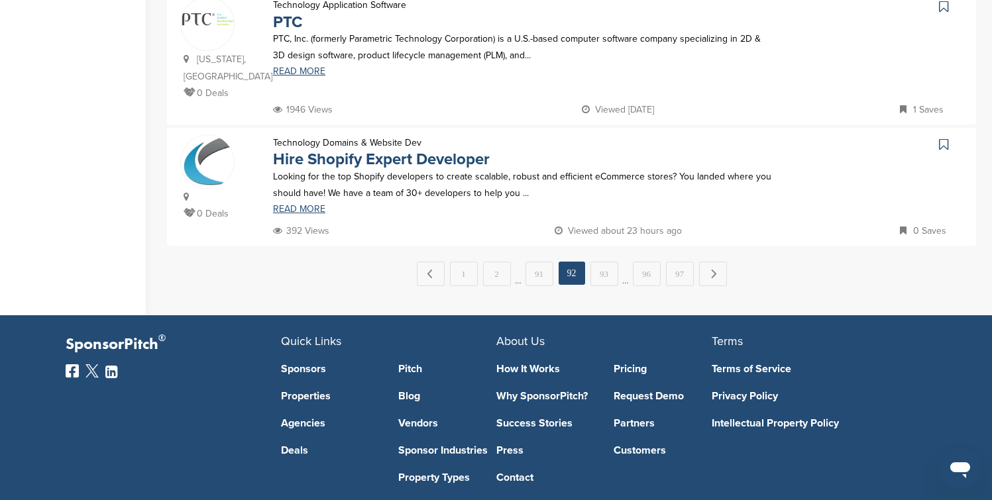
scroll to position [1431, 0]
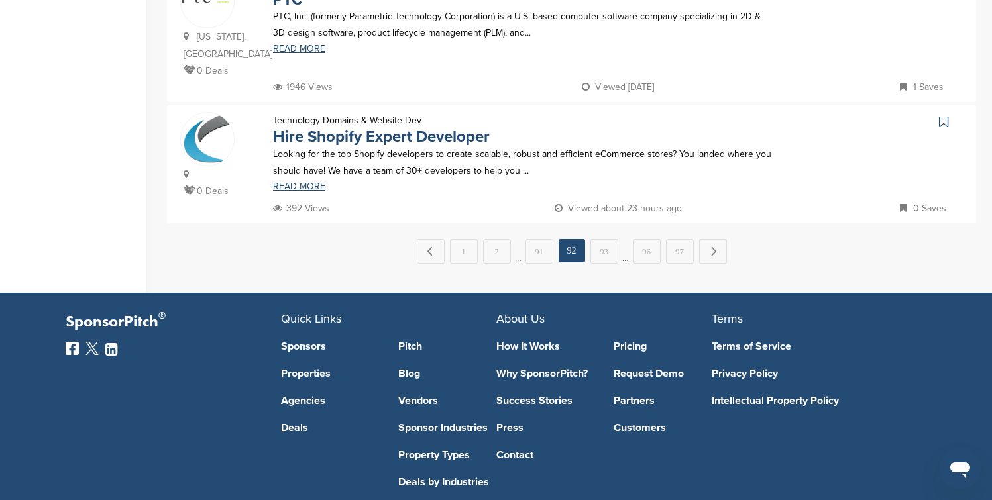
click at [605, 264] on link "93" at bounding box center [604, 251] width 28 height 25
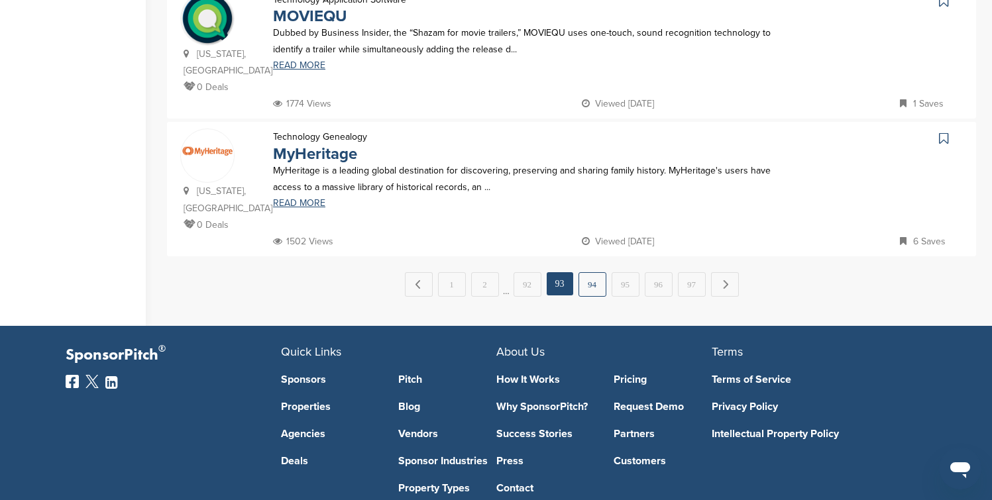
click at [599, 272] on link "94" at bounding box center [592, 284] width 28 height 25
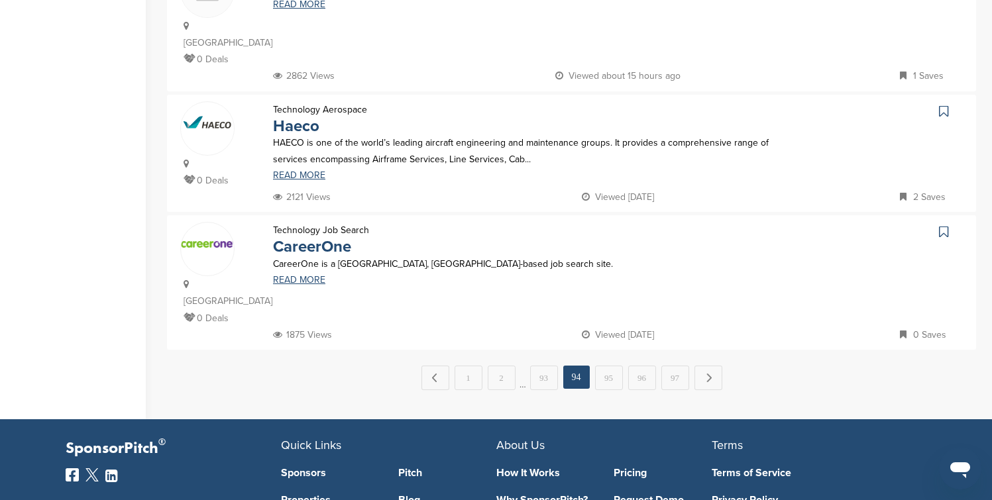
scroll to position [1325, 0]
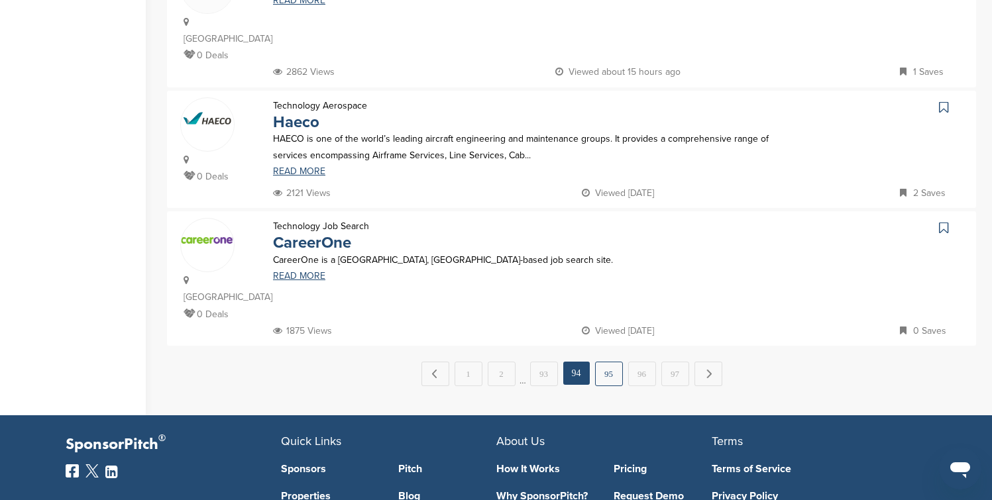
click at [601, 362] on link "95" at bounding box center [609, 374] width 28 height 25
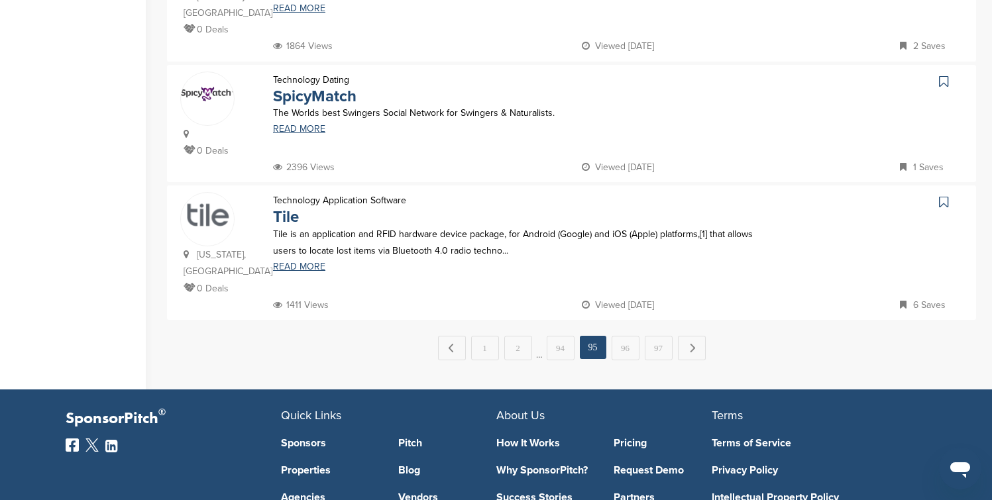
scroll to position [1351, 0]
click at [621, 335] on link "96" at bounding box center [625, 347] width 28 height 25
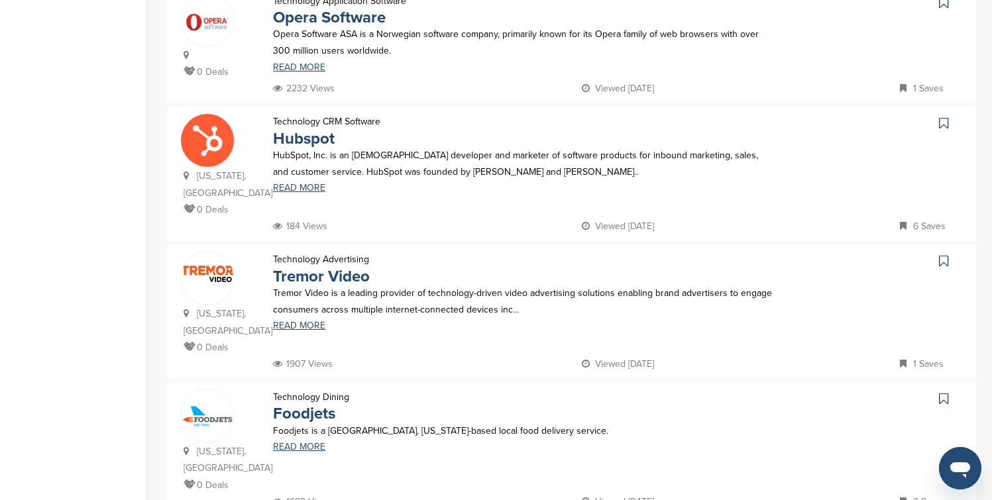
scroll to position [1192, 0]
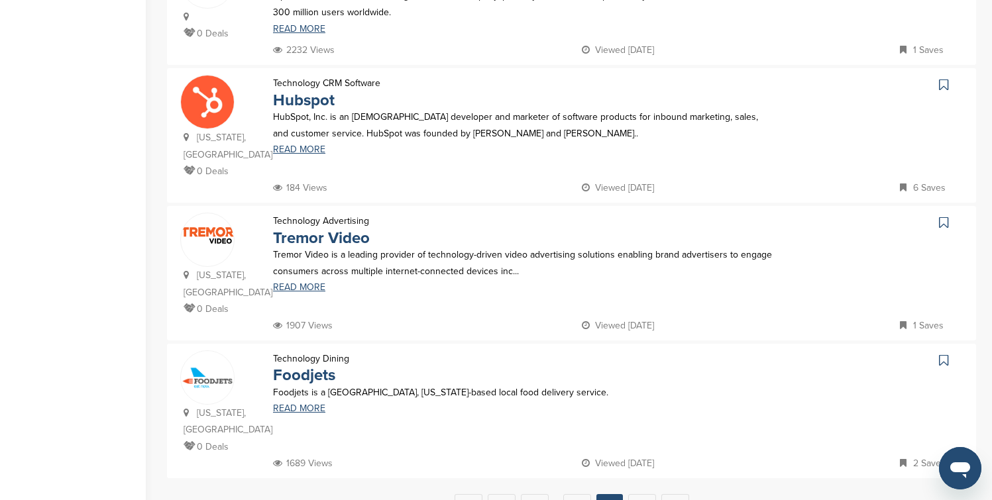
click at [943, 78] on icon at bounding box center [943, 84] width 9 height 13
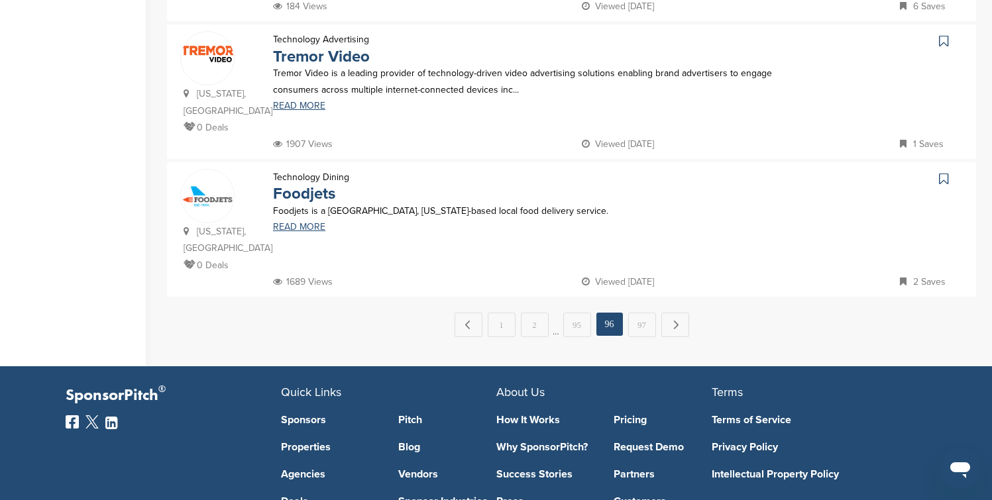
scroll to position [1378, 0]
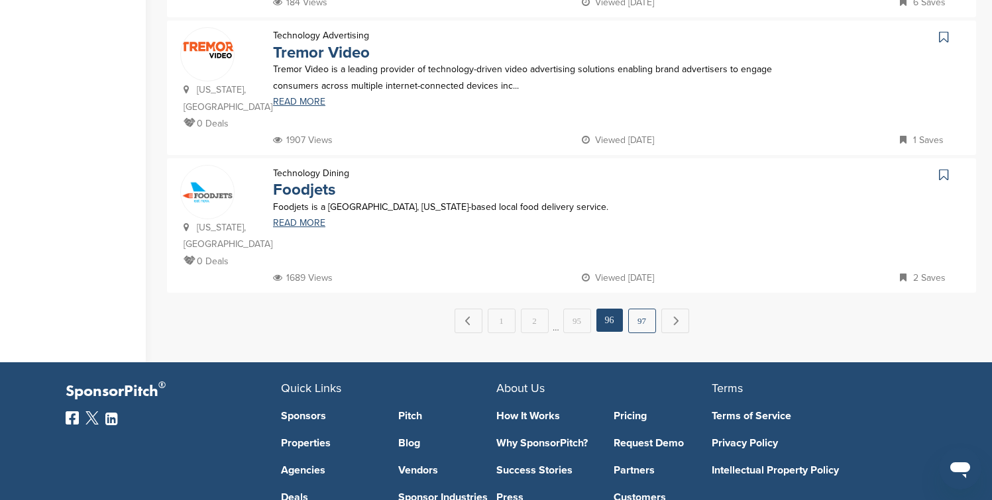
click at [645, 309] on link "97" at bounding box center [642, 321] width 28 height 25
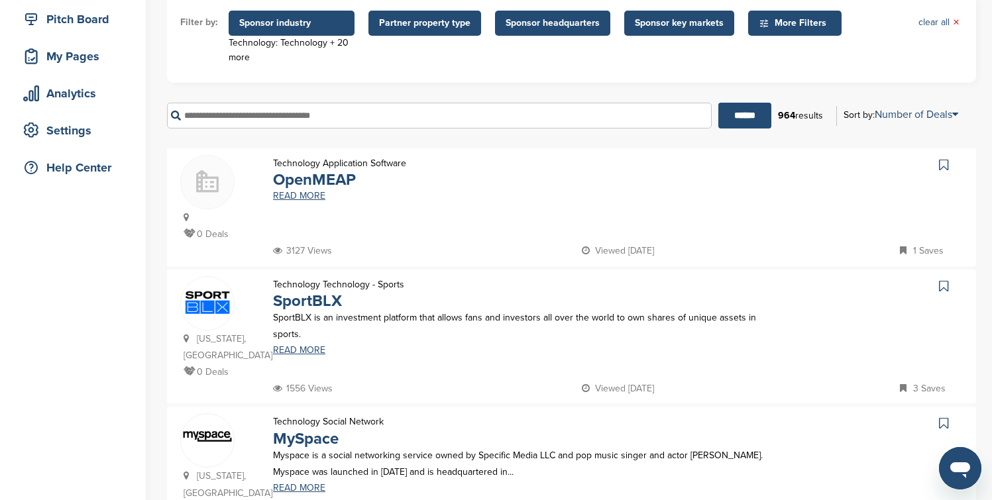
scroll to position [164, 0]
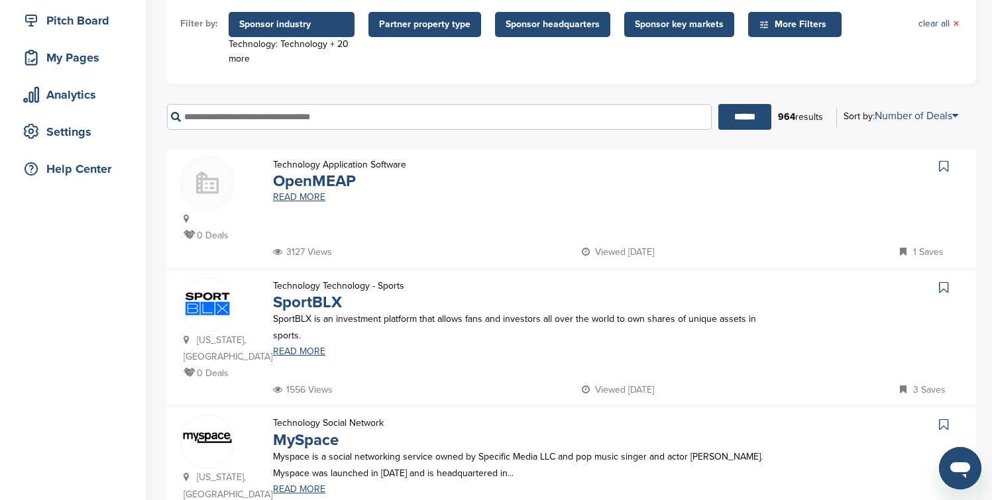
click at [317, 15] on span "Sponsor industry" at bounding box center [292, 24] width 126 height 25
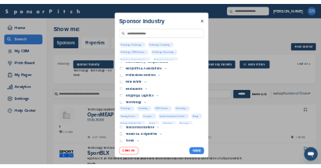
scroll to position [355, 0]
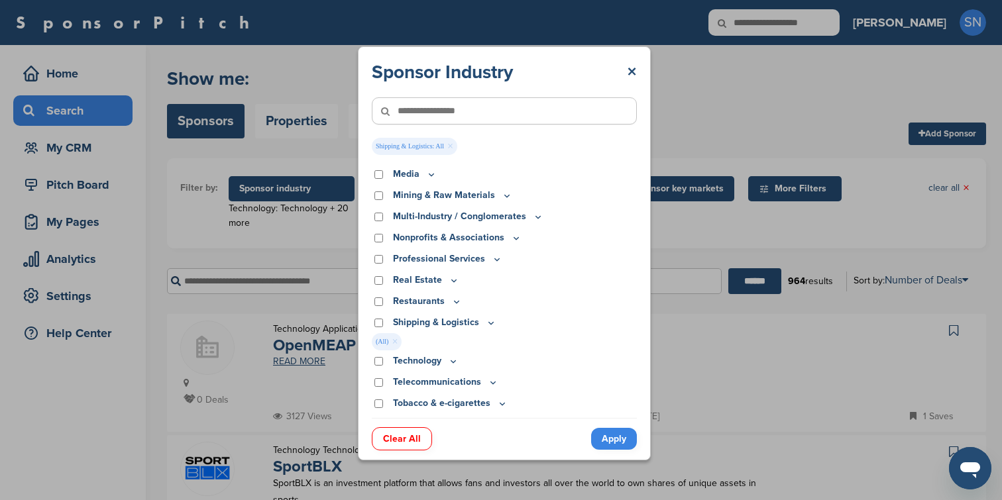
click at [615, 441] on link "Apply" at bounding box center [614, 439] width 46 height 22
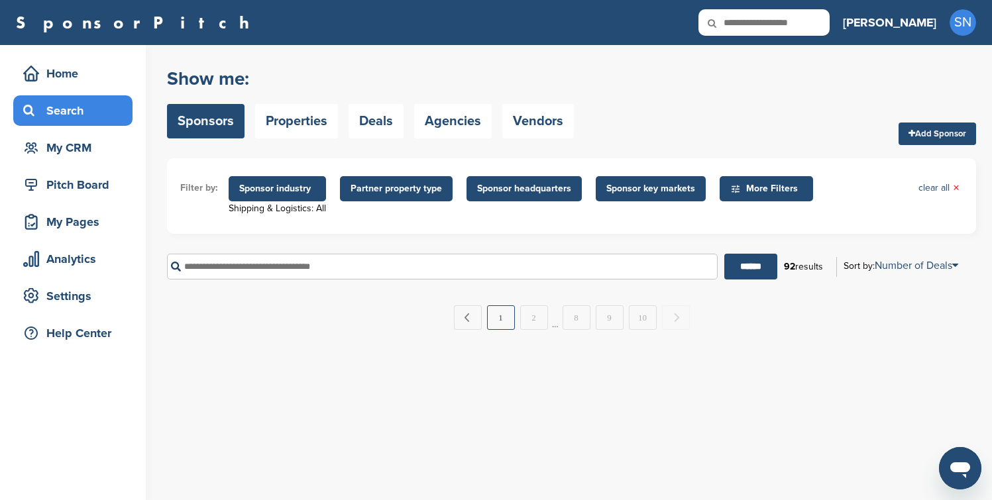
click at [499, 327] on link "1" at bounding box center [501, 317] width 28 height 25
